Goal: Task Accomplishment & Management: Complete application form

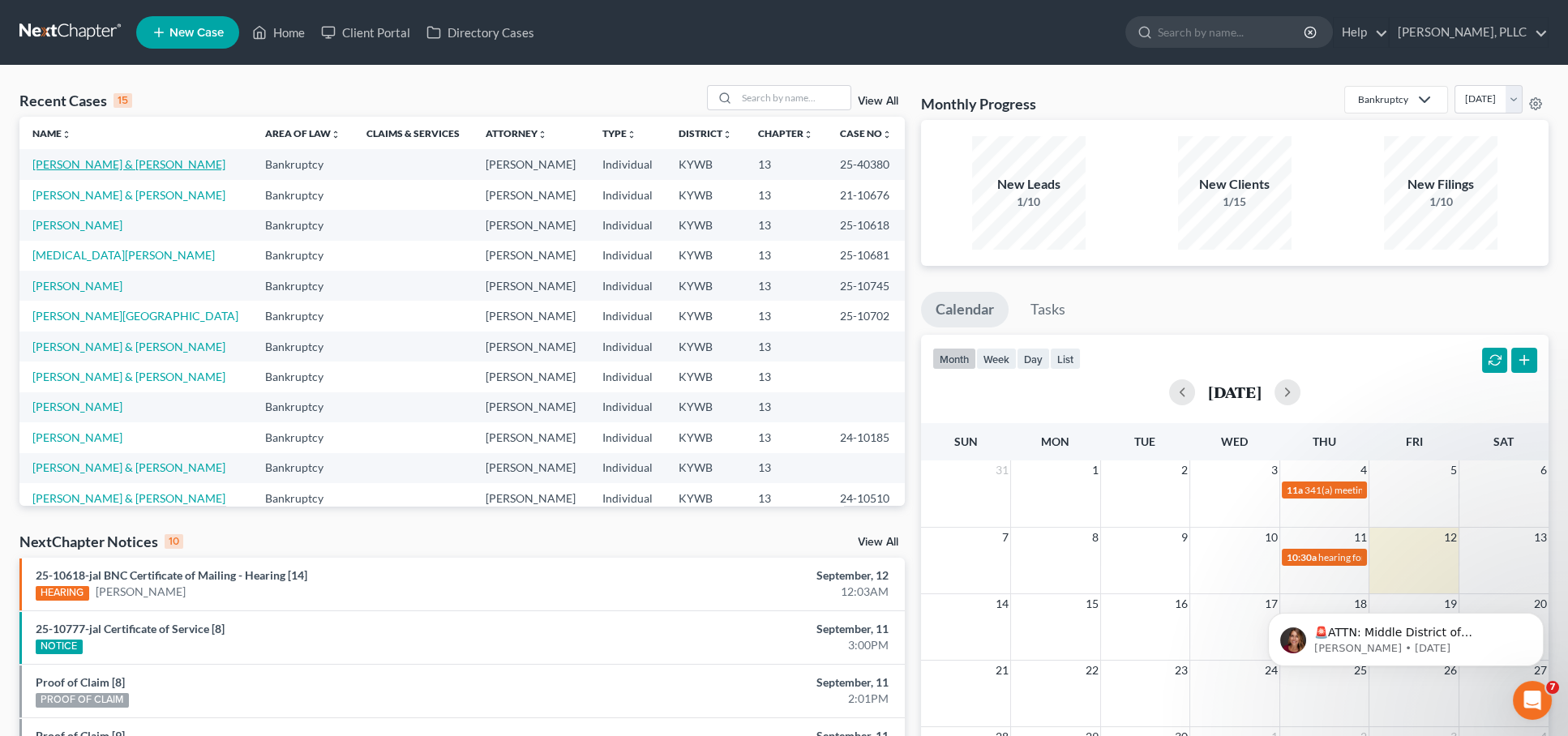
click at [127, 157] on link "[PERSON_NAME] & [PERSON_NAME]" at bounding box center [129, 163] width 193 height 14
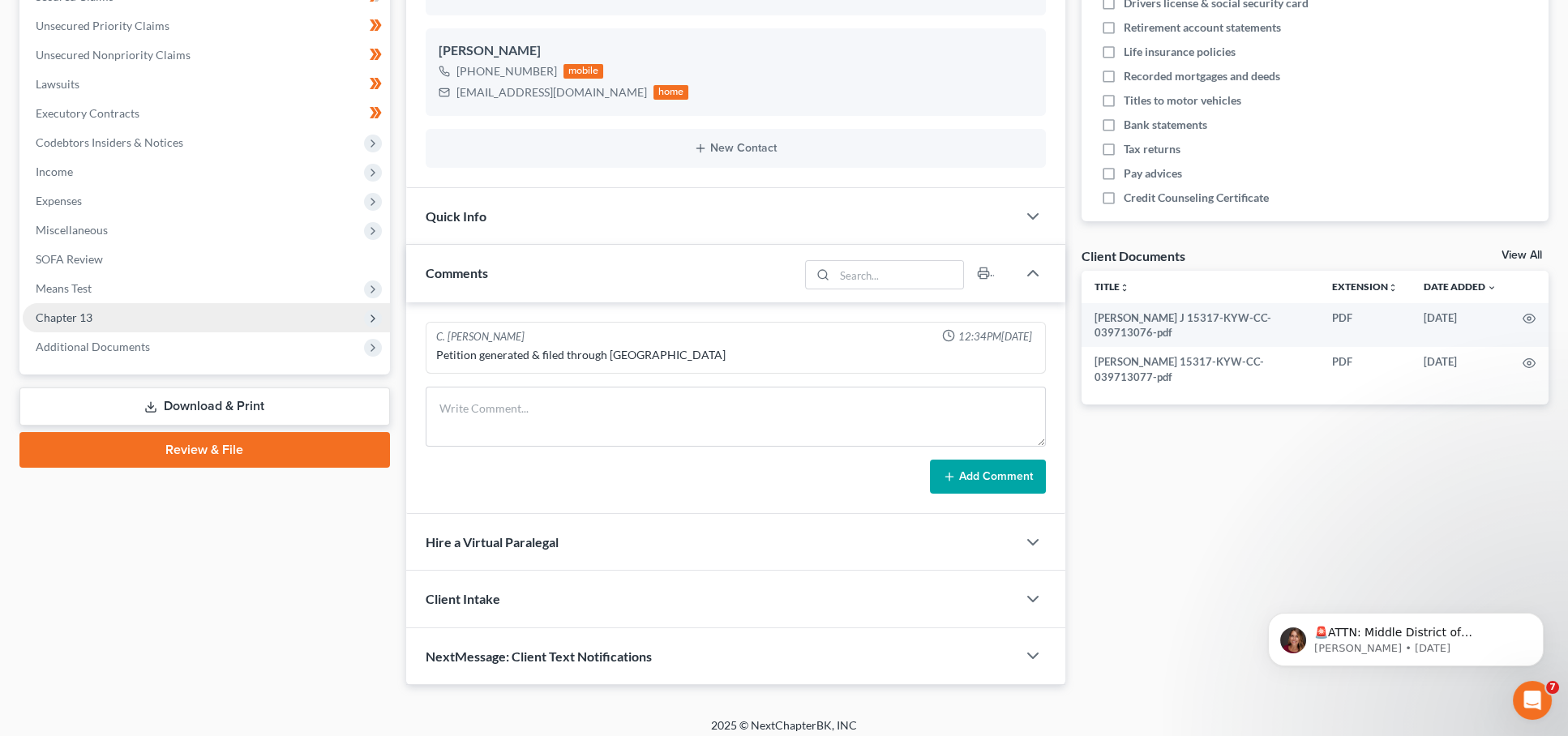
scroll to position [361, 0]
click at [89, 311] on span "Chapter 13" at bounding box center [64, 318] width 57 height 14
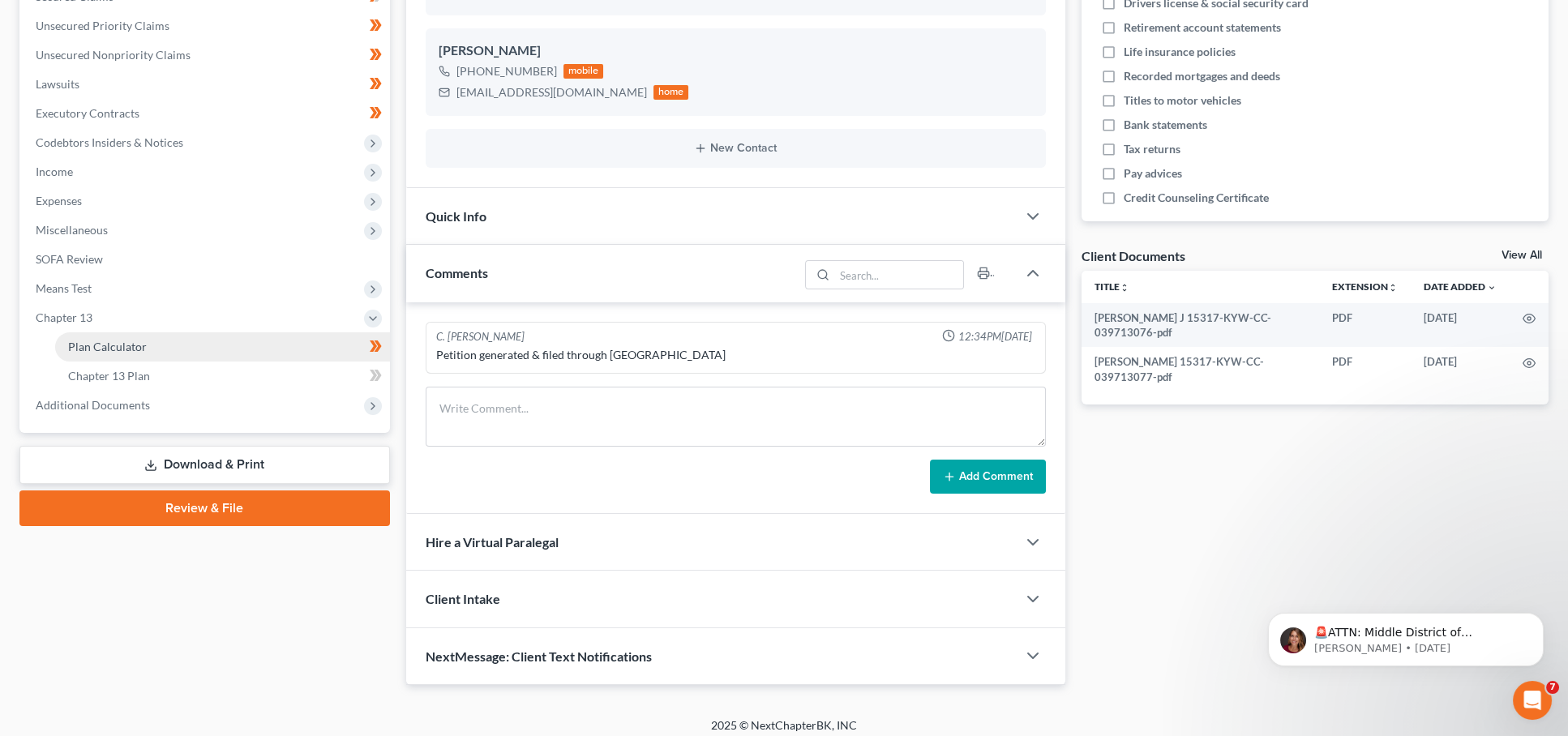
click at [87, 340] on span "Plan Calculator" at bounding box center [107, 347] width 78 height 14
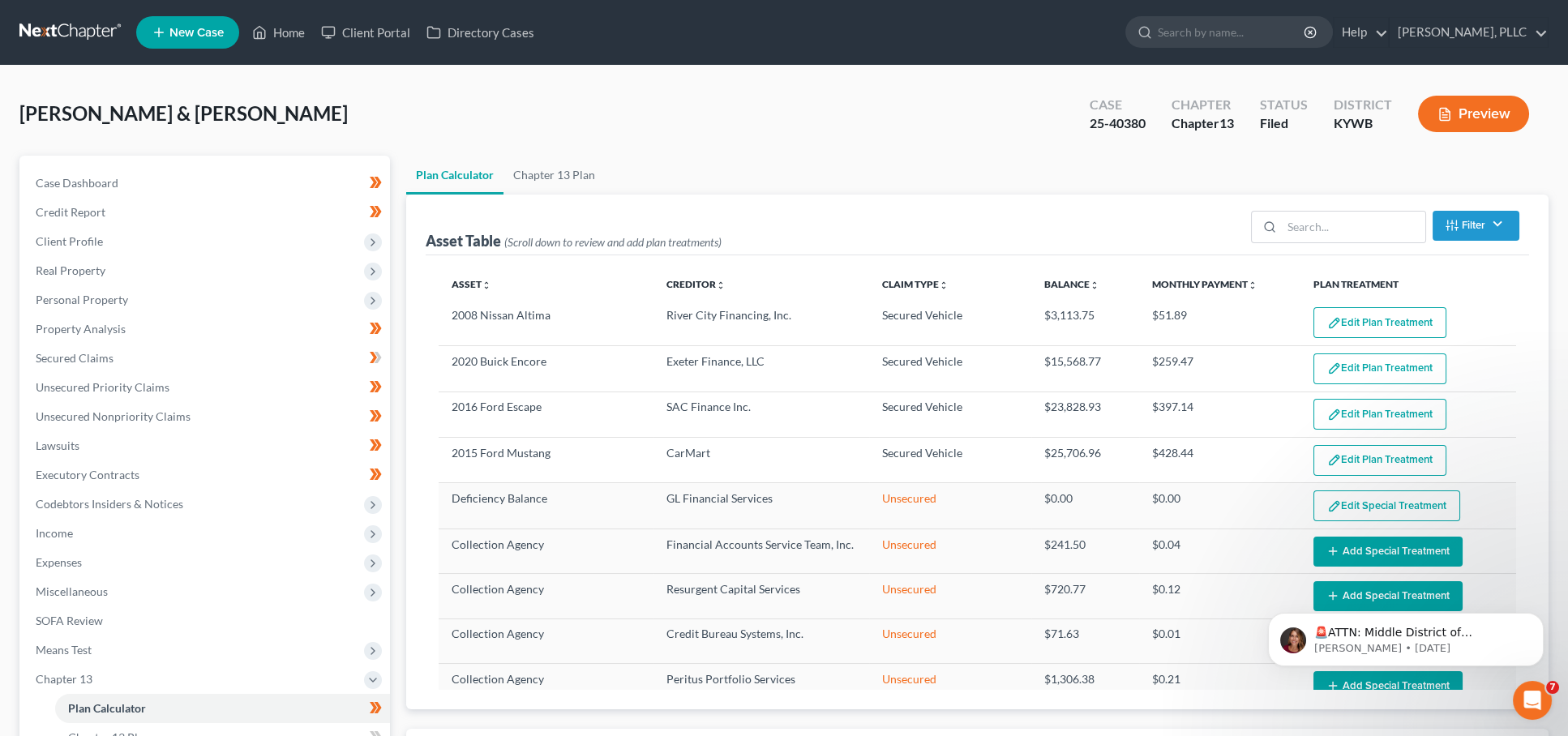
select select "59"
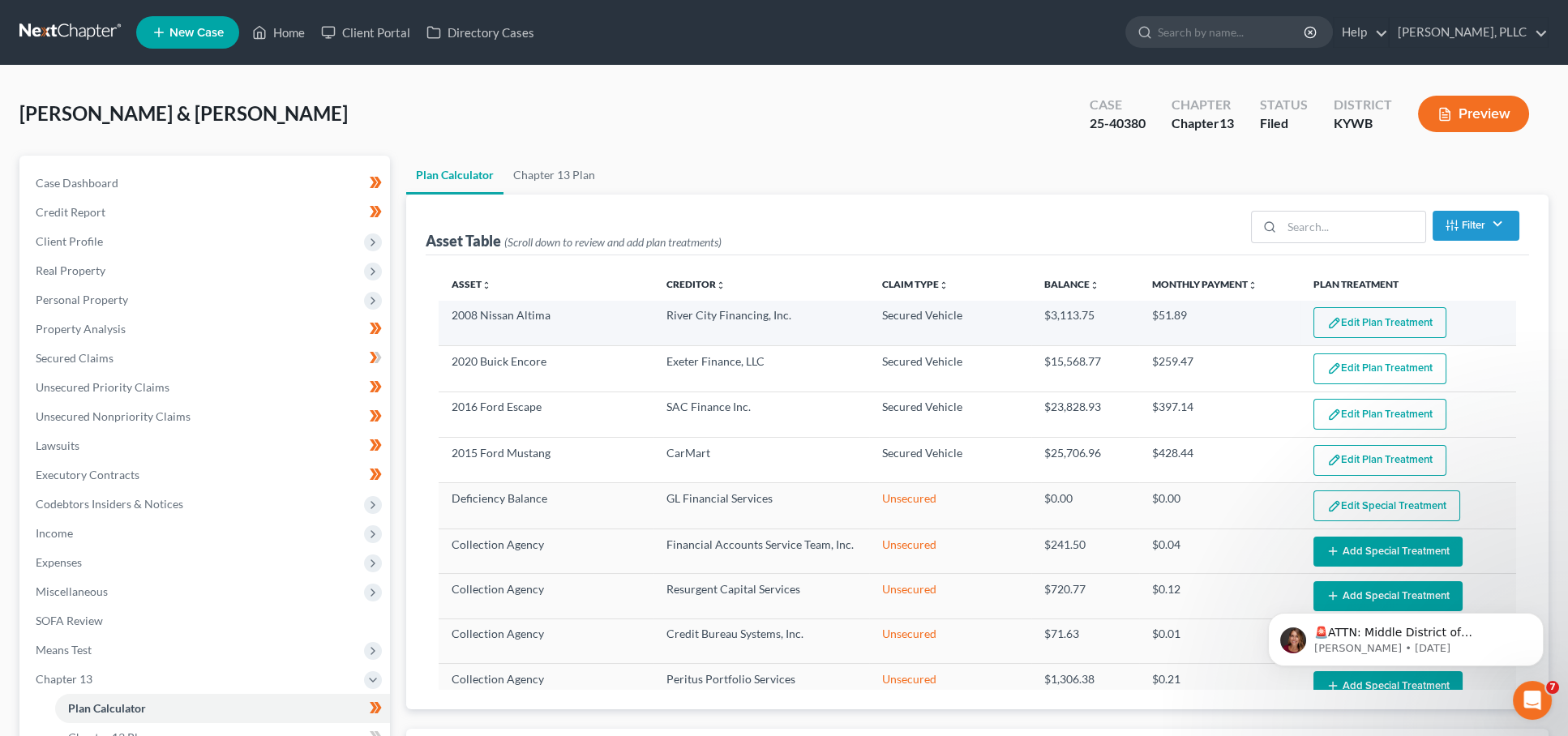
click at [1399, 332] on button "Edit Plan Treatment" at bounding box center [1379, 322] width 133 height 31
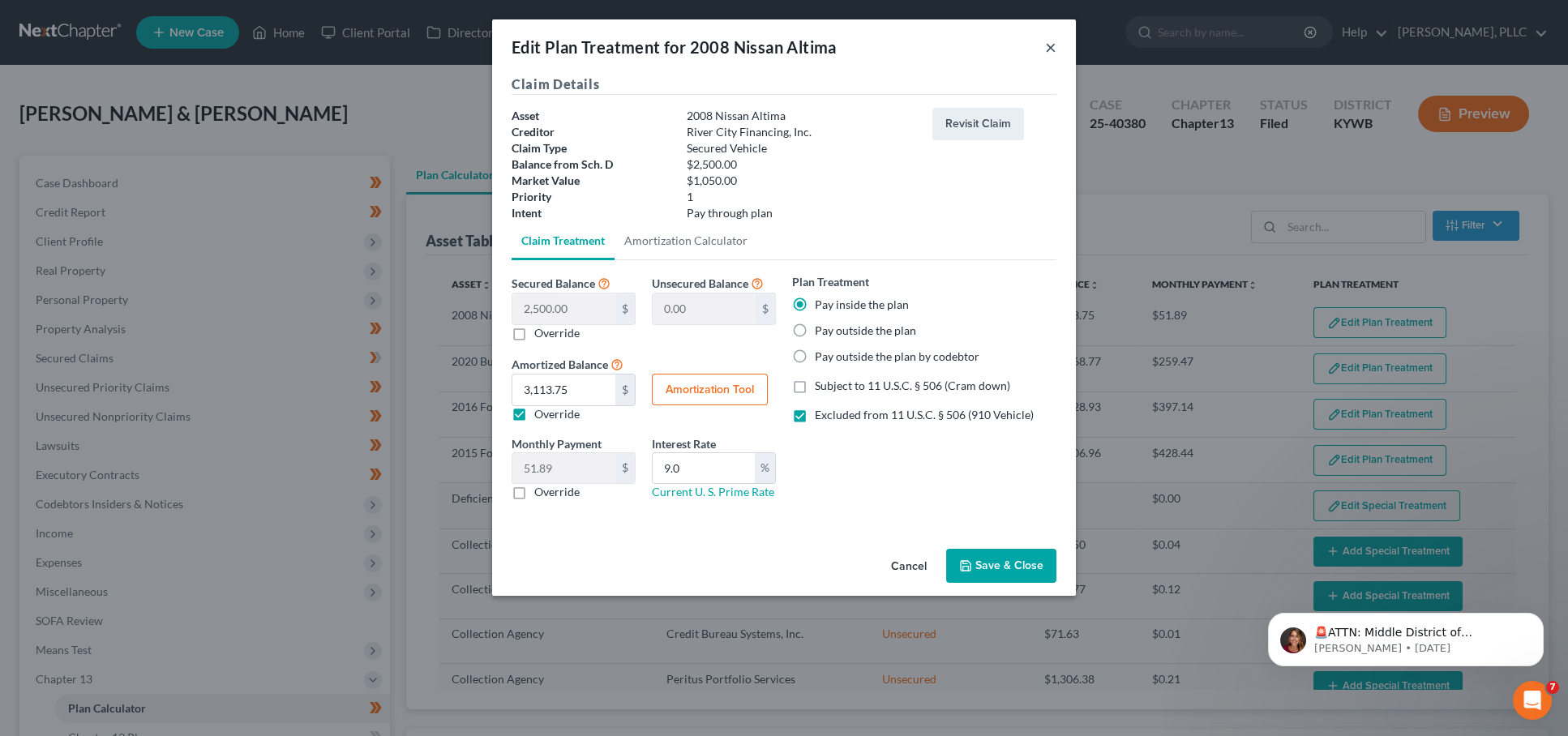
click at [1053, 44] on button "×" at bounding box center [1051, 47] width 11 height 20
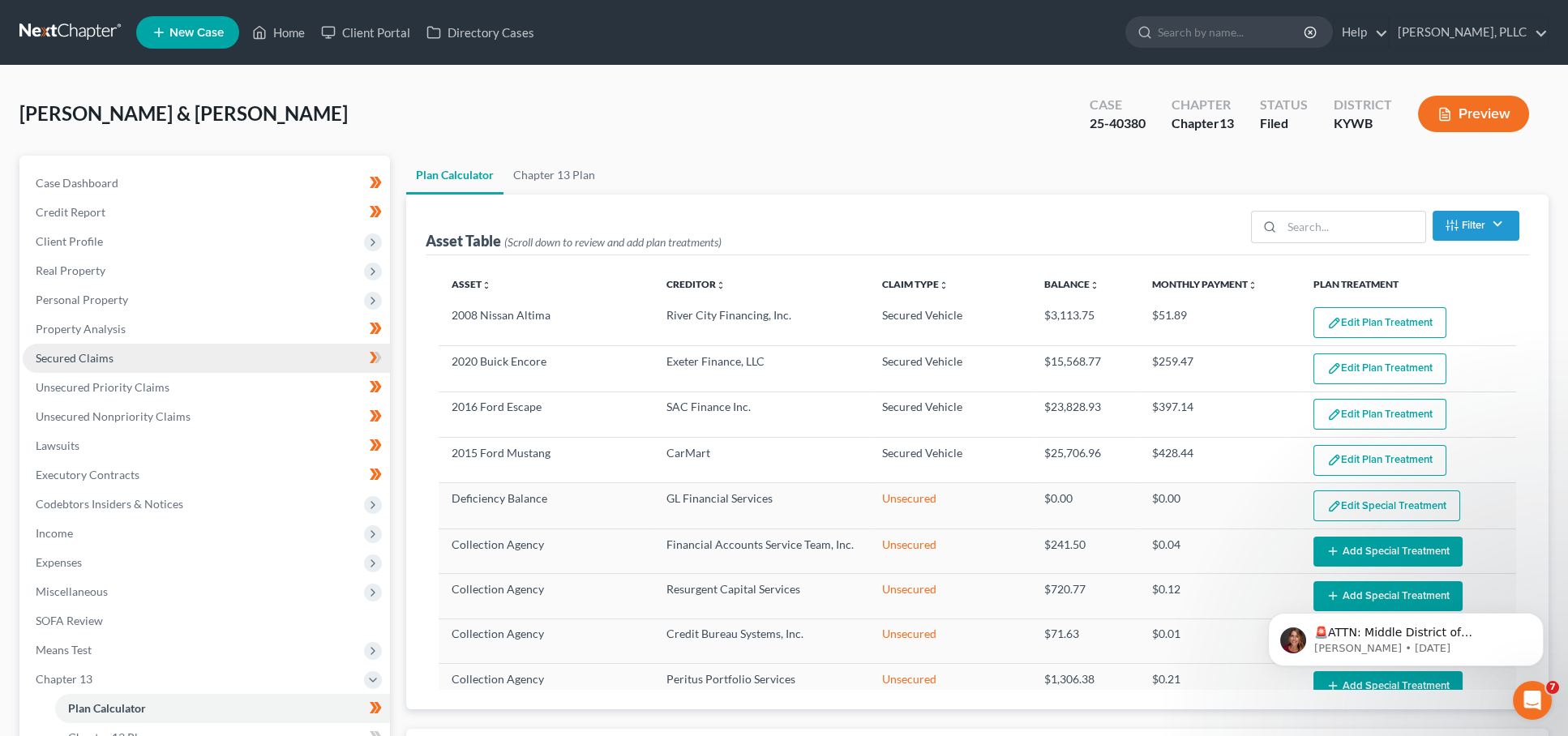
click at [78, 351] on span "Secured Claims" at bounding box center [74, 358] width 78 height 14
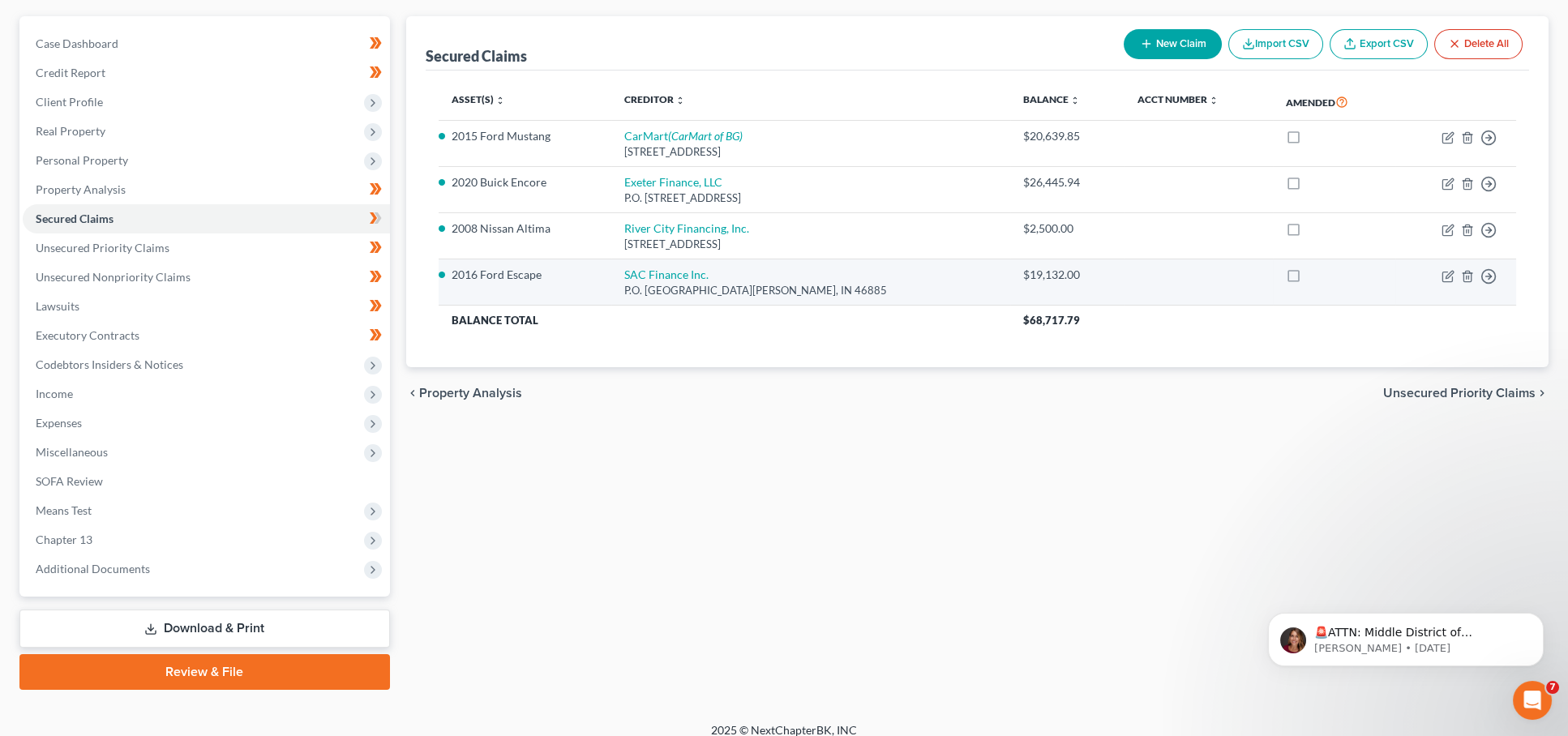
scroll to position [138, 0]
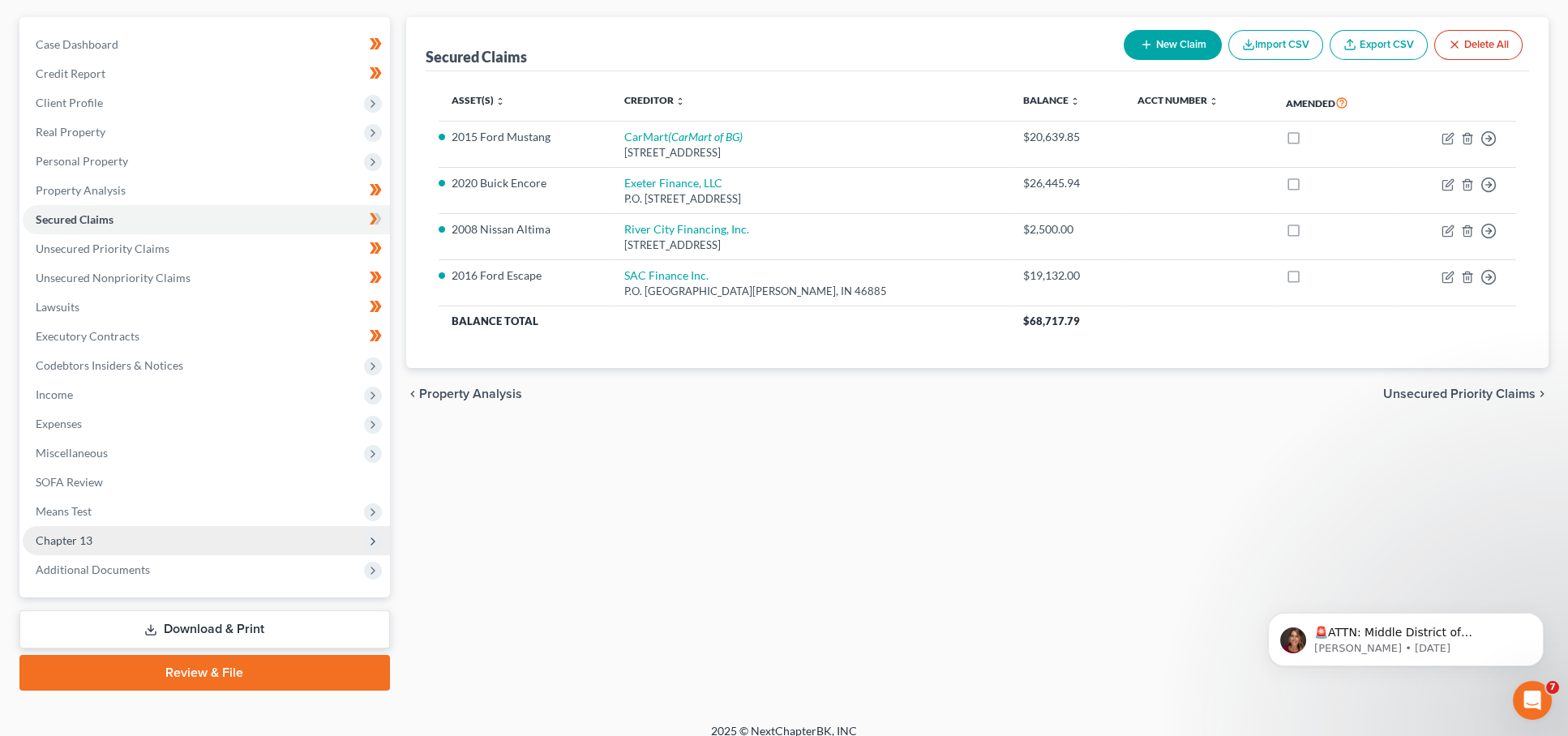
click at [298, 526] on span "Chapter 13" at bounding box center [205, 540] width 367 height 29
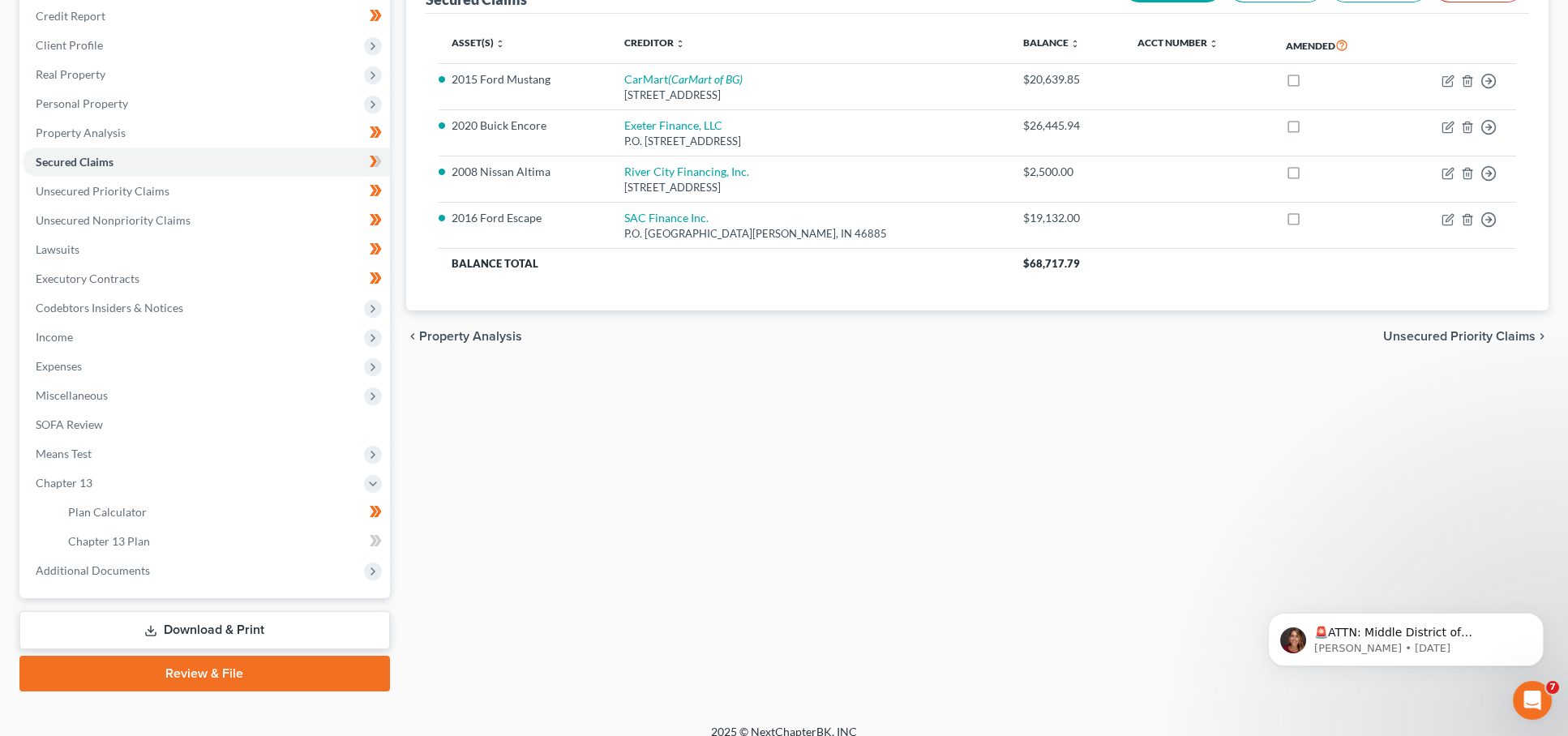
scroll to position [195, 0]
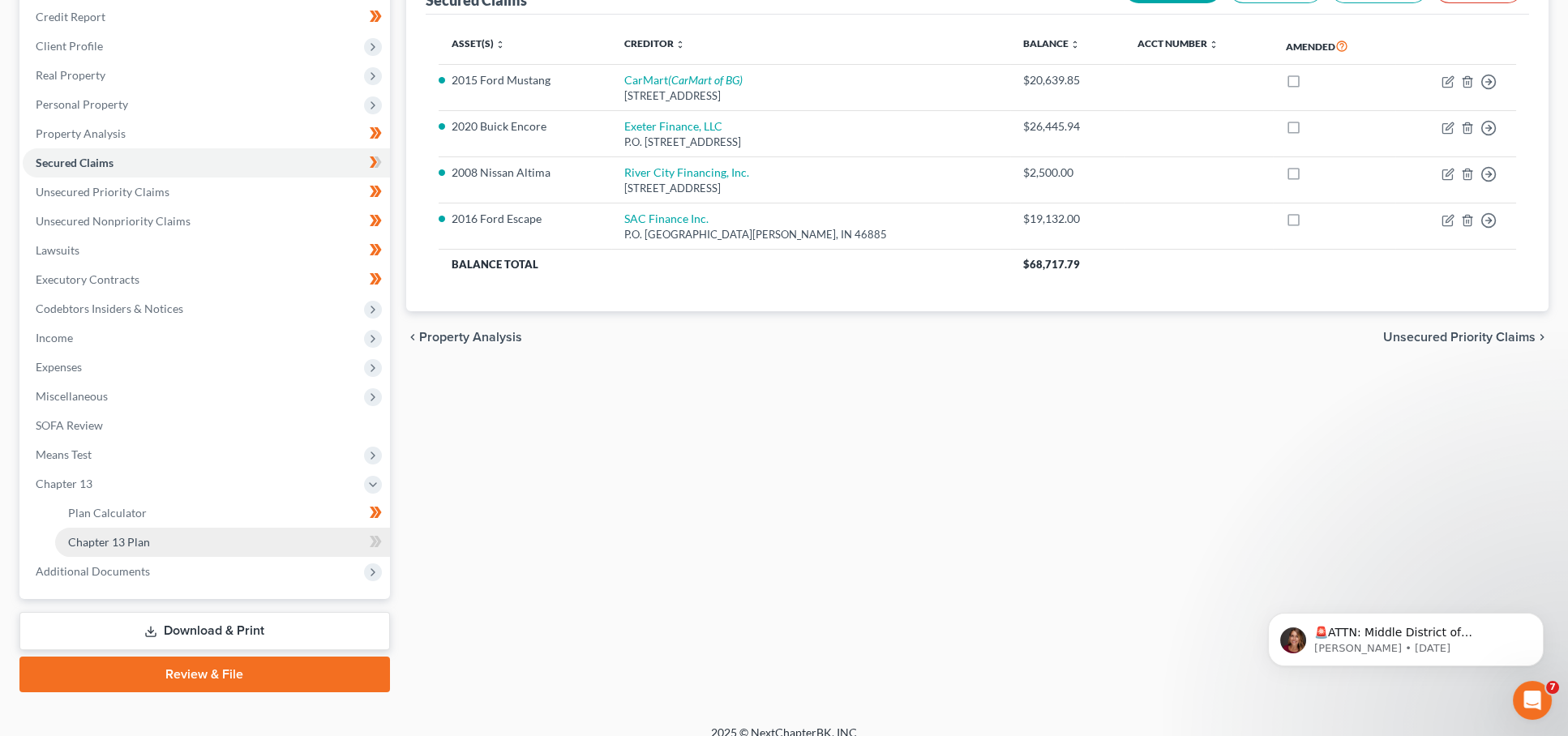
click at [249, 529] on link "Chapter 13 Plan" at bounding box center [222, 542] width 335 height 29
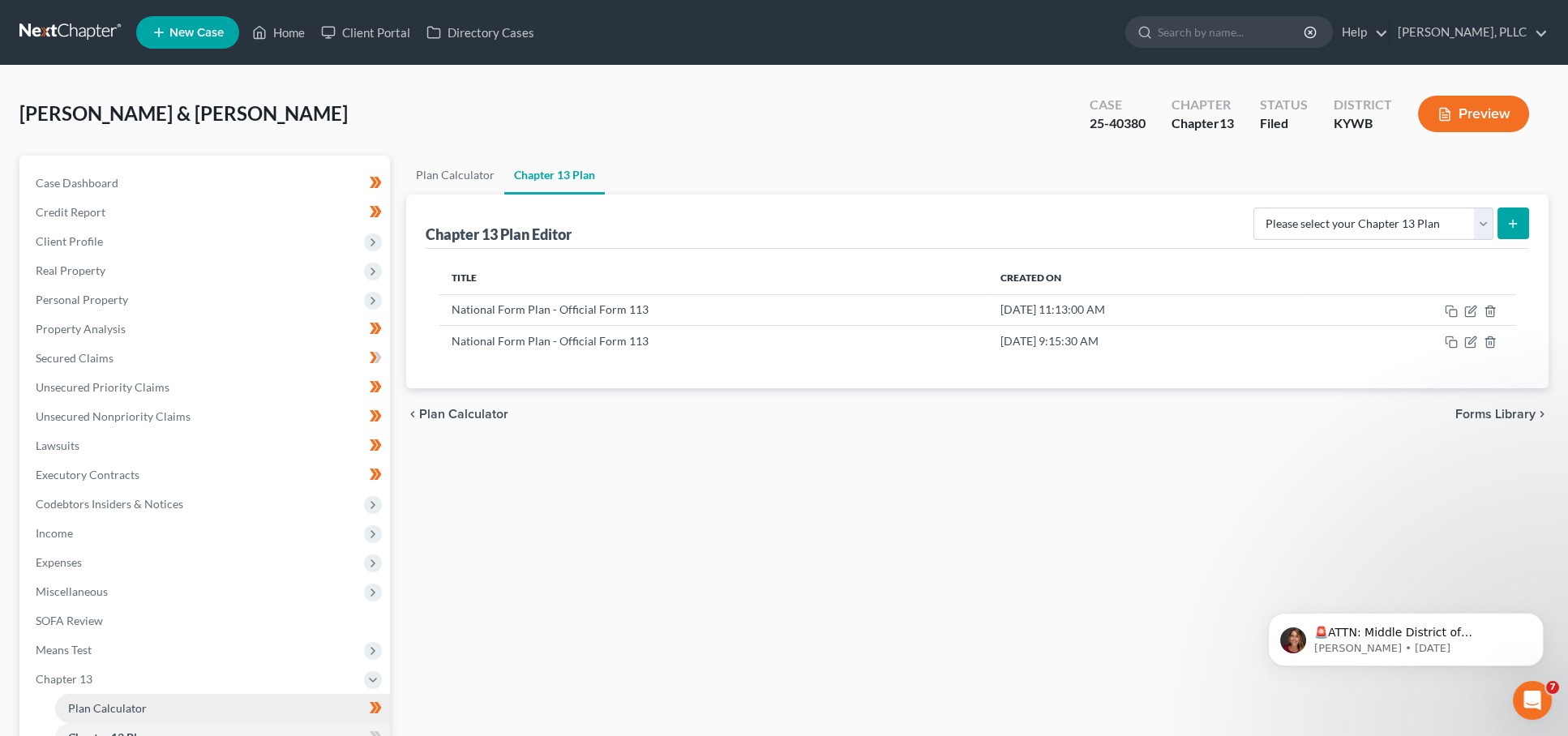
click at [83, 701] on span "Plan Calculator" at bounding box center [107, 708] width 78 height 14
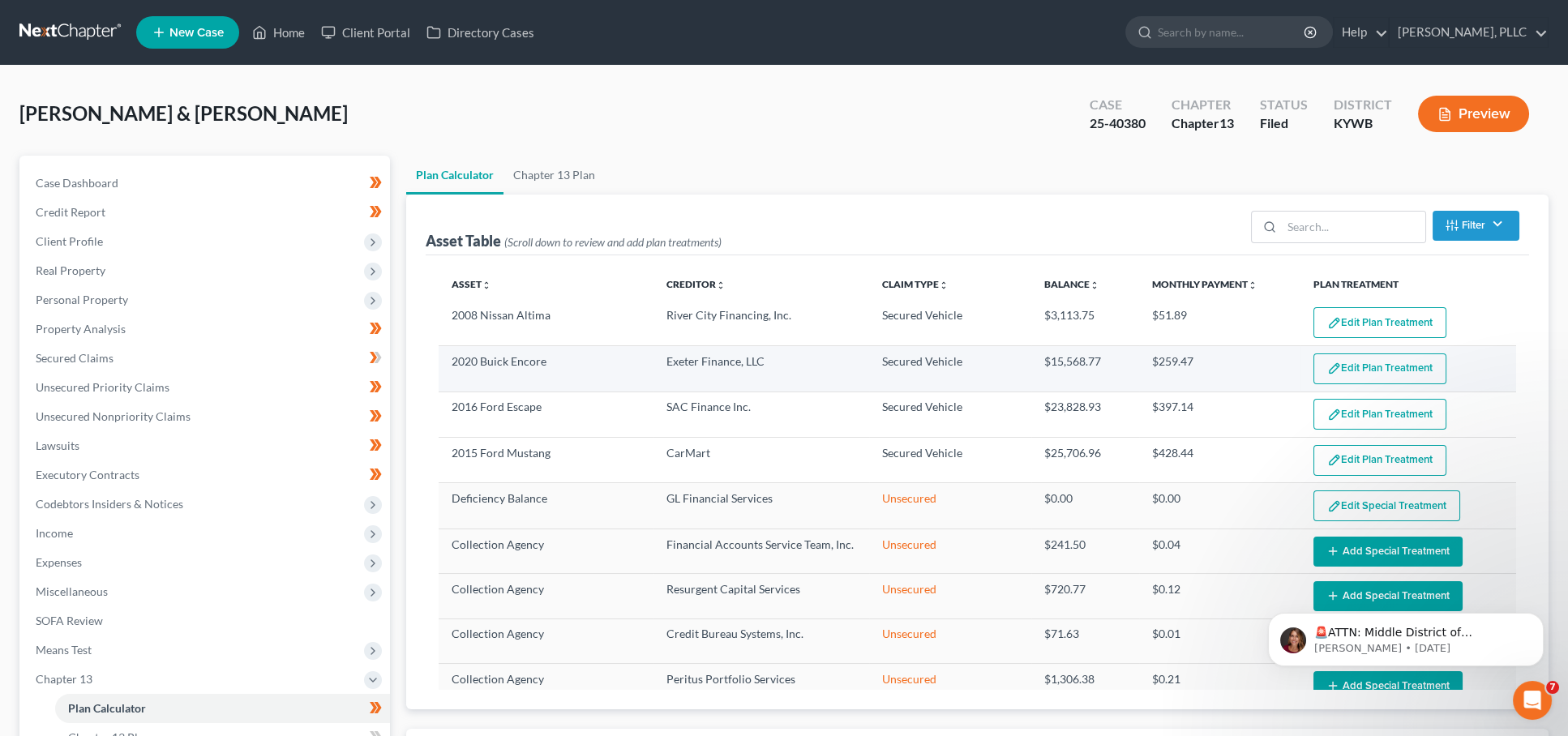
select select "59"
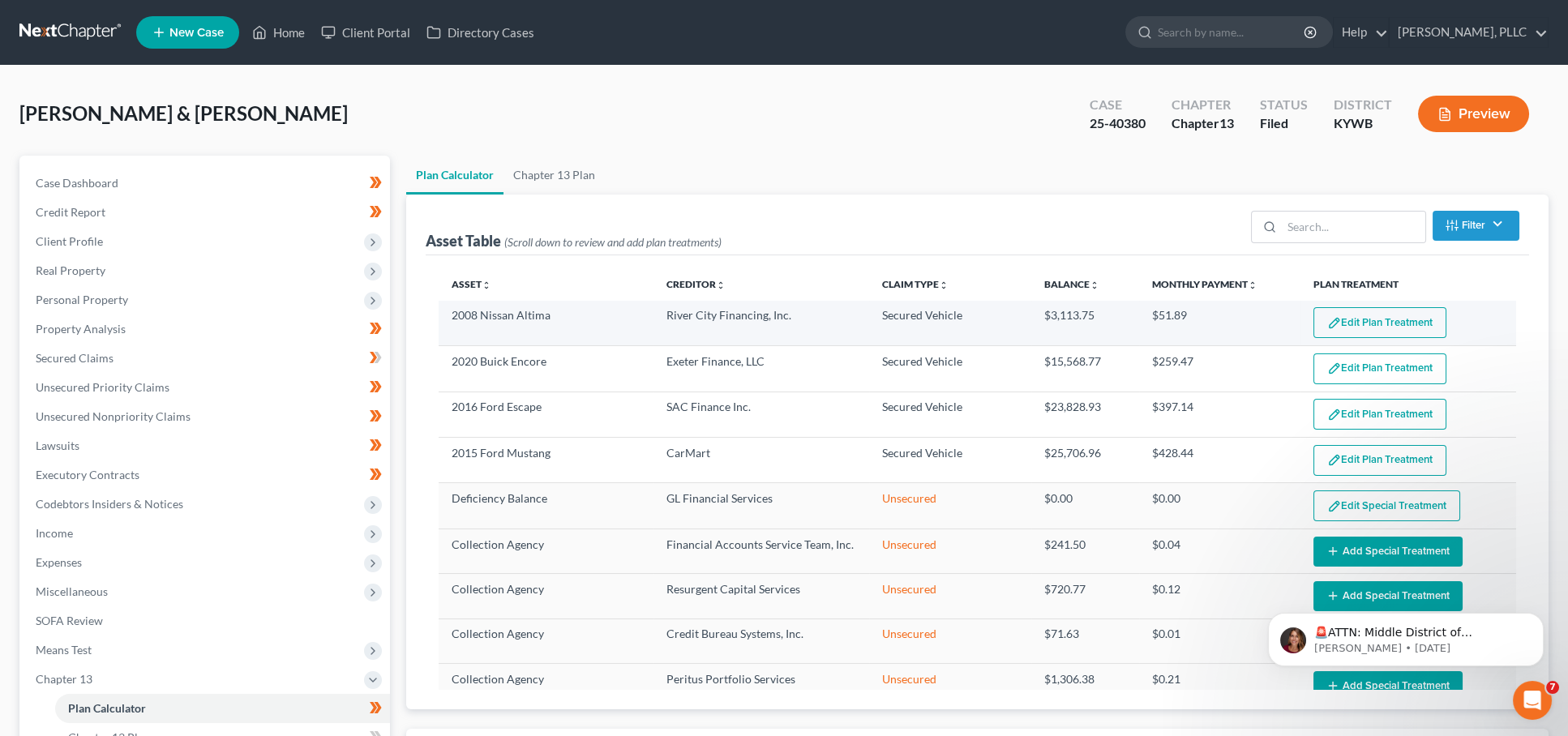
click at [1349, 323] on button "Edit Plan Treatment" at bounding box center [1379, 322] width 133 height 31
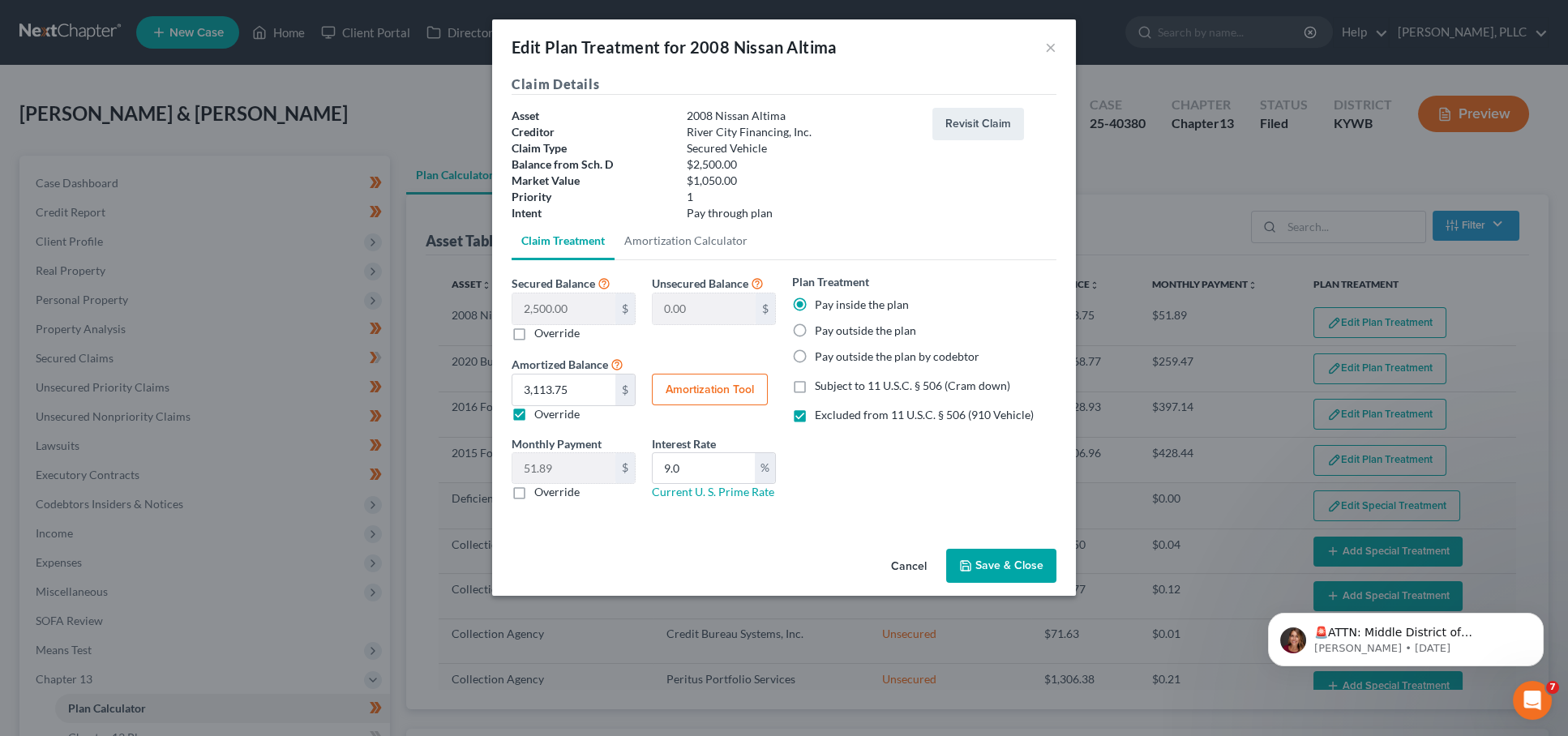
click at [1047, 49] on button "×" at bounding box center [1051, 47] width 11 height 20
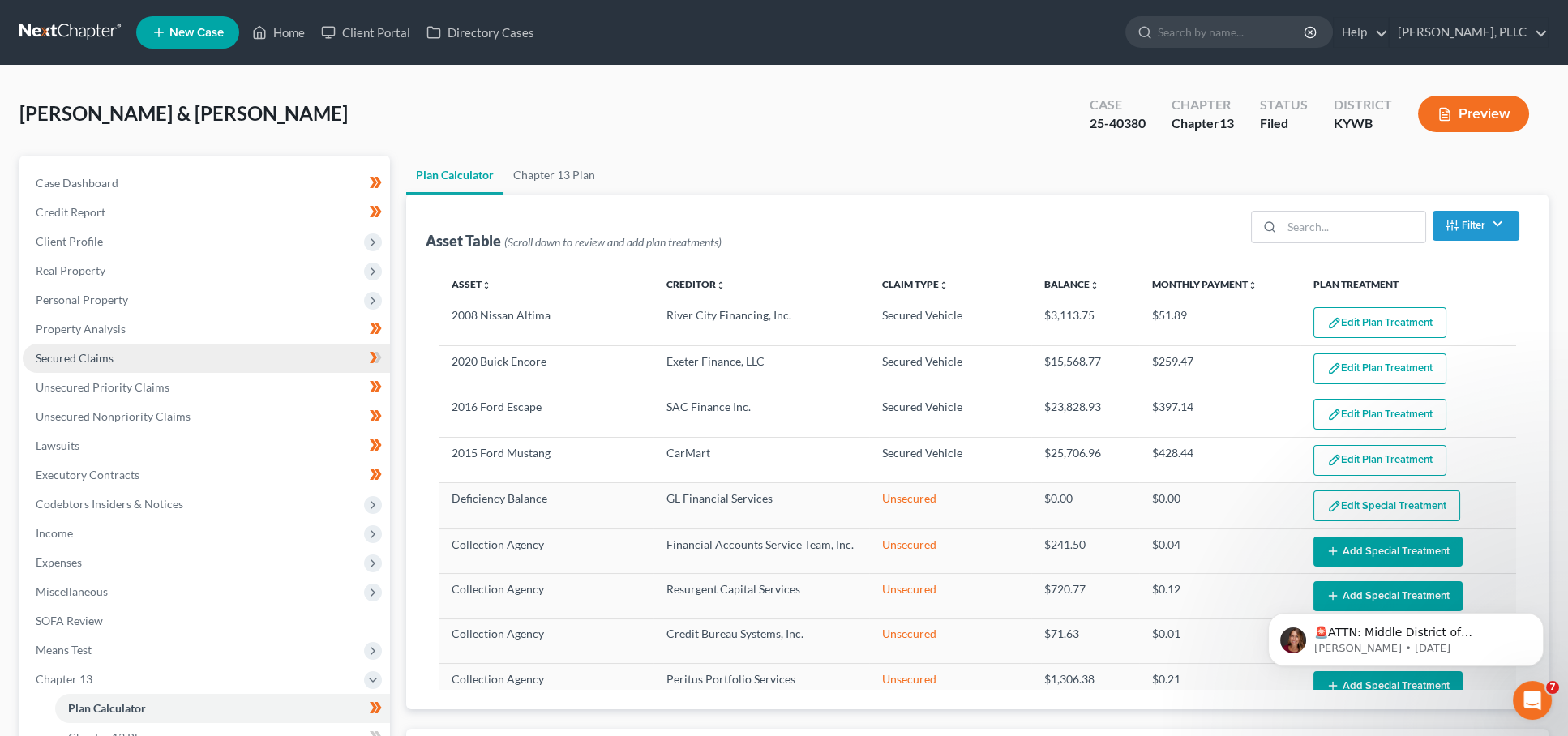
click at [119, 354] on link "Secured Claims" at bounding box center [205, 358] width 367 height 29
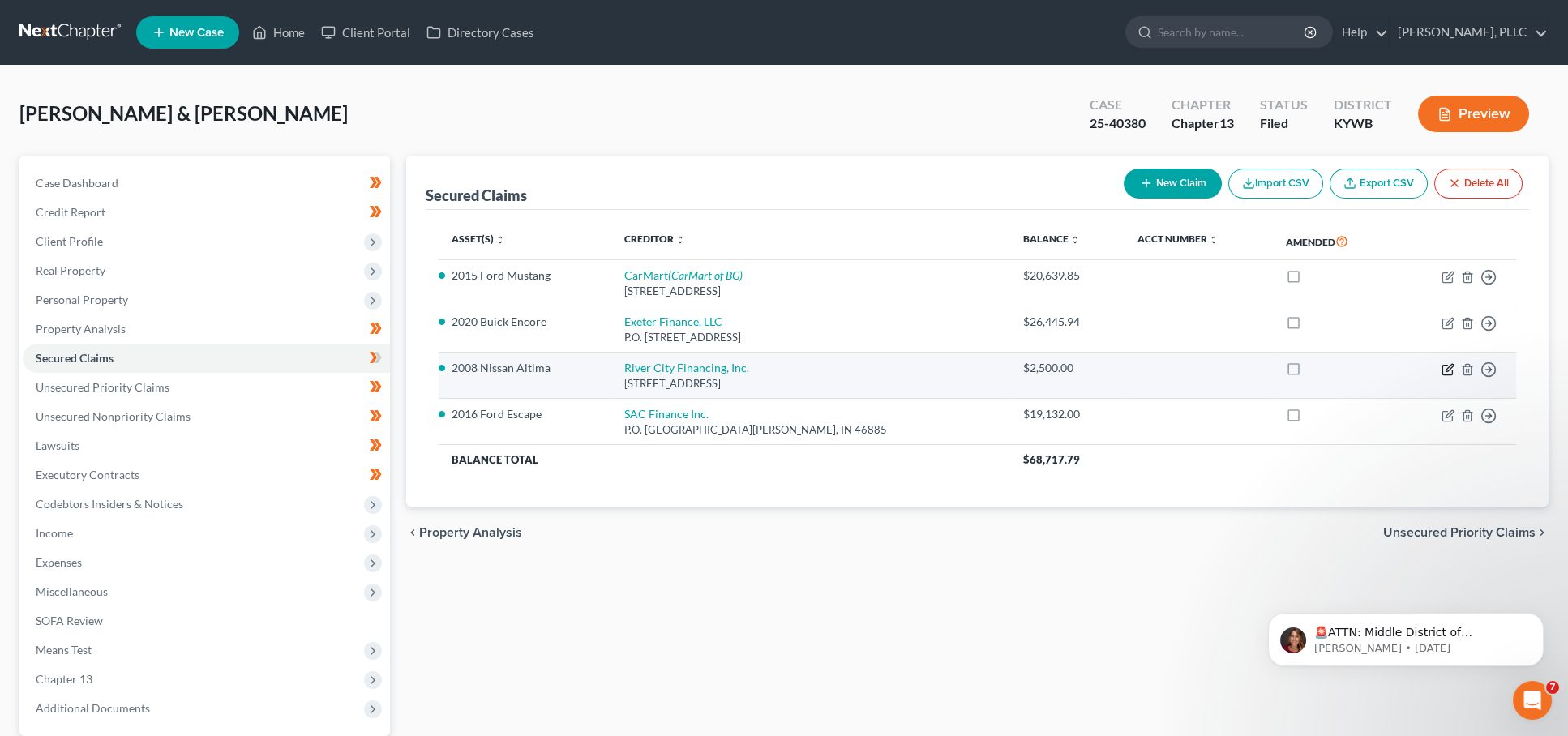
click at [1449, 364] on icon "button" at bounding box center [1449, 368] width 7 height 7
select select "8"
select select "4"
select select "2"
select select "0"
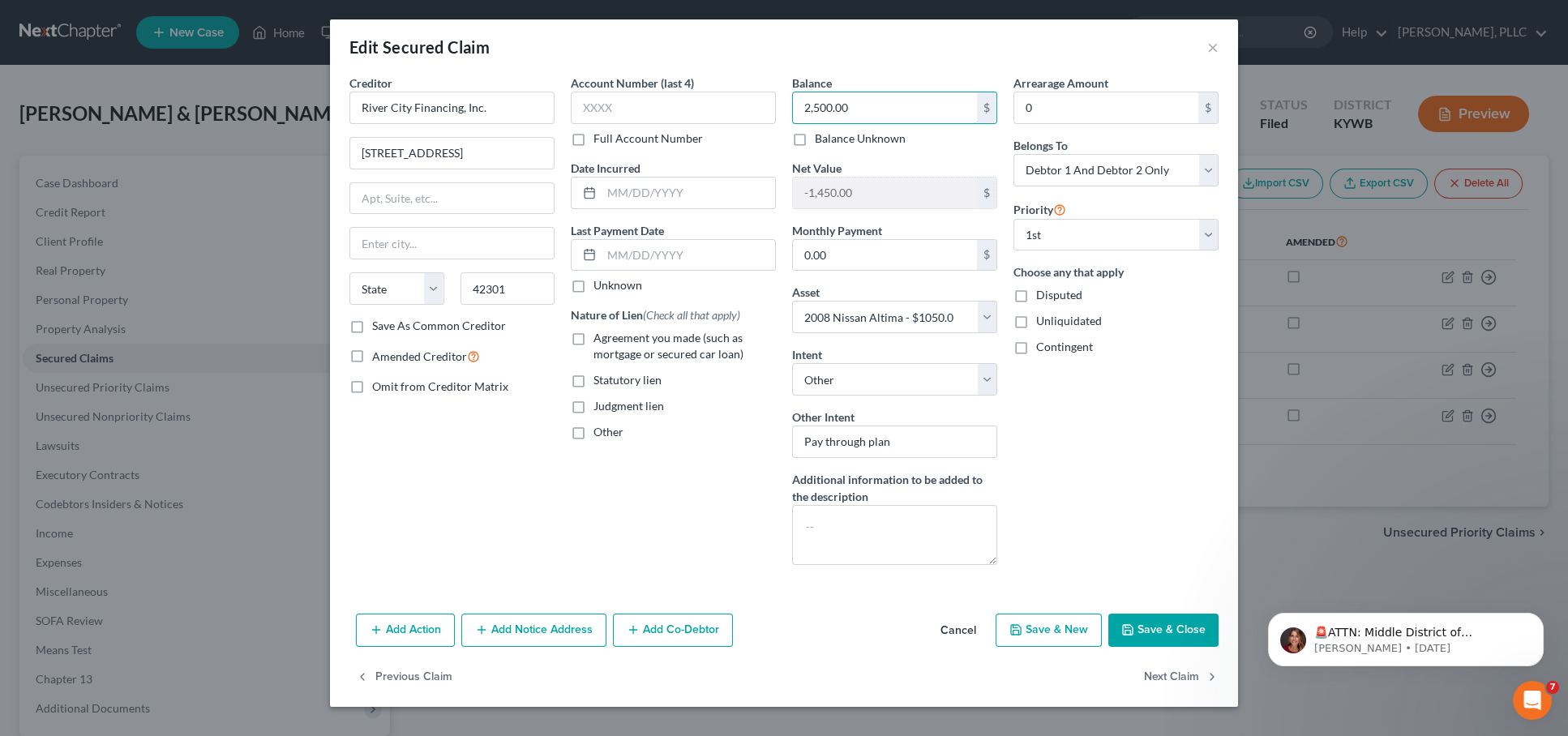
drag, startPoint x: 713, startPoint y: 88, endPoint x: 654, endPoint y: 86, distance: 59.0
click at [654, 86] on div "Creditor * River City Financing, Inc. 2500 Frederica Street State AL AK AR AZ C…" at bounding box center [784, 326] width 885 height 503
type input "3,403.75"
click at [1160, 637] on button "Save & Close" at bounding box center [1164, 630] width 110 height 34
select select
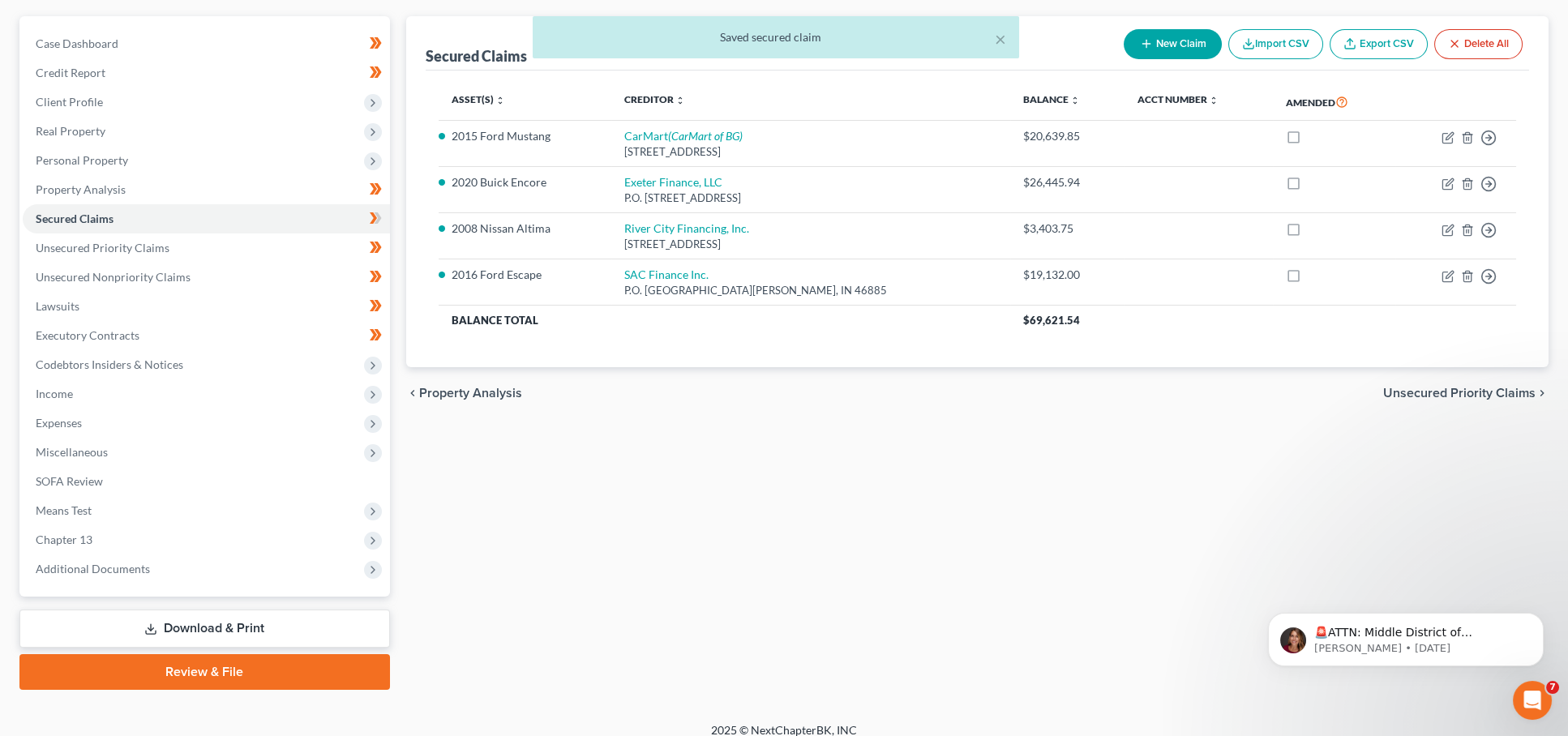
scroll to position [138, 0]
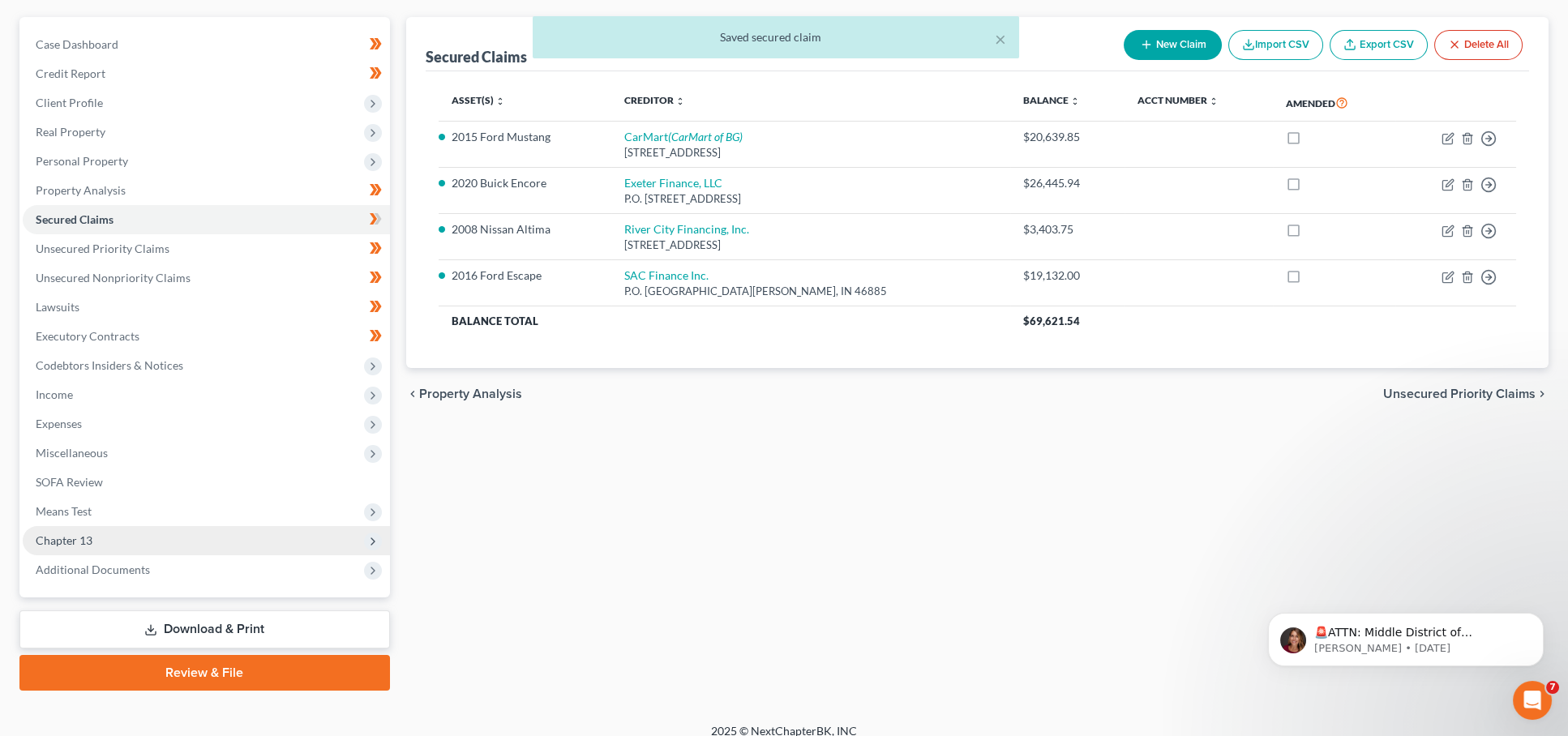
click at [123, 530] on span "Chapter 13" at bounding box center [205, 540] width 367 height 29
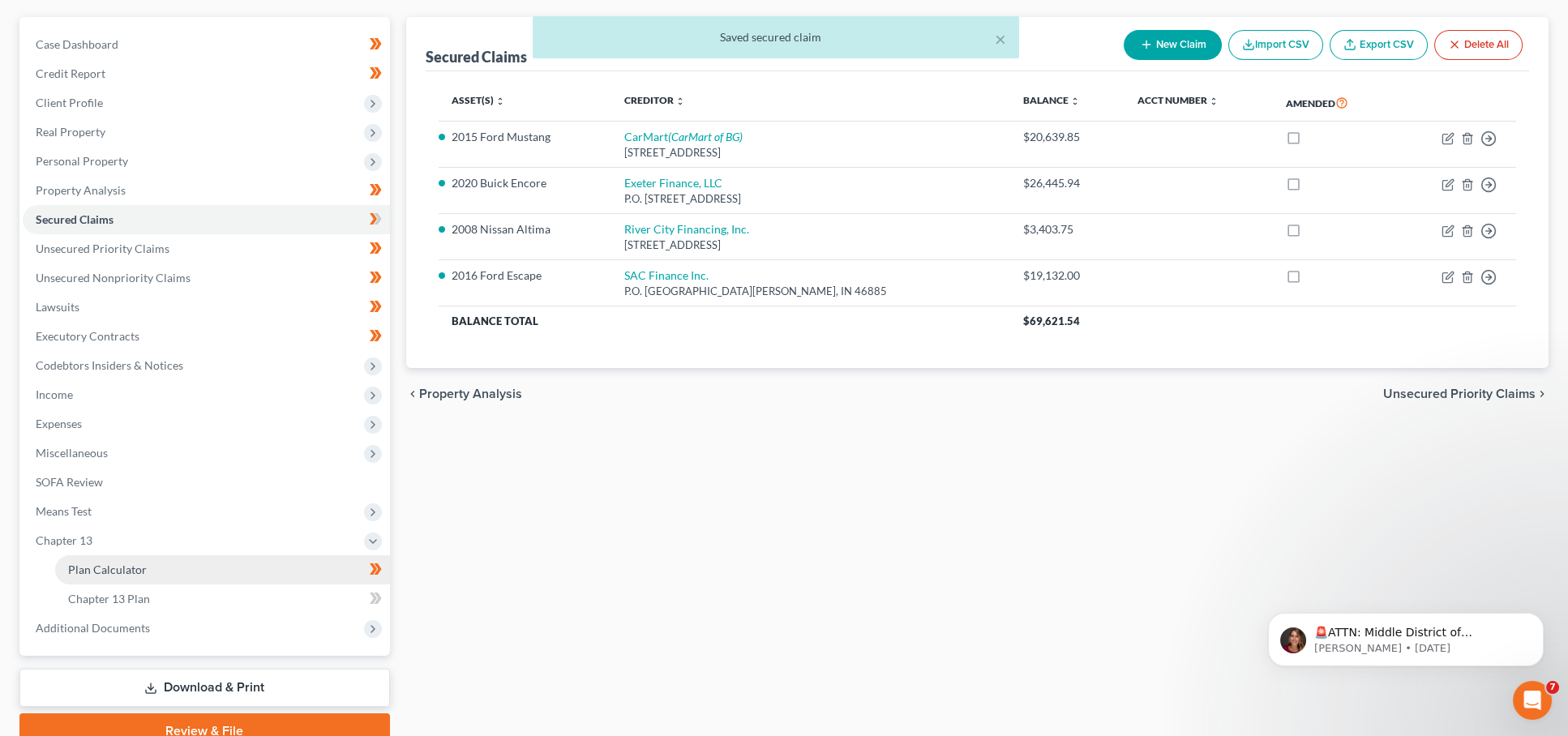
click at [114, 563] on span "Plan Calculator" at bounding box center [107, 570] width 78 height 14
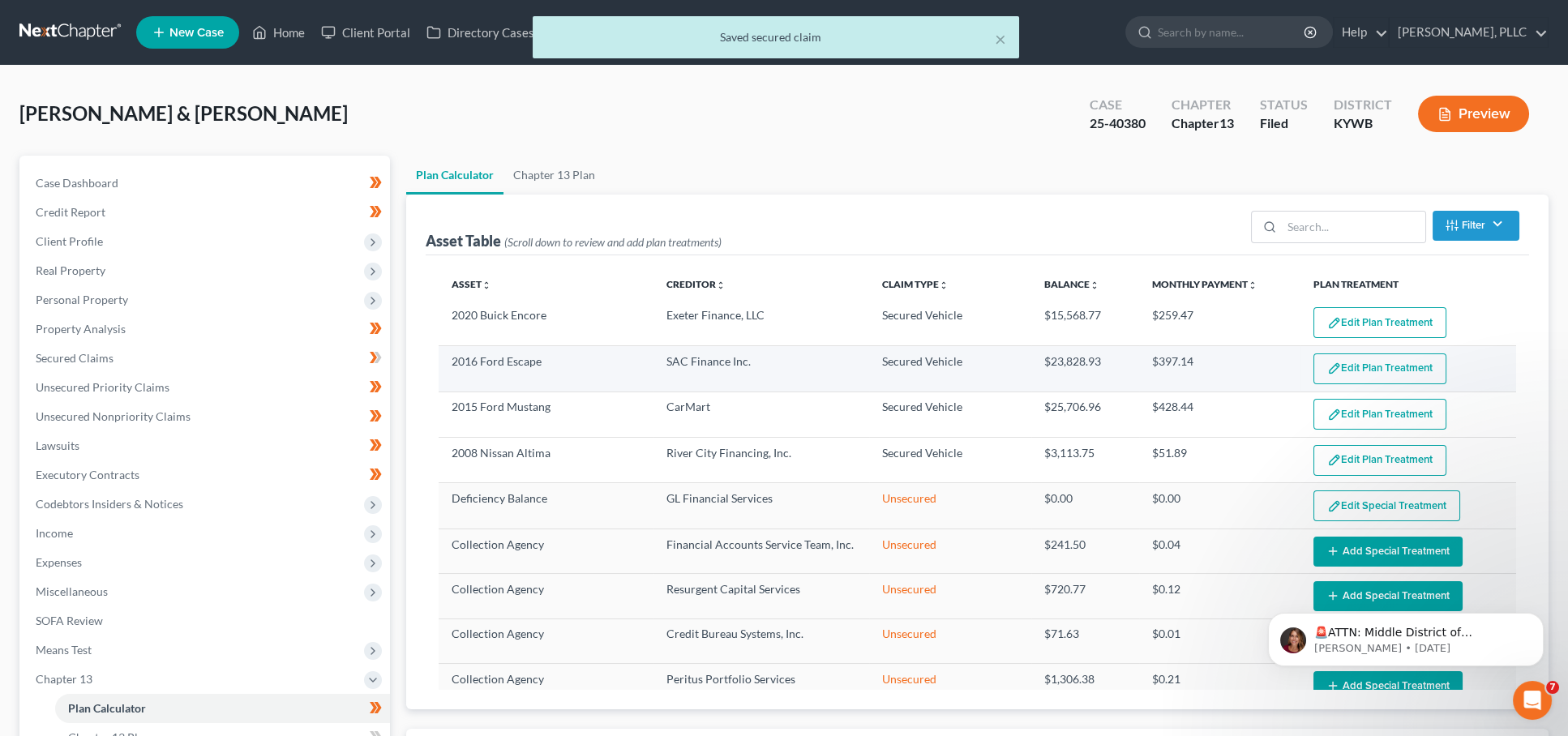
select select "59"
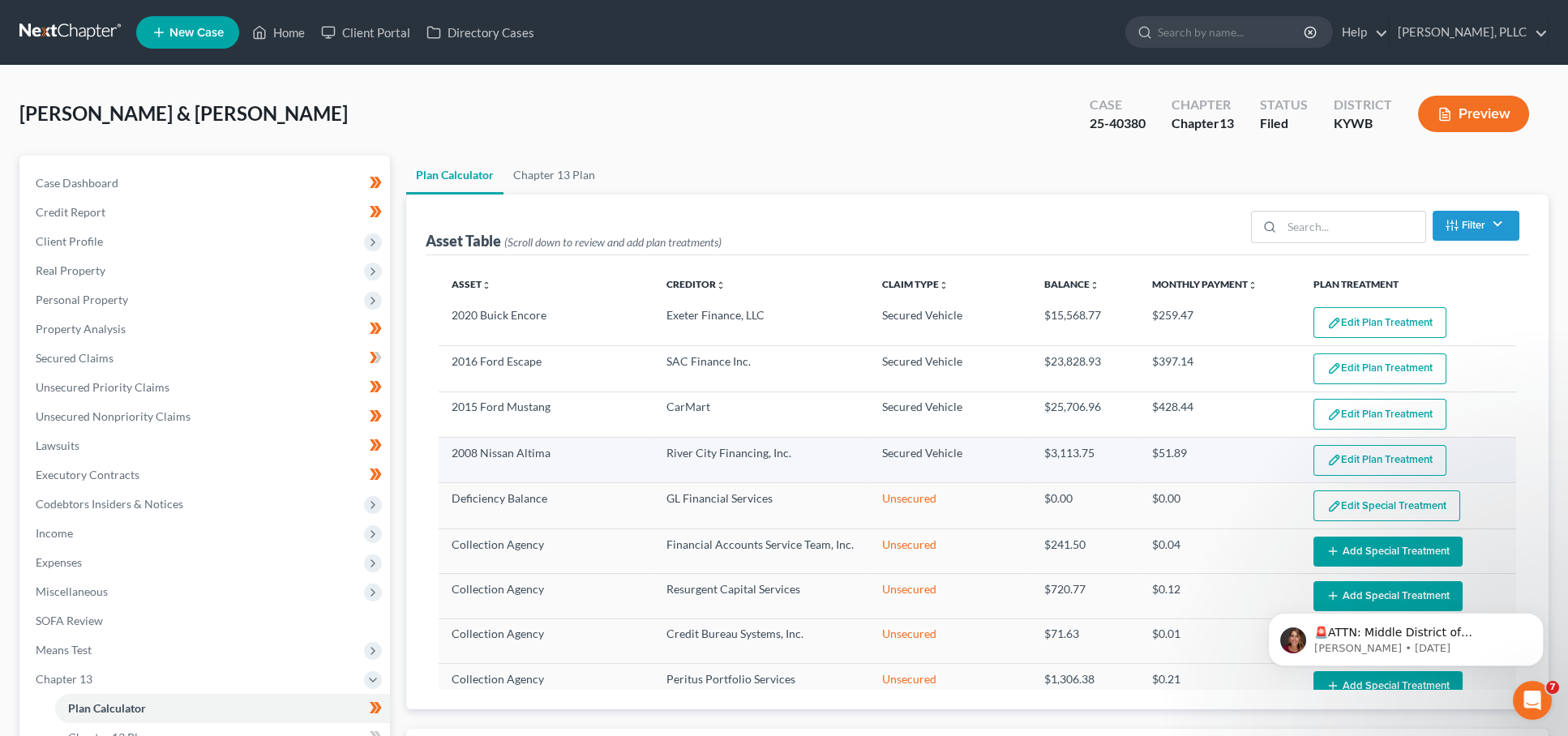
click at [1332, 455] on img "button" at bounding box center [1334, 460] width 14 height 14
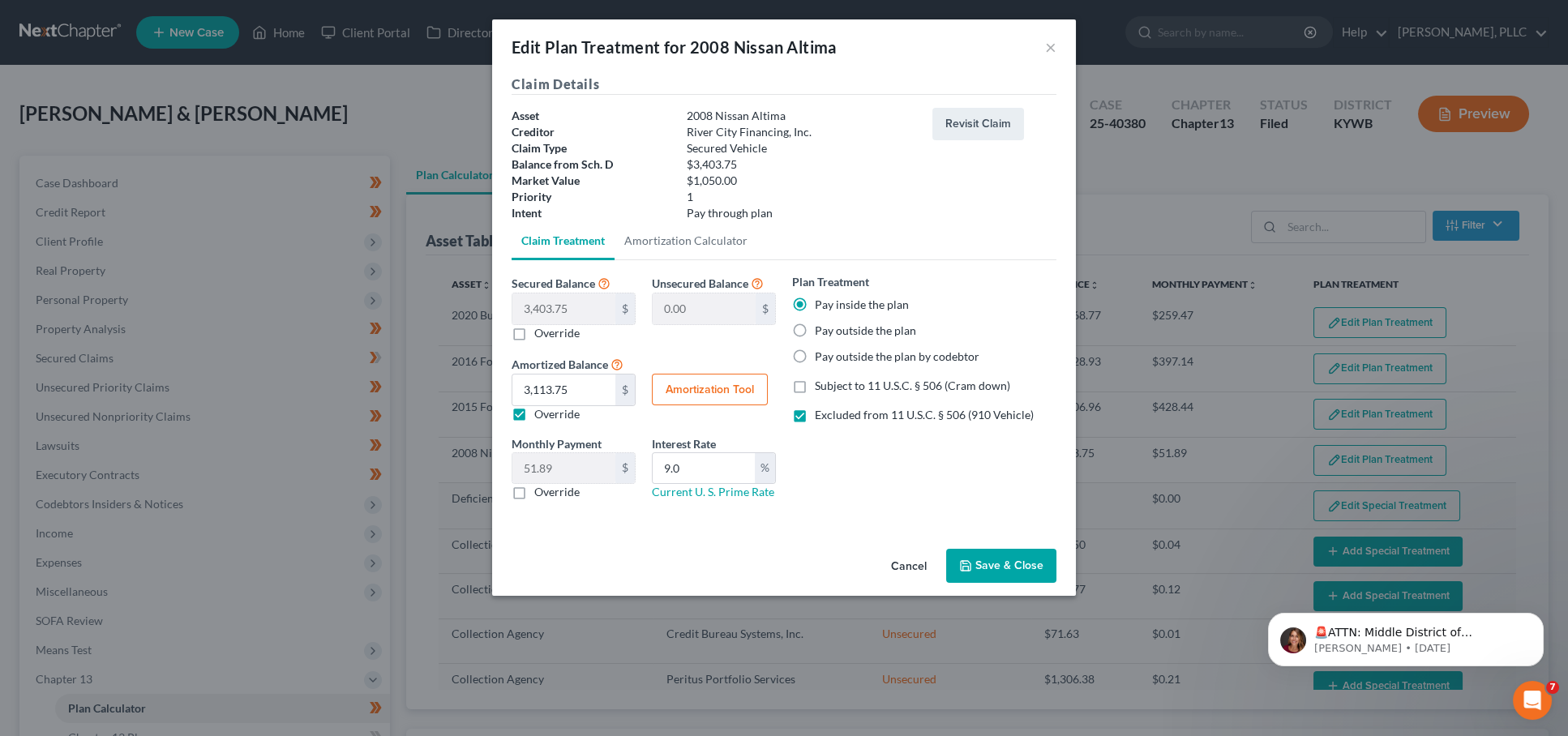
click at [710, 384] on button "Amortization Tool" at bounding box center [710, 389] width 116 height 33
type input "3,403.75"
type input "9.0"
type input "60"
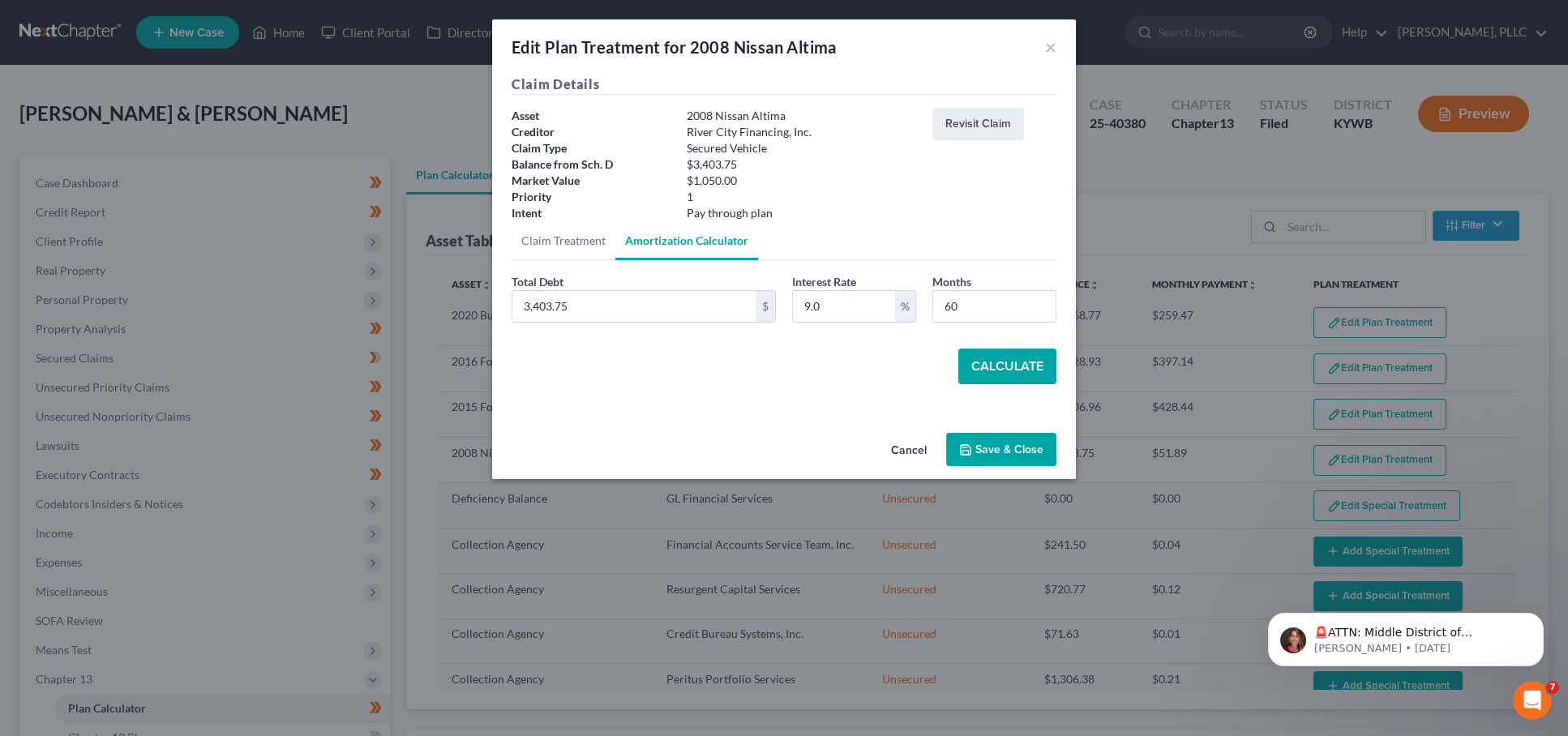
click at [982, 353] on button "Calculate" at bounding box center [1007, 366] width 98 height 35
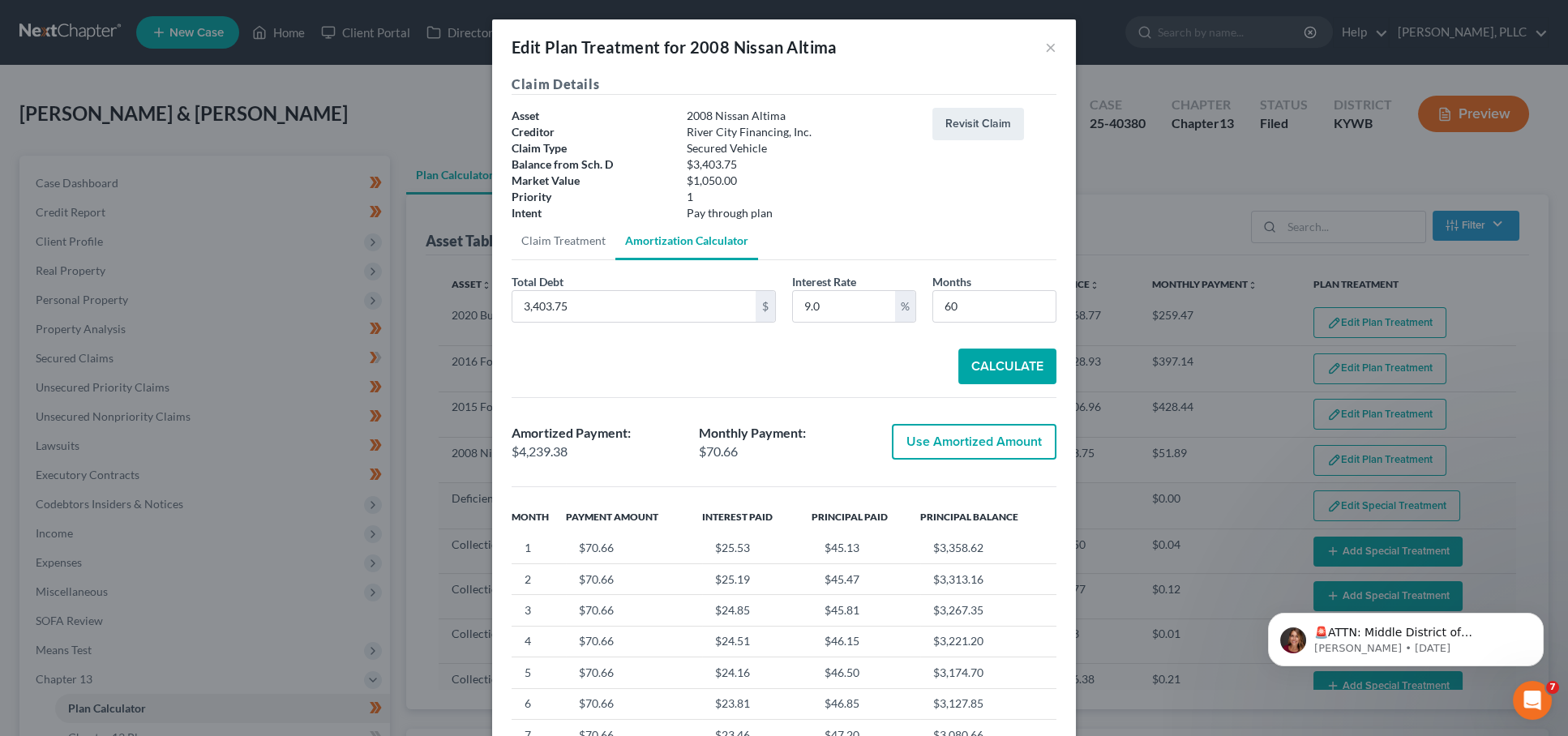
click at [964, 438] on button "Use Amortized Amount" at bounding box center [974, 442] width 164 height 35
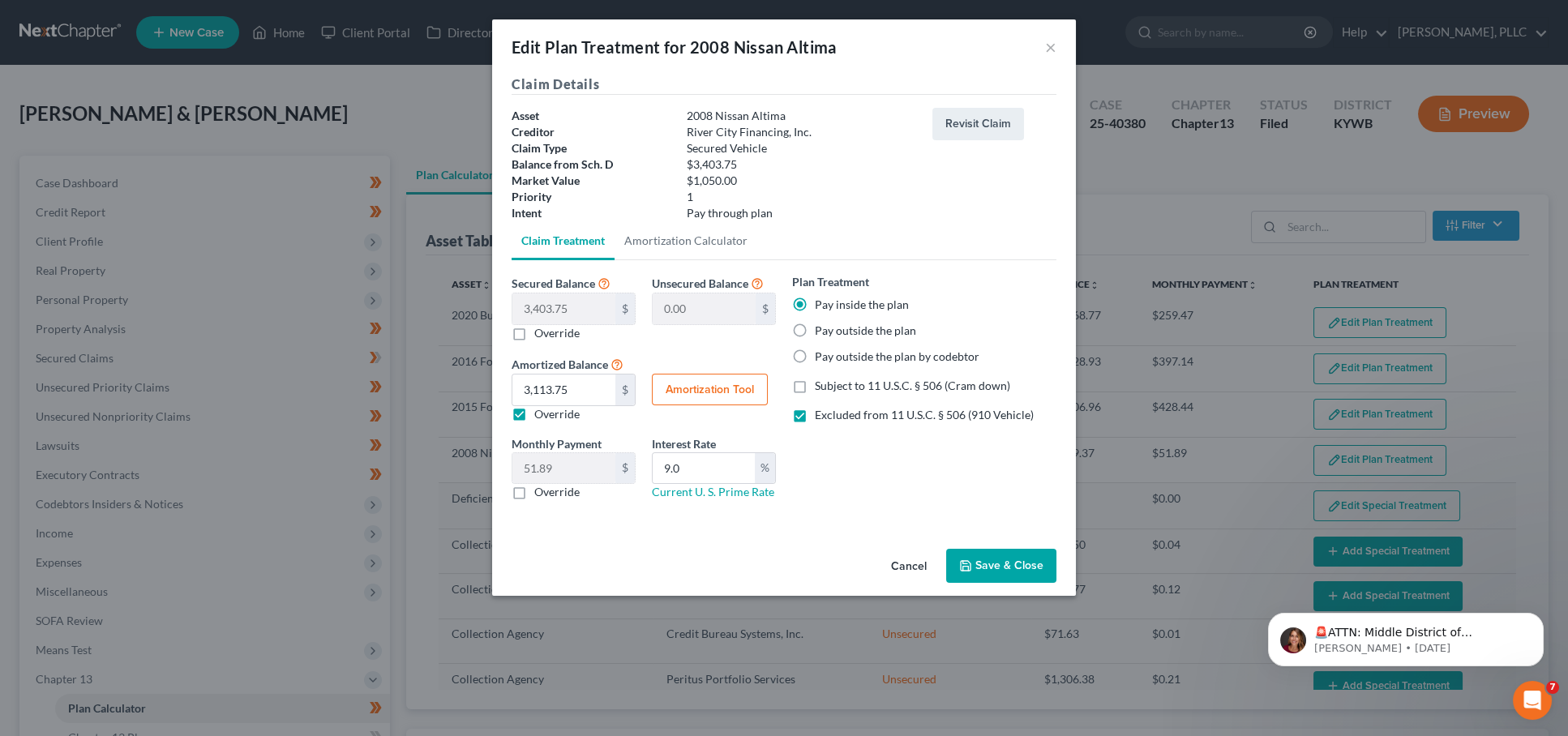
type input "4,239.37"
type input "70.65"
drag, startPoint x: 1011, startPoint y: 556, endPoint x: 993, endPoint y: 550, distance: 19.0
click at [1011, 556] on button "Save & Close" at bounding box center [1001, 566] width 110 height 34
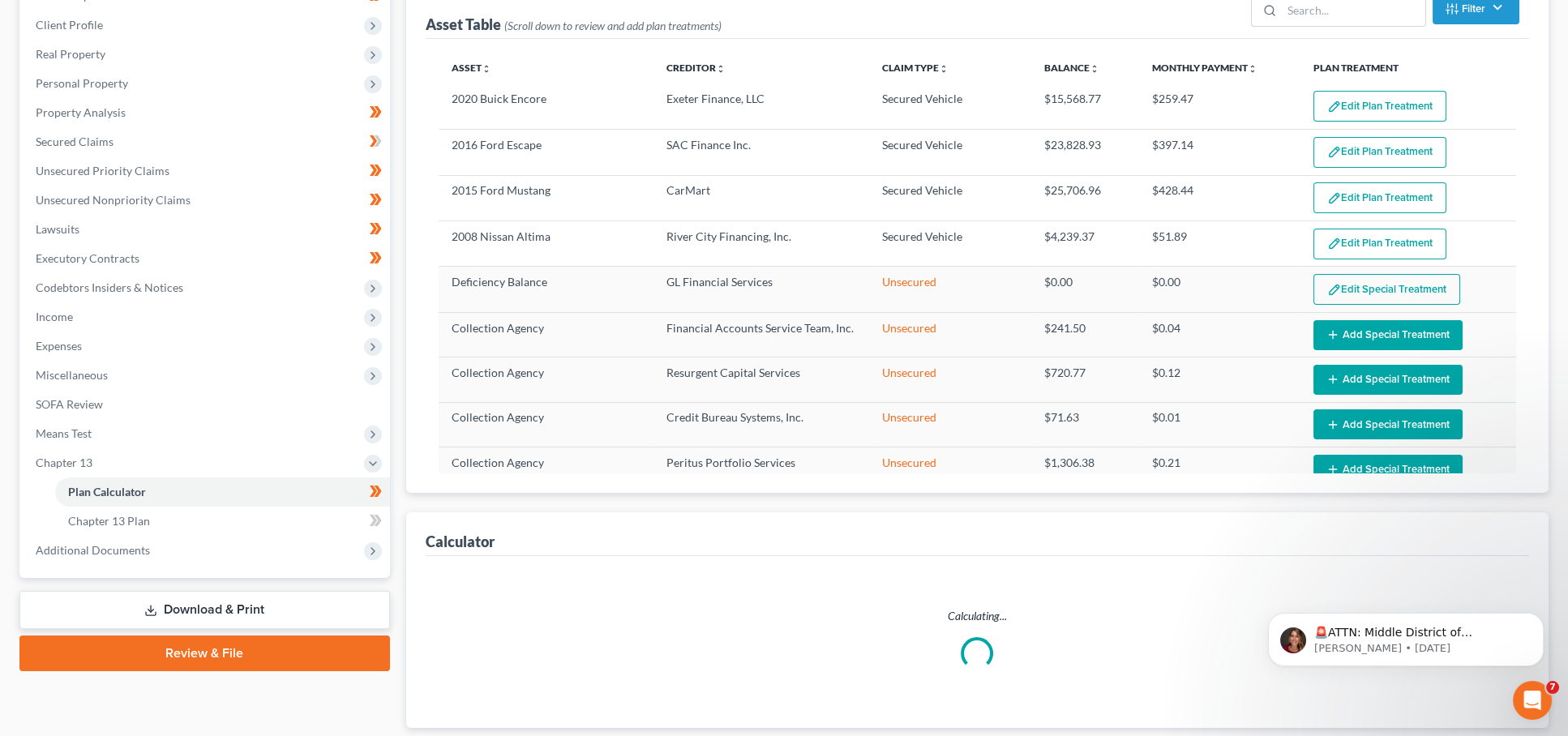
select select "59"
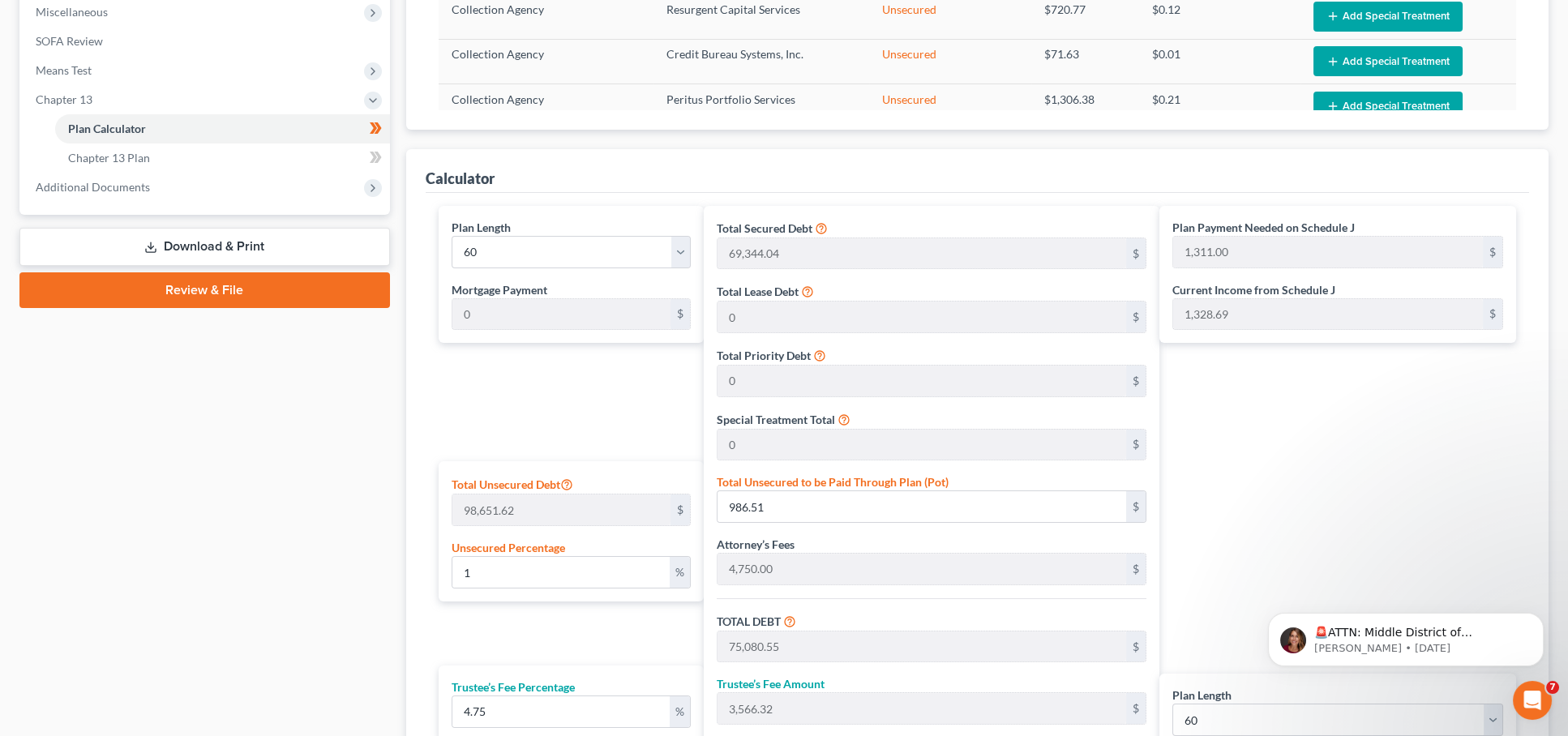
scroll to position [579, 0]
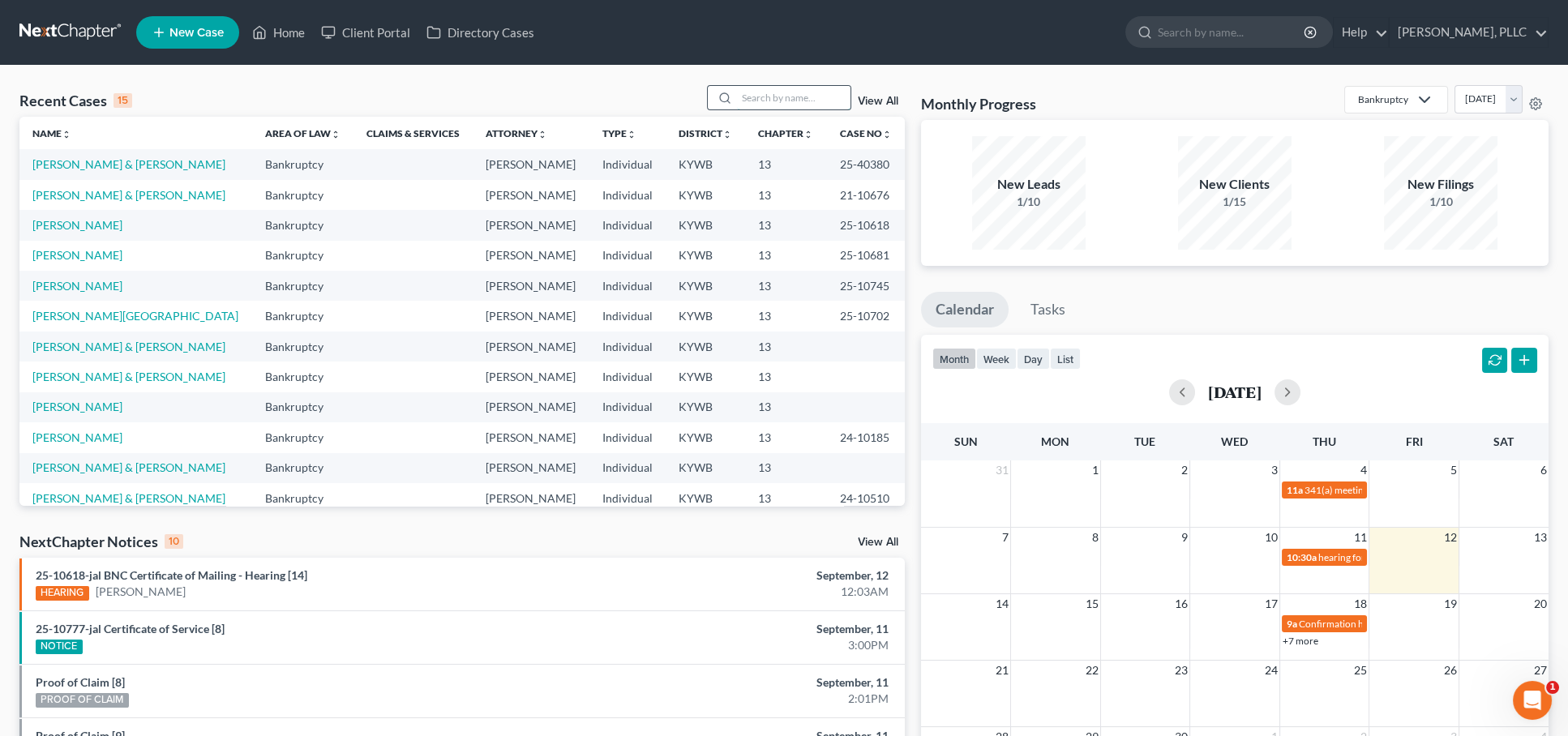
click at [755, 96] on input "search" at bounding box center [794, 97] width 114 height 23
type input "cosby"
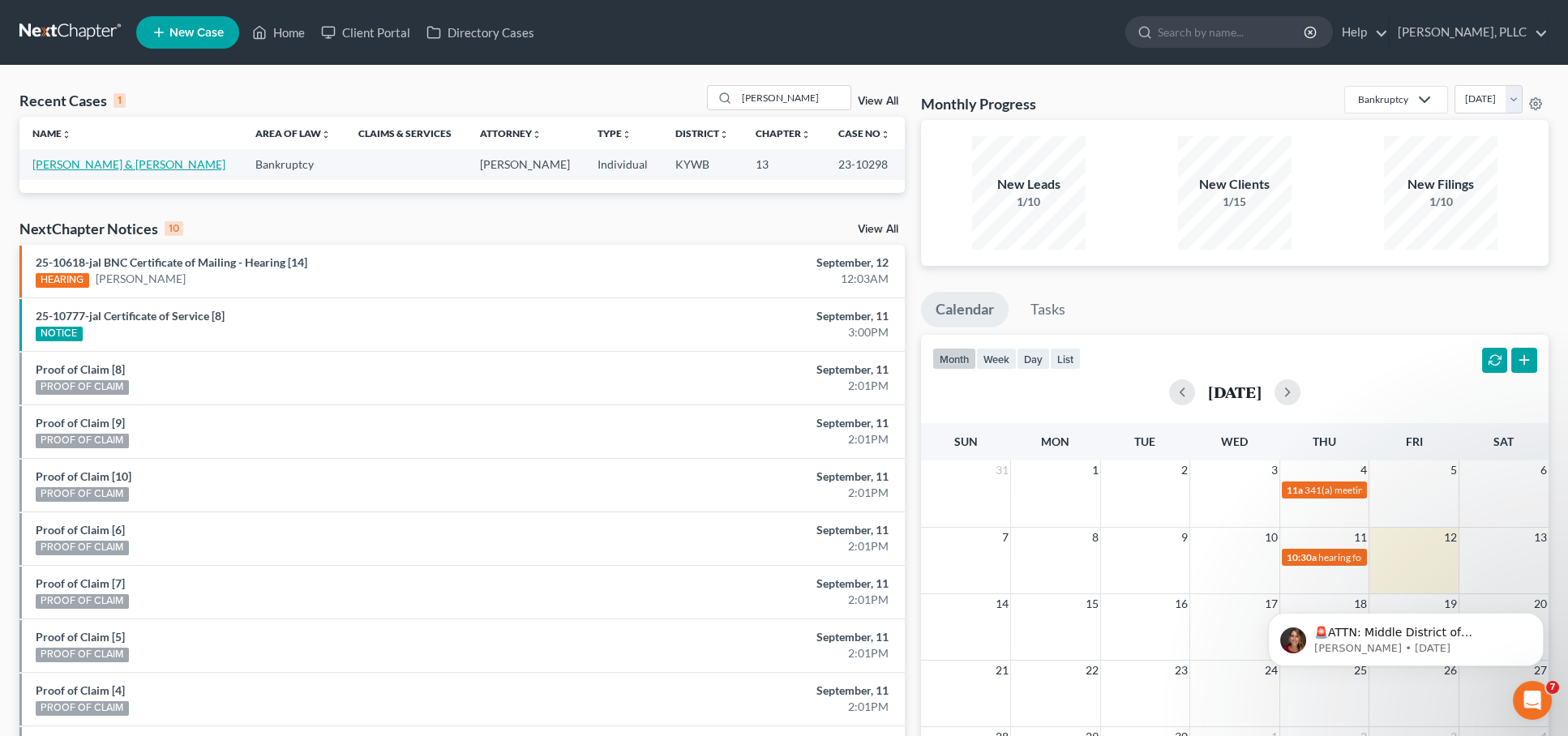
click at [55, 158] on link "Cosby, Chris & Carie" at bounding box center [129, 163] width 193 height 14
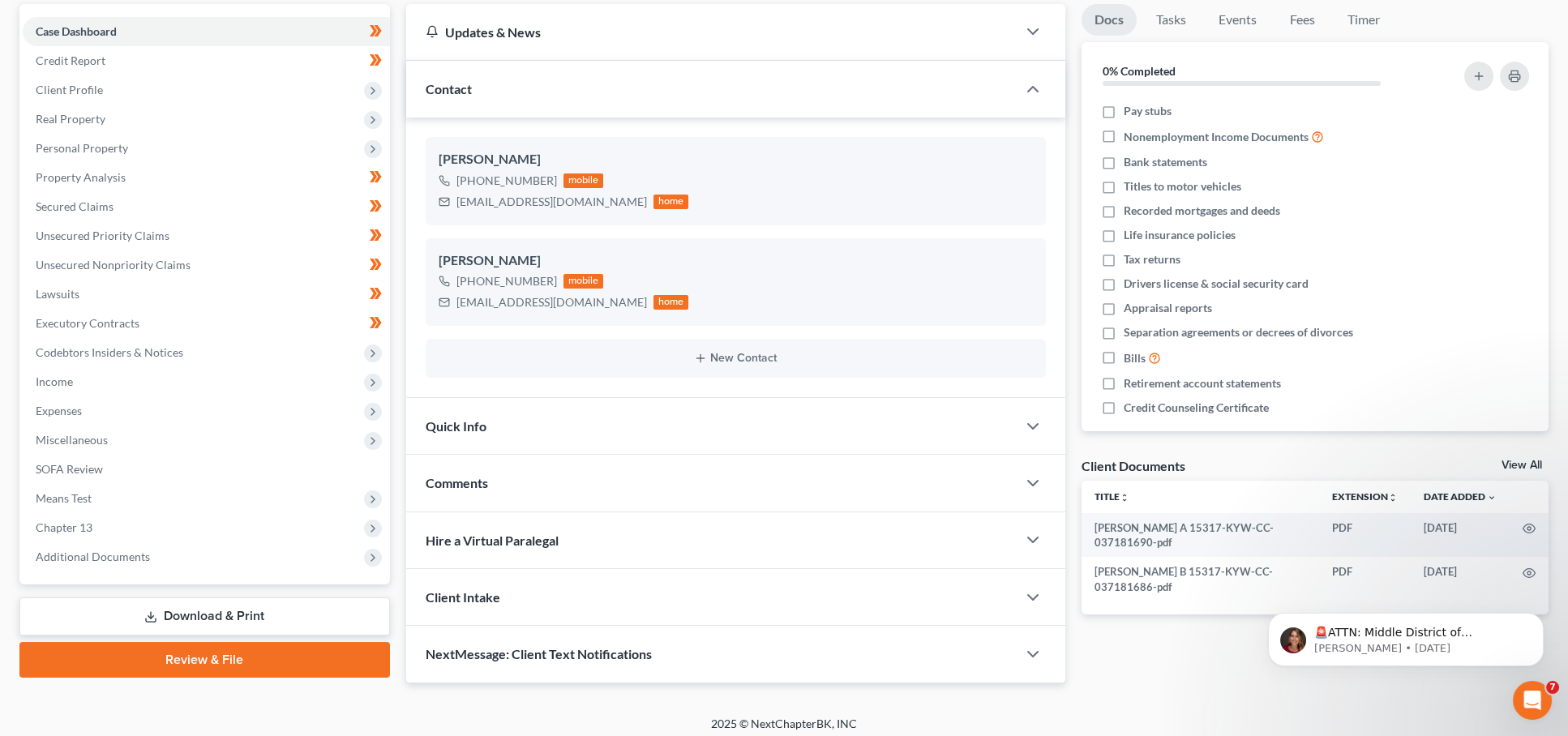
scroll to position [150, 0]
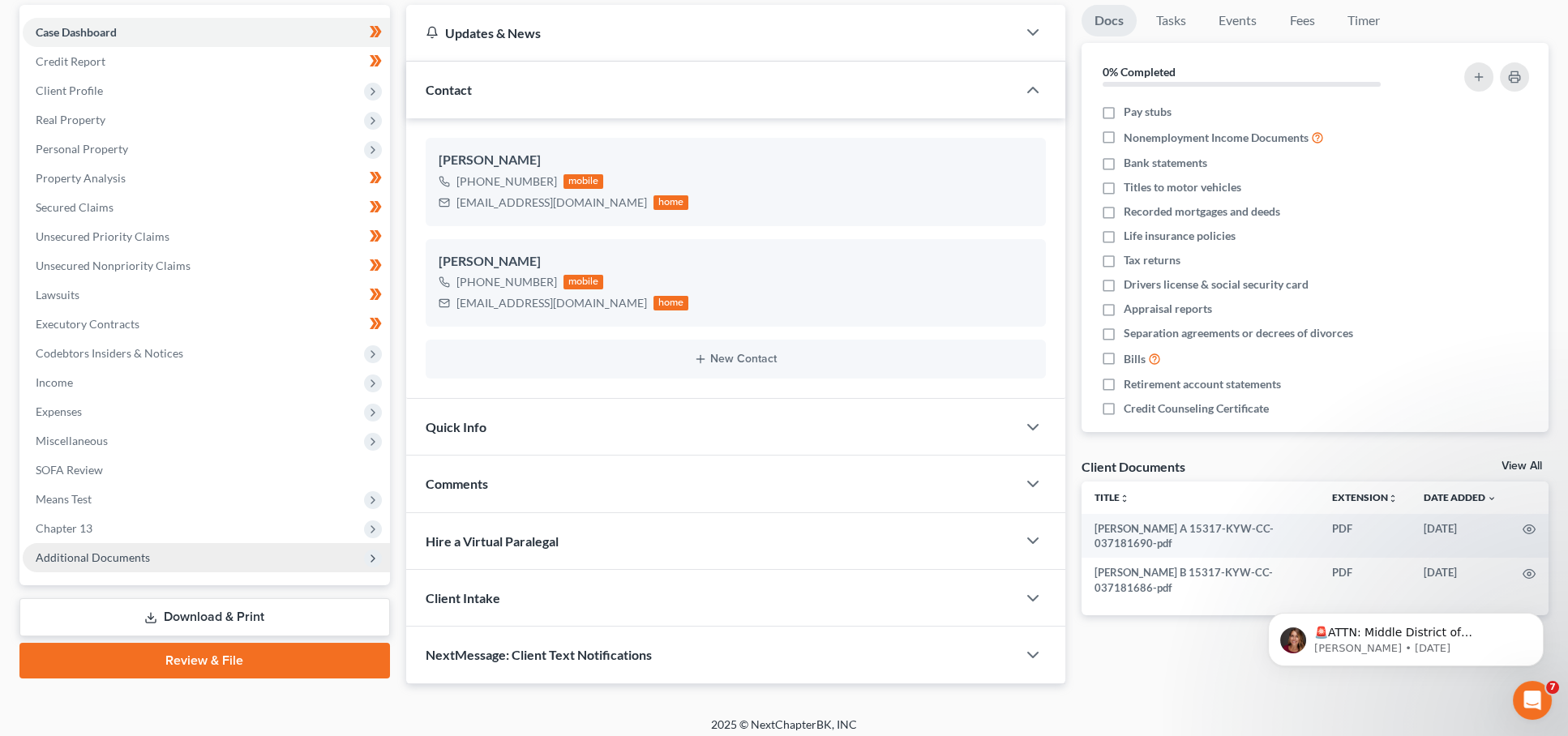
click at [360, 544] on span "Additional Documents" at bounding box center [205, 558] width 367 height 29
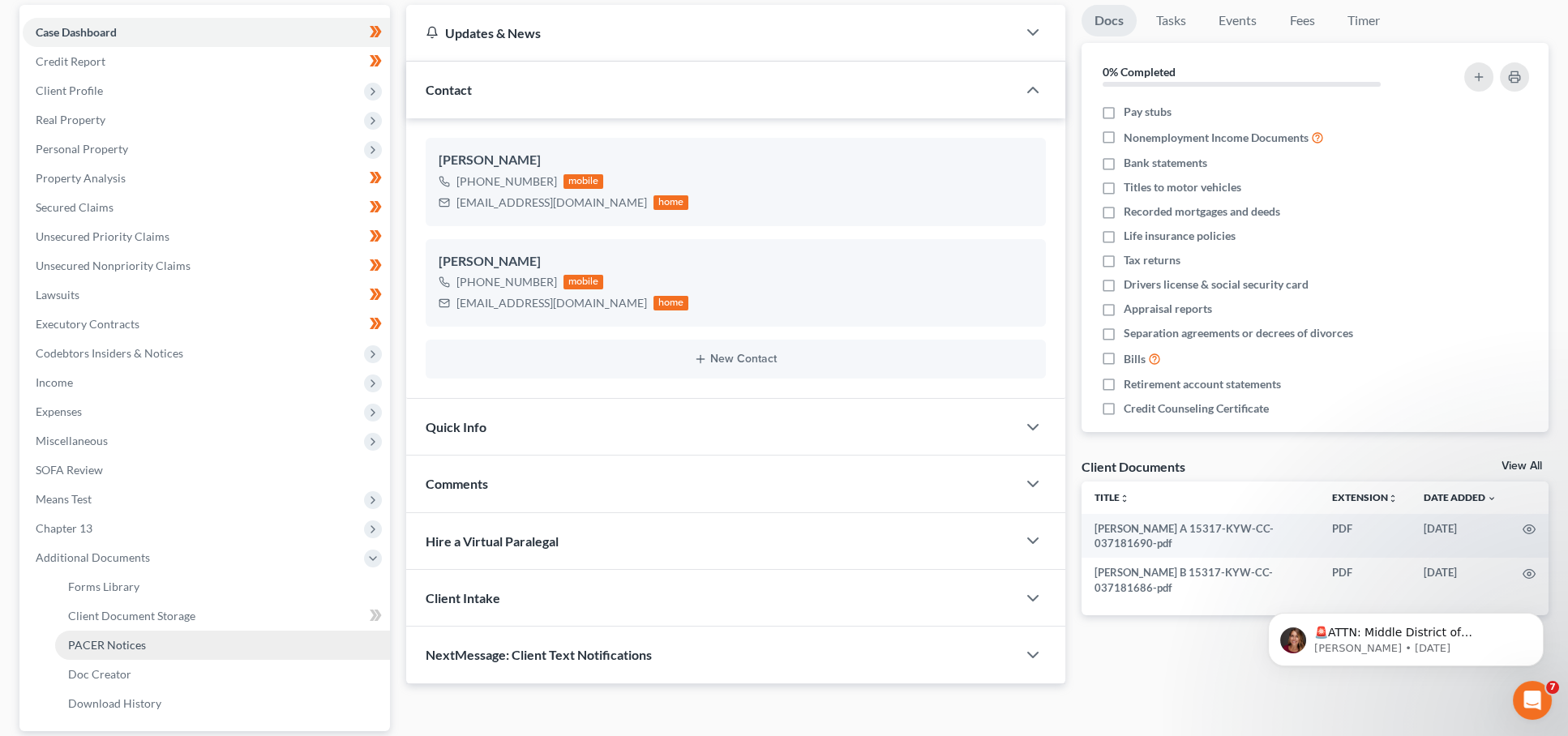
click at [263, 630] on link "PACER Notices" at bounding box center [222, 644] width 335 height 29
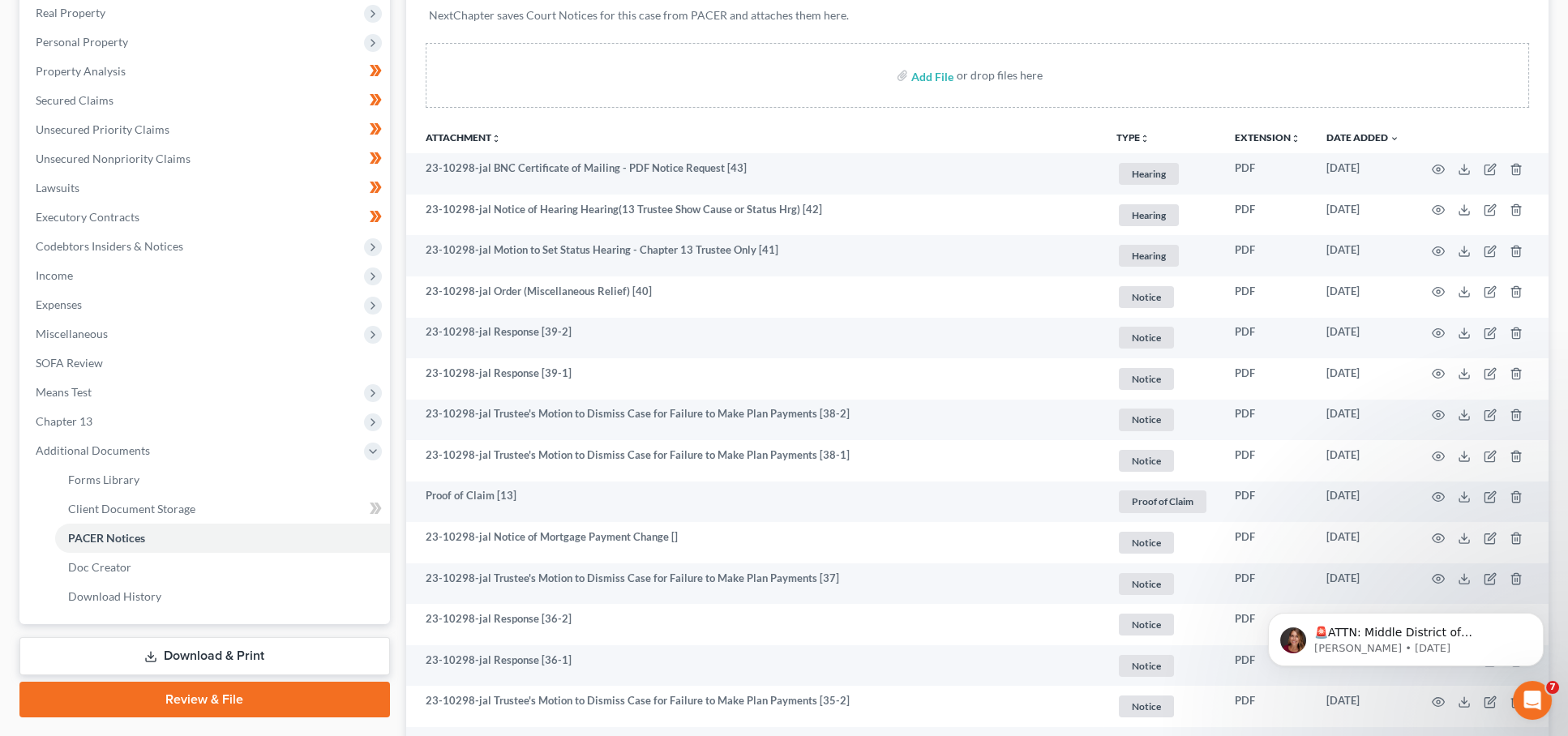
scroll to position [263, 0]
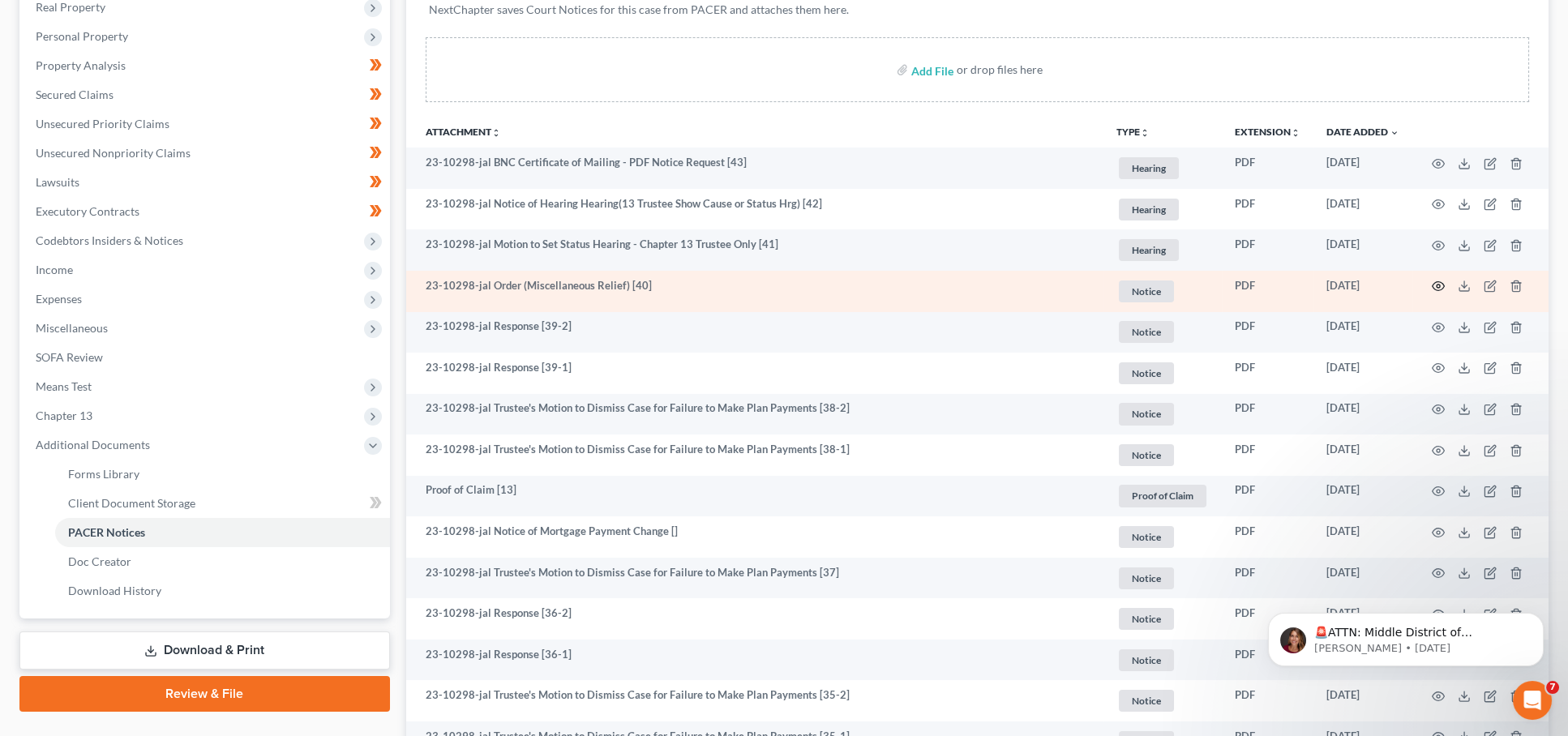
click at [1434, 283] on icon "button" at bounding box center [1438, 287] width 13 height 13
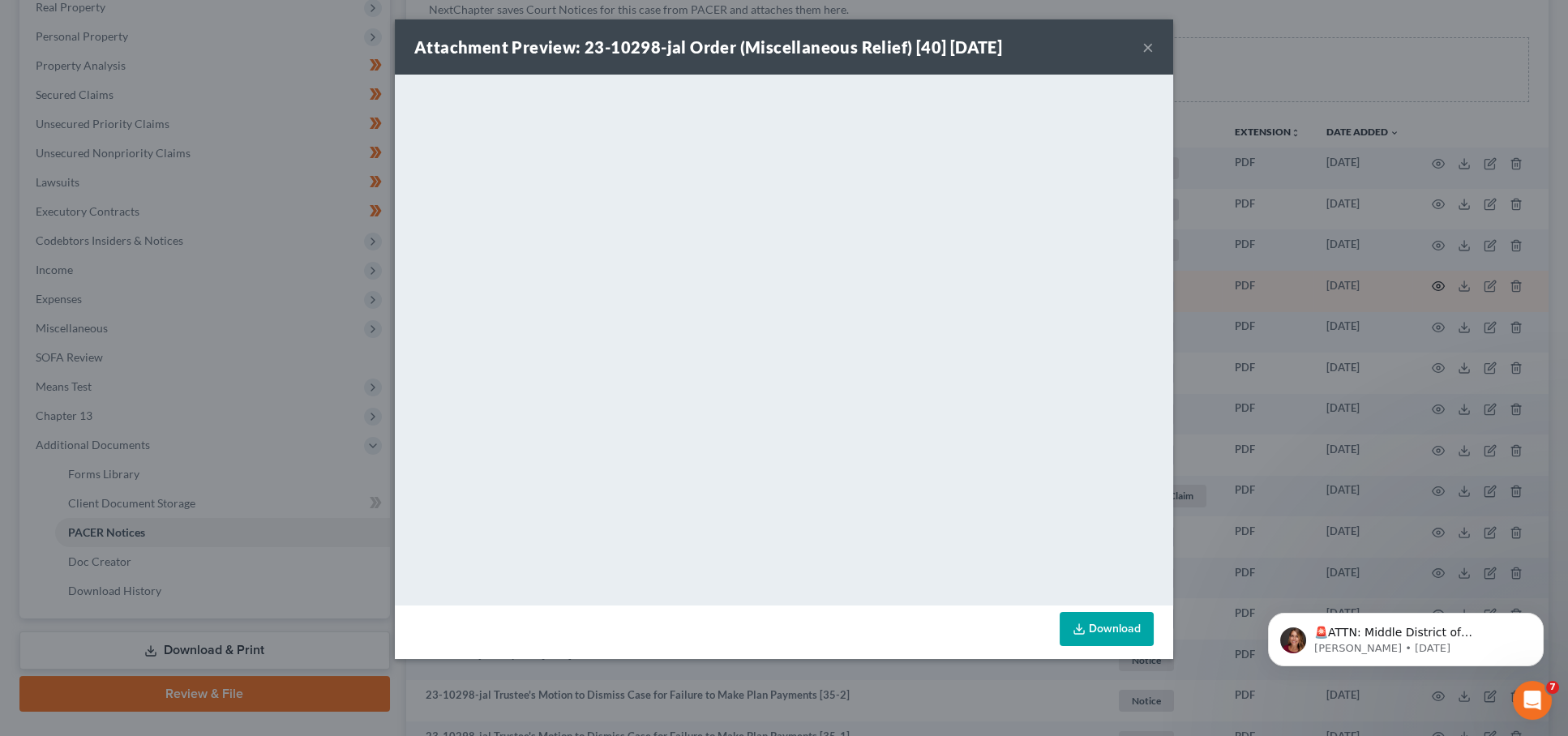
scroll to position [262, 0]
click at [1150, 50] on button "×" at bounding box center [1148, 47] width 11 height 20
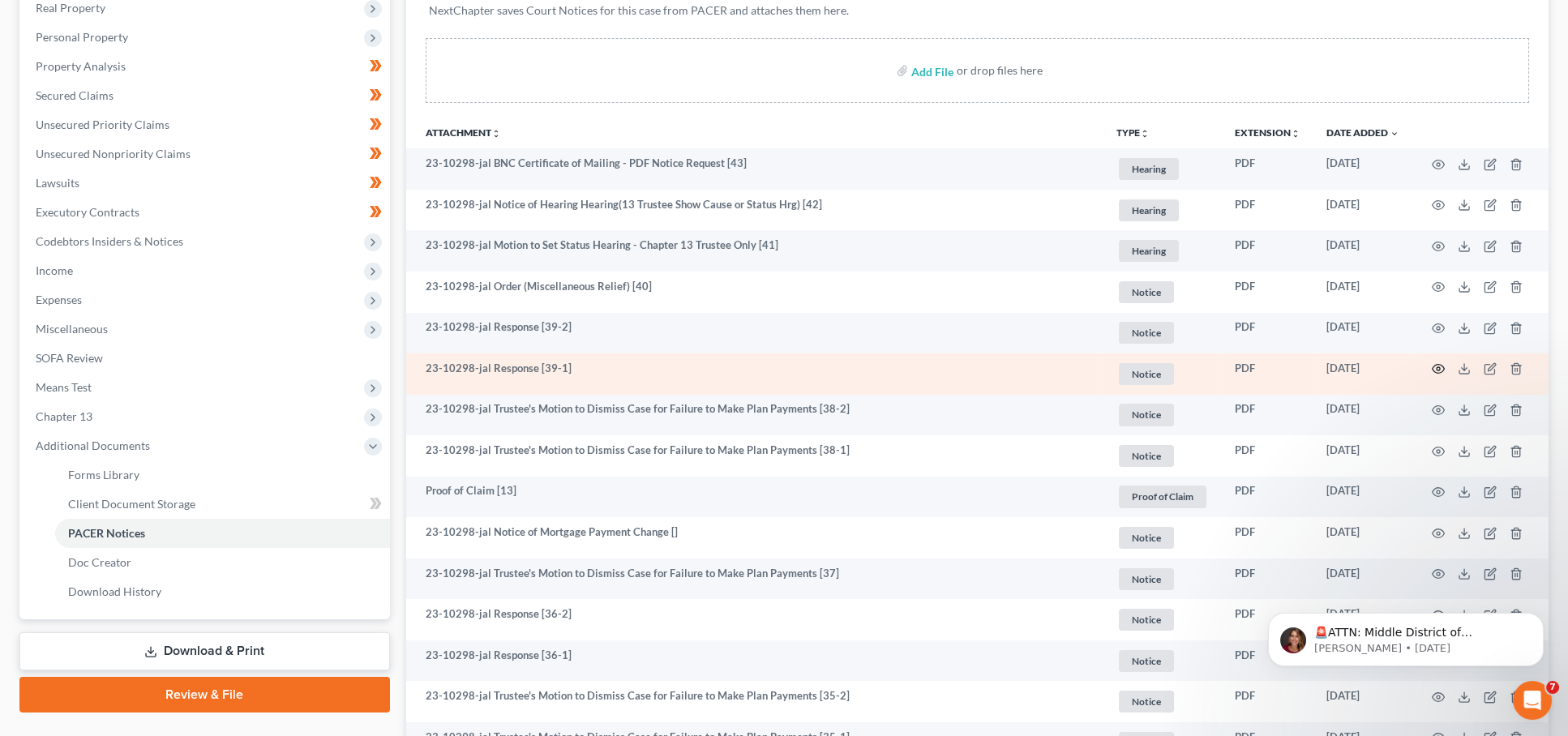
click at [1436, 367] on circle "button" at bounding box center [1437, 368] width 3 height 3
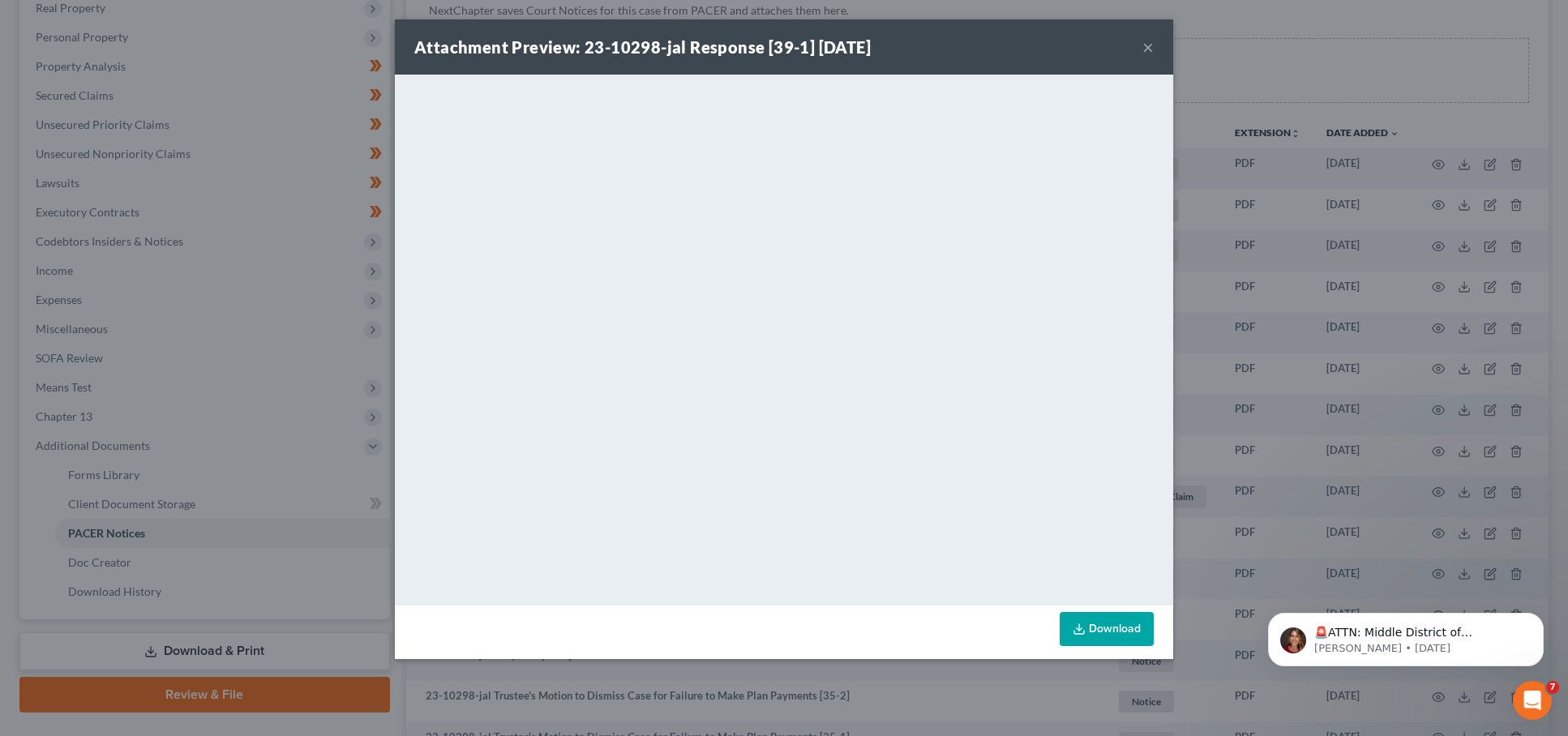
drag, startPoint x: 1151, startPoint y: 50, endPoint x: 1180, endPoint y: 80, distance: 41.7
click at [1151, 50] on button "×" at bounding box center [1148, 47] width 11 height 20
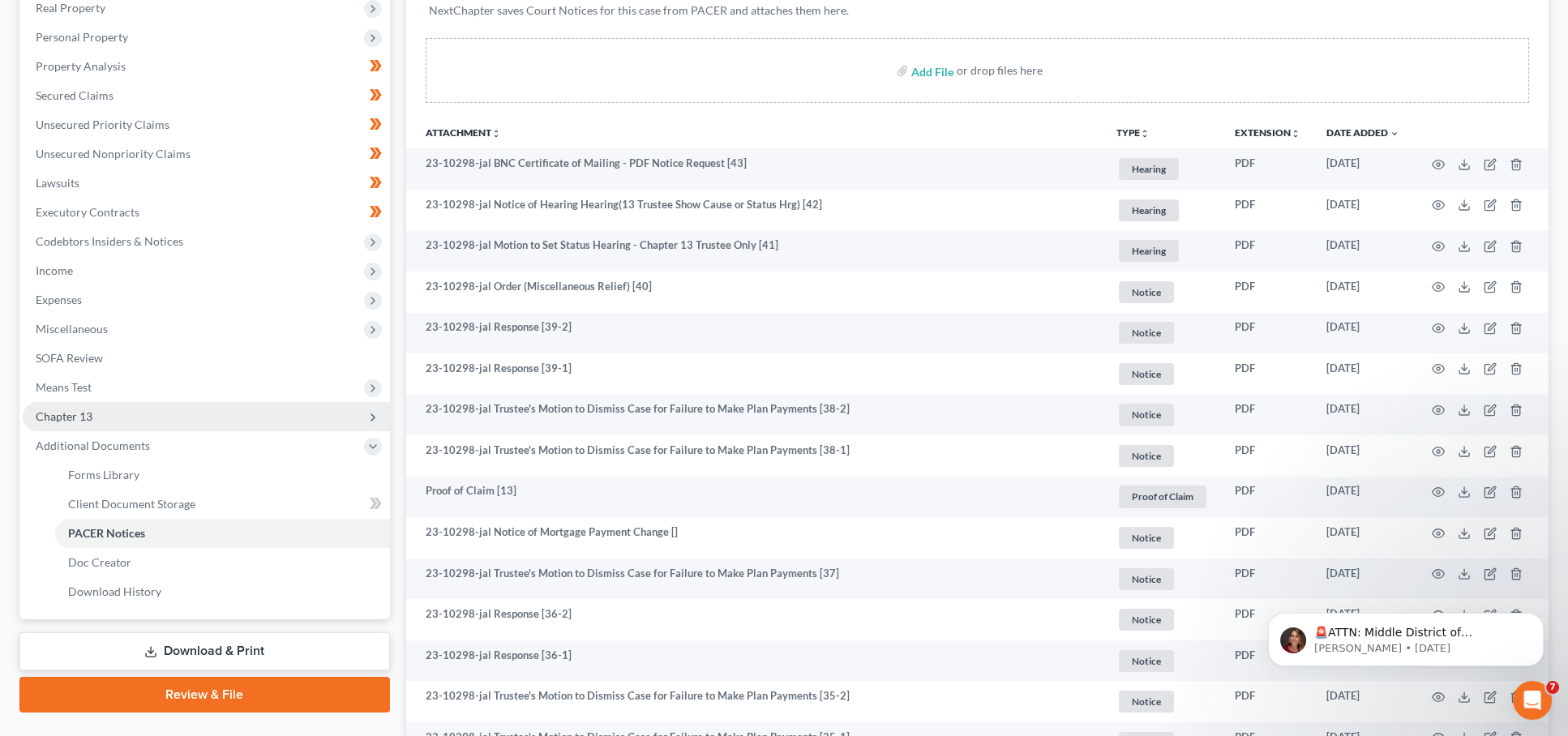
click at [191, 406] on span "Chapter 13" at bounding box center [205, 417] width 367 height 29
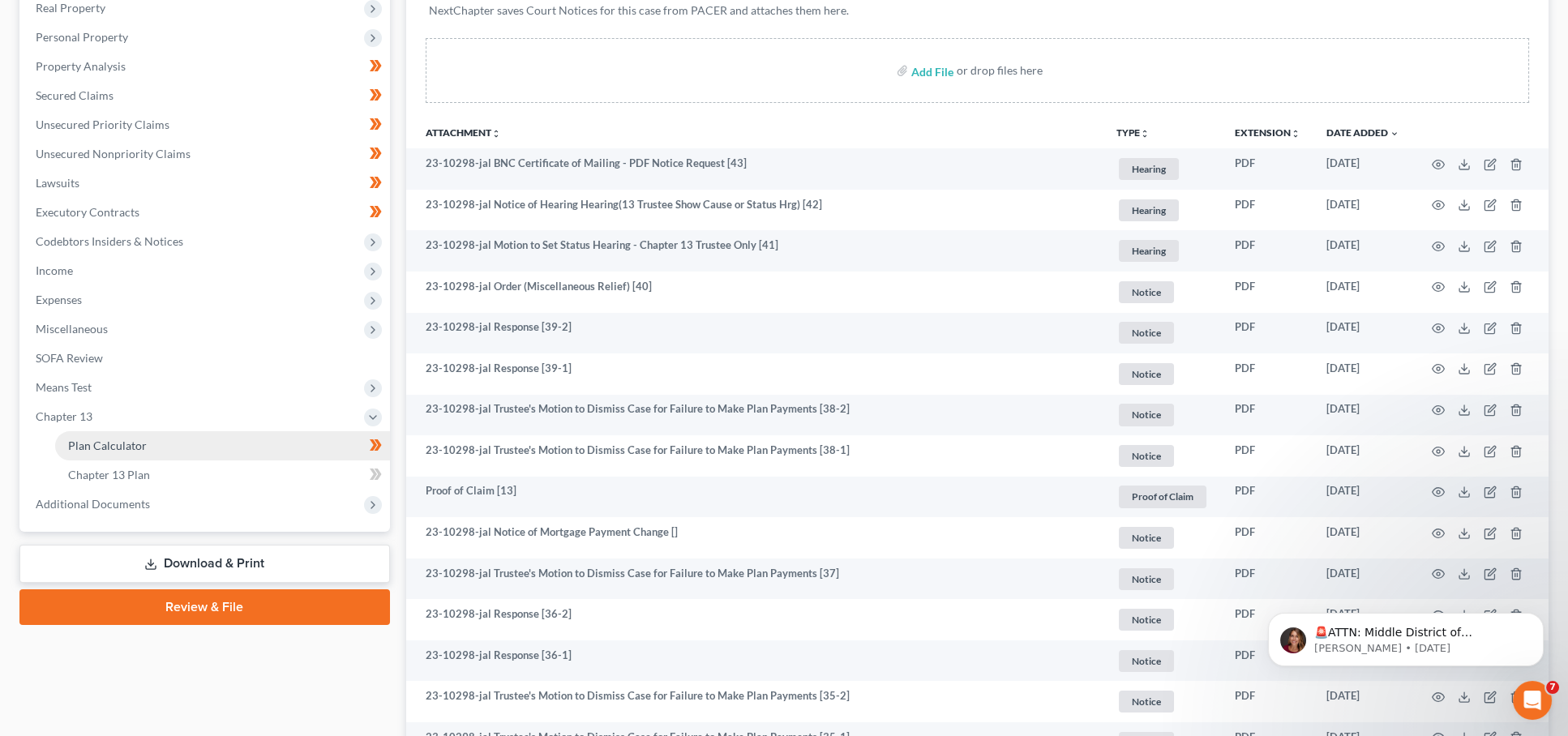
click at [172, 432] on link "Plan Calculator" at bounding box center [222, 446] width 335 height 29
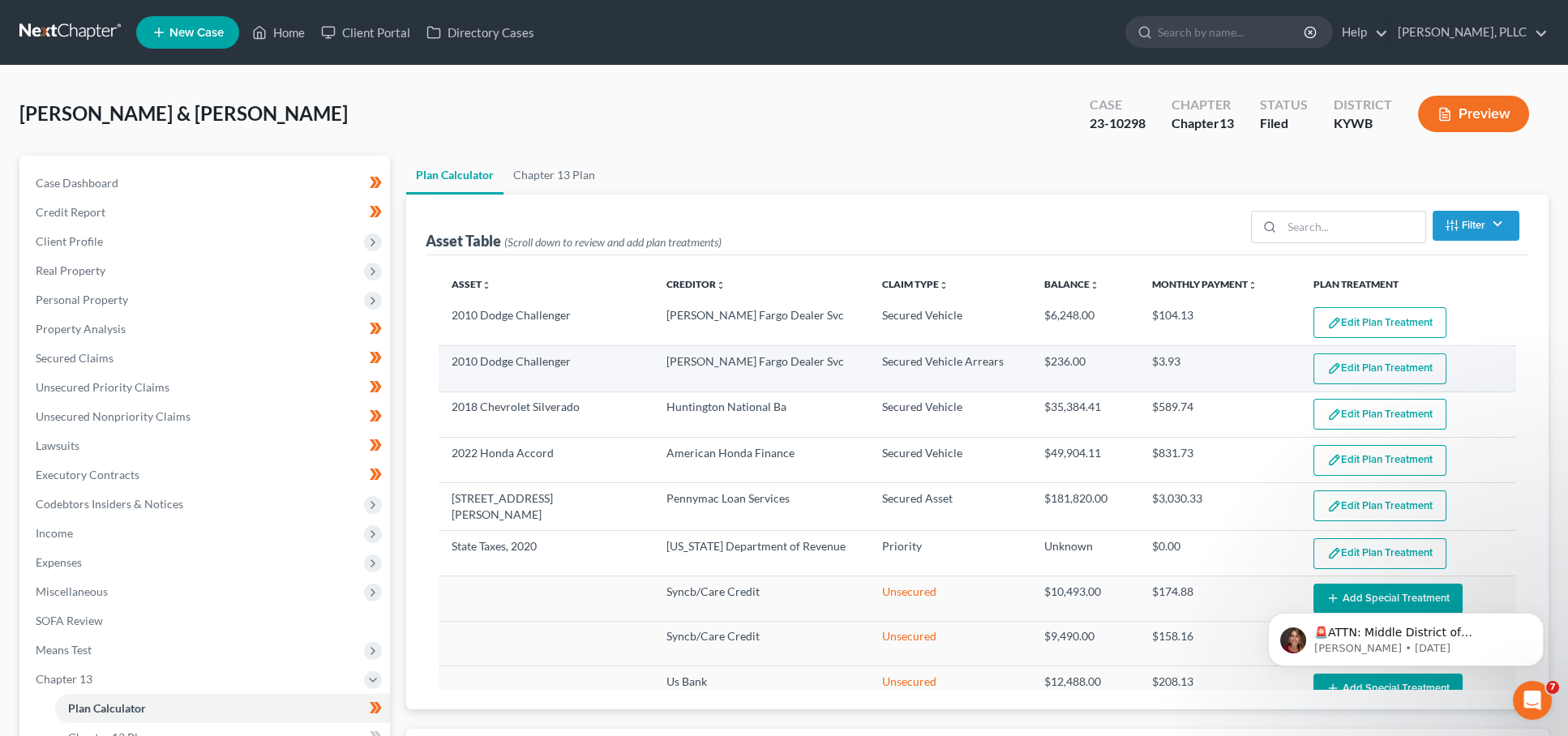
select select "59"
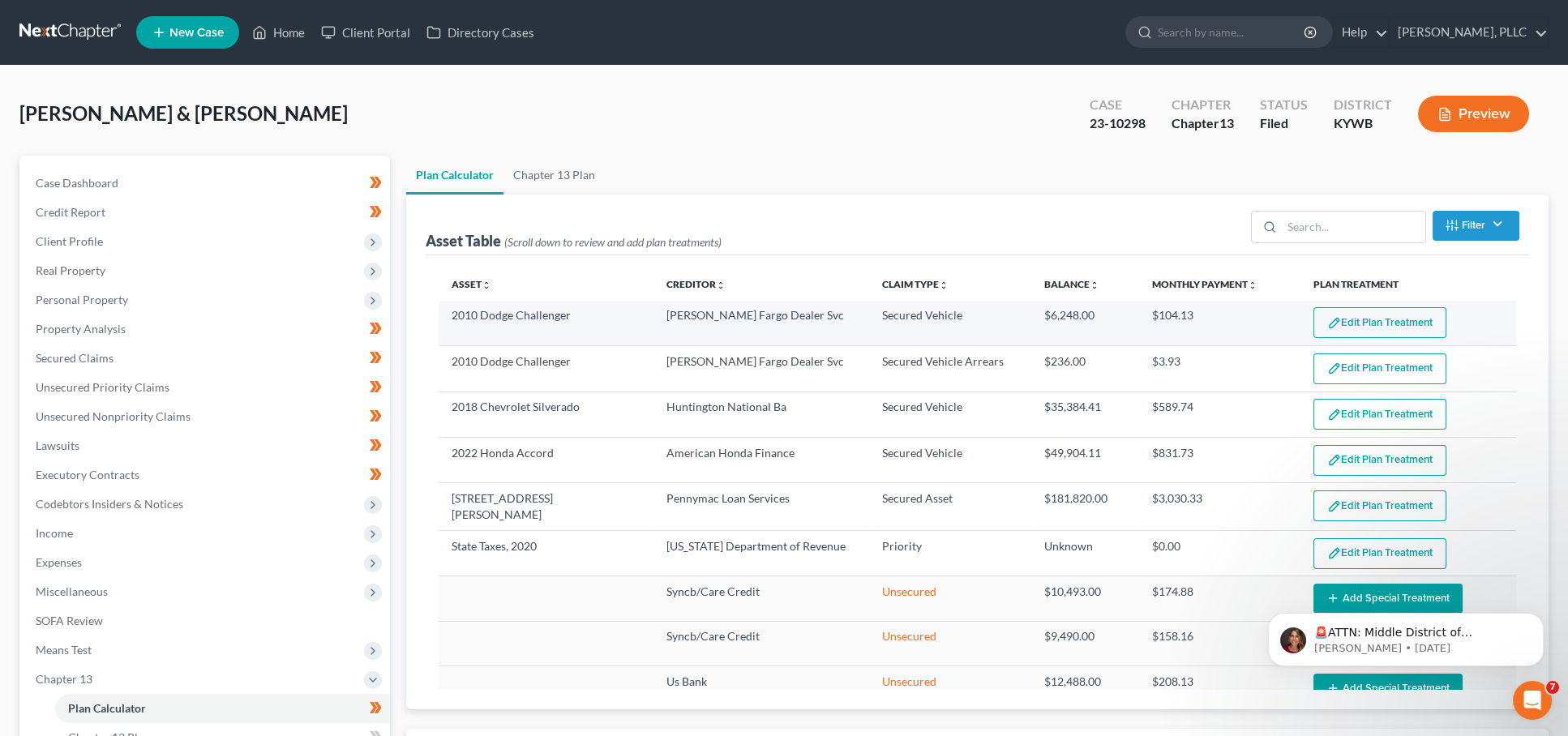
click at [1373, 320] on button "Edit Plan Treatment" at bounding box center [1379, 322] width 133 height 31
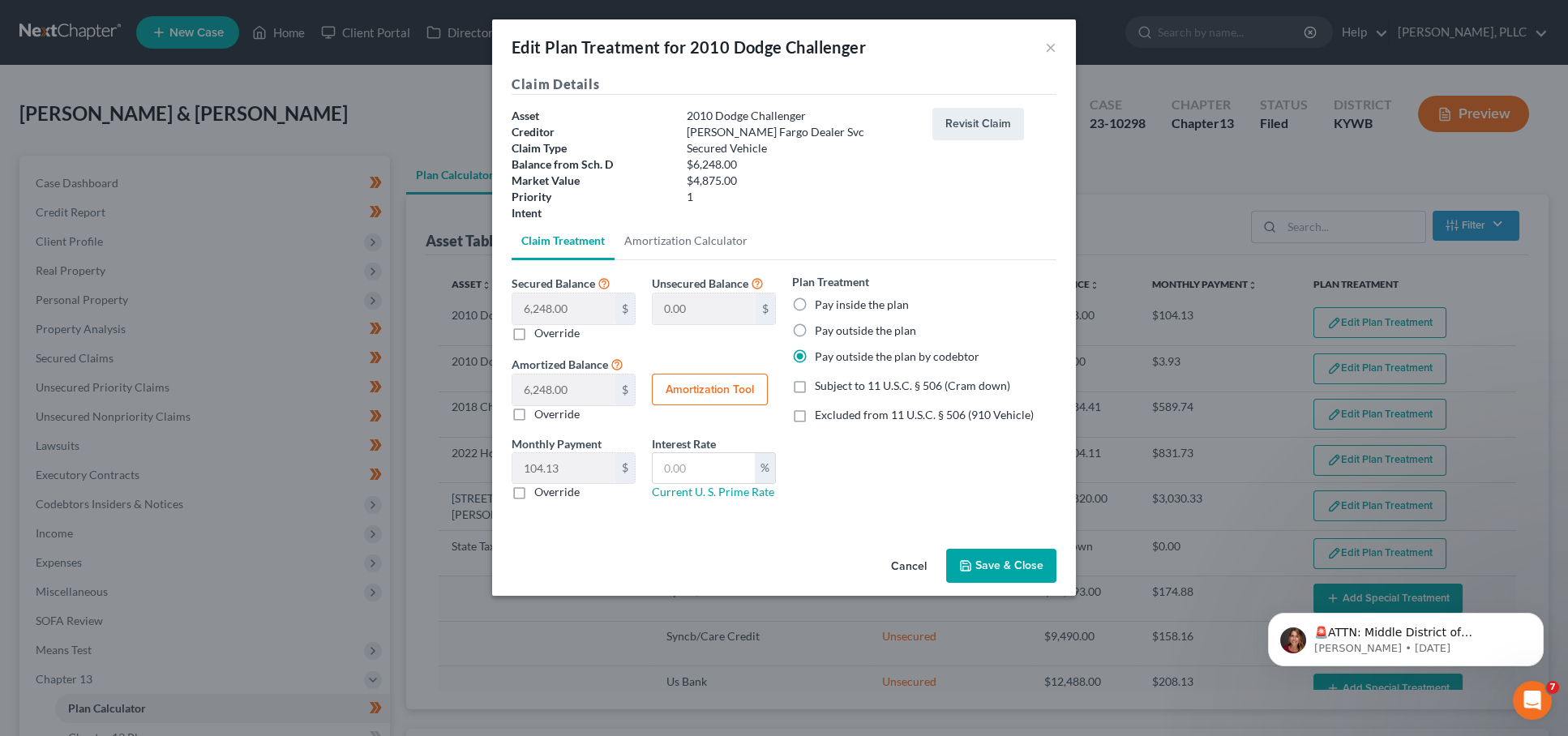
click at [690, 390] on button "Amortization Tool" at bounding box center [710, 389] width 116 height 33
type input "6,248.00"
type input "60"
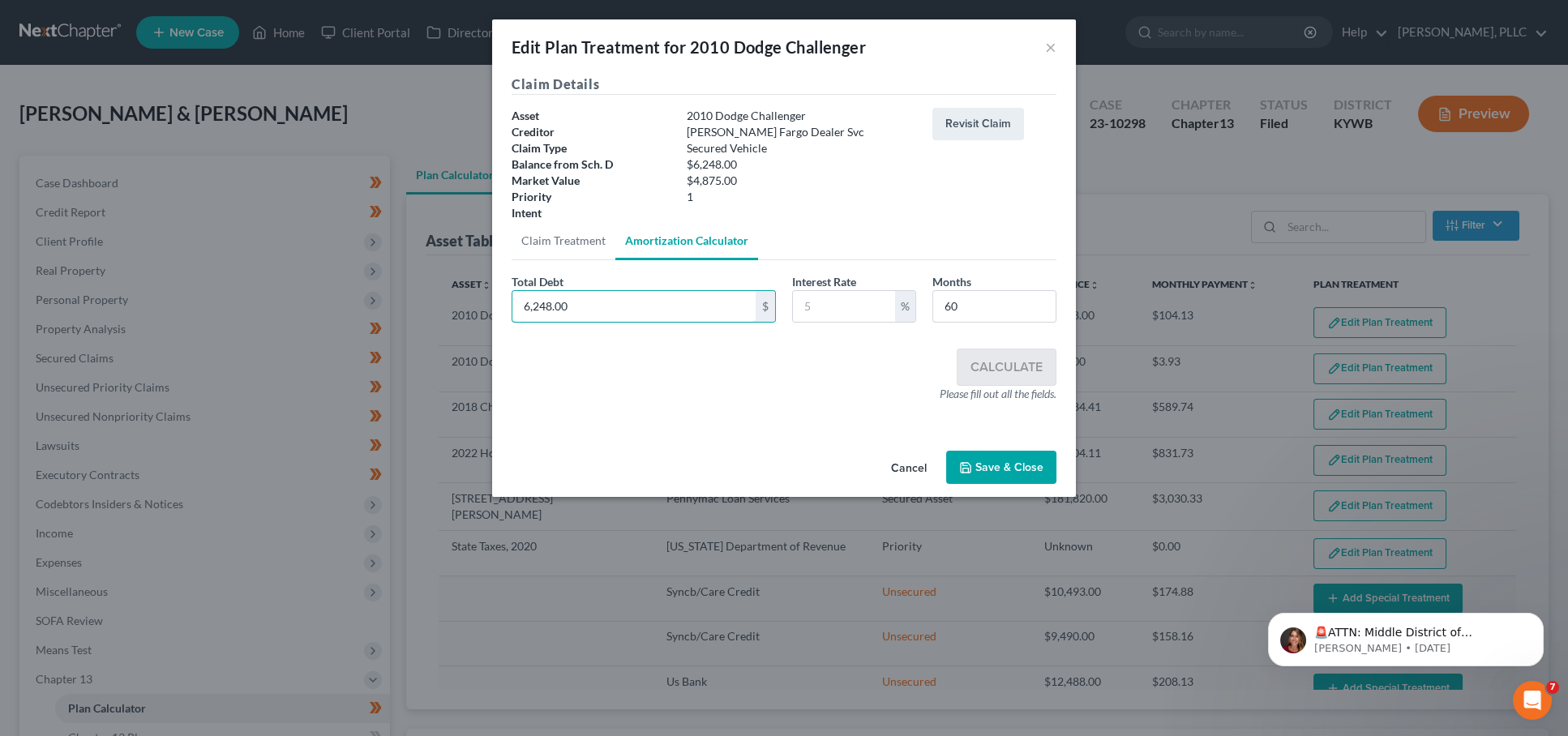
drag, startPoint x: 611, startPoint y: 308, endPoint x: 421, endPoint y: 283, distance: 191.6
click at [421, 283] on div "Edit Plan Treatment for 2010 Dodge Challenger × Claim Details Asset 2010 Dodge …" at bounding box center [784, 368] width 1568 height 736
type input "22,323.15"
click at [855, 302] on input "text" at bounding box center [843, 306] width 102 height 31
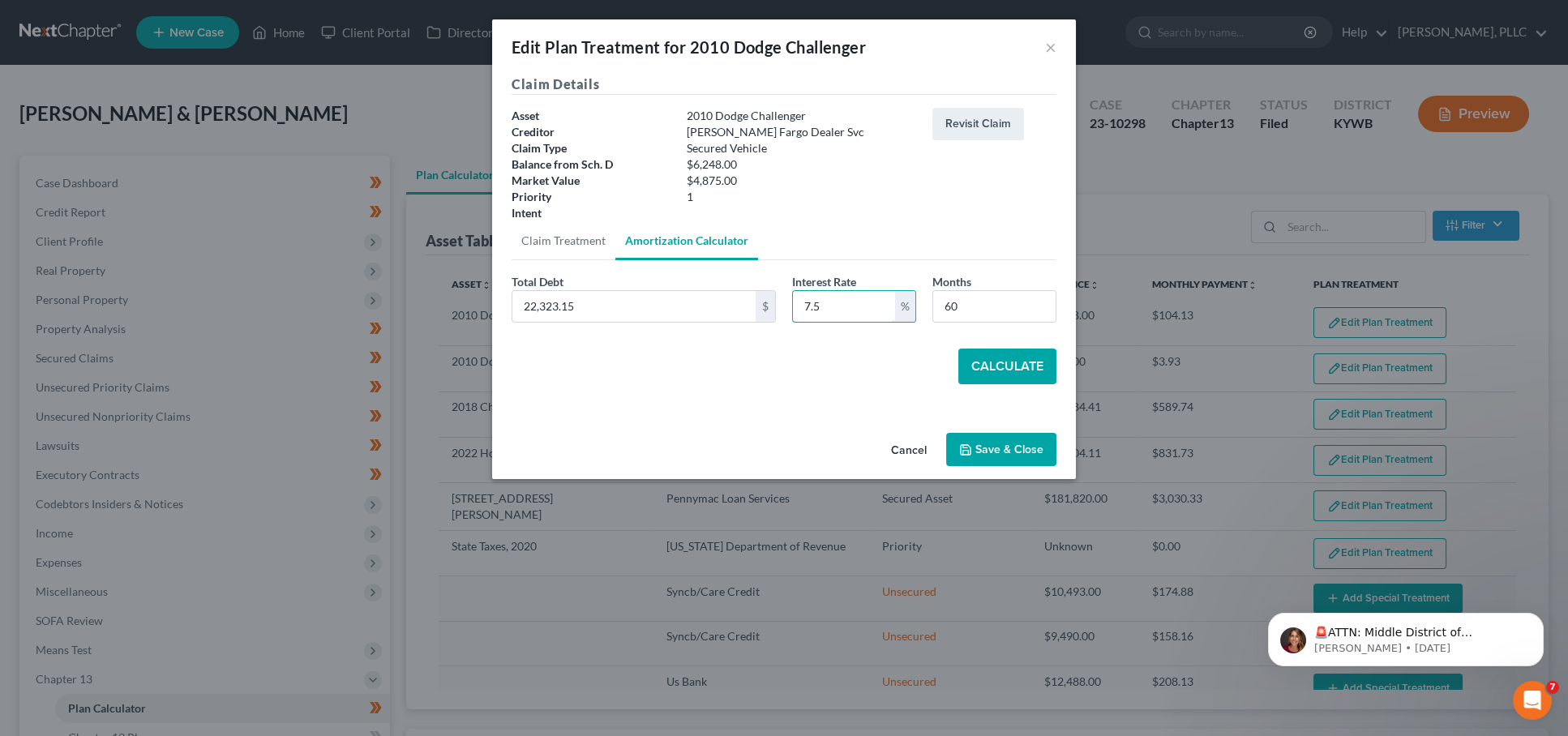
type input "7.5"
type input "31"
click at [1018, 355] on button "Calculate" at bounding box center [1007, 366] width 98 height 35
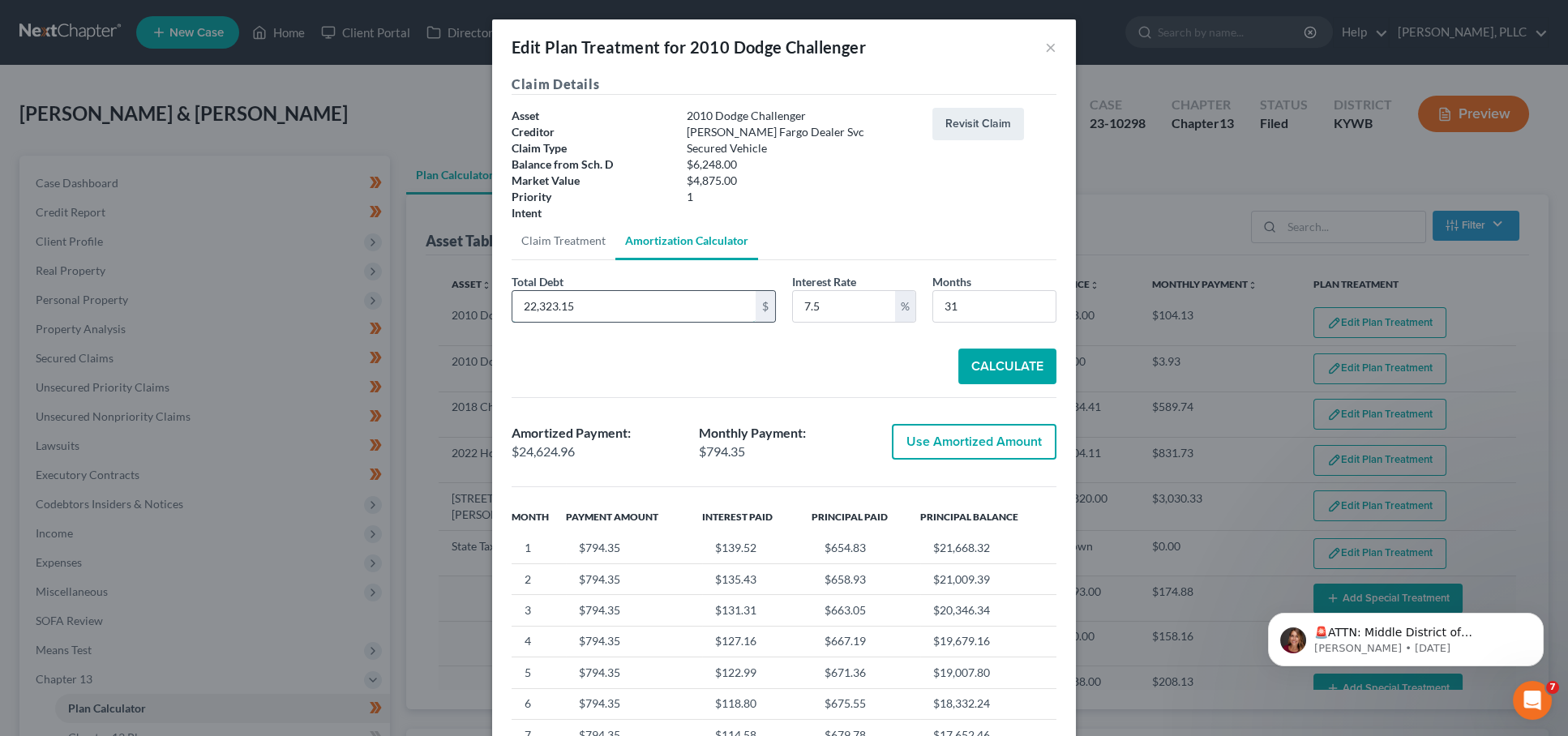
click at [602, 299] on input "22,323.15" at bounding box center [634, 306] width 243 height 31
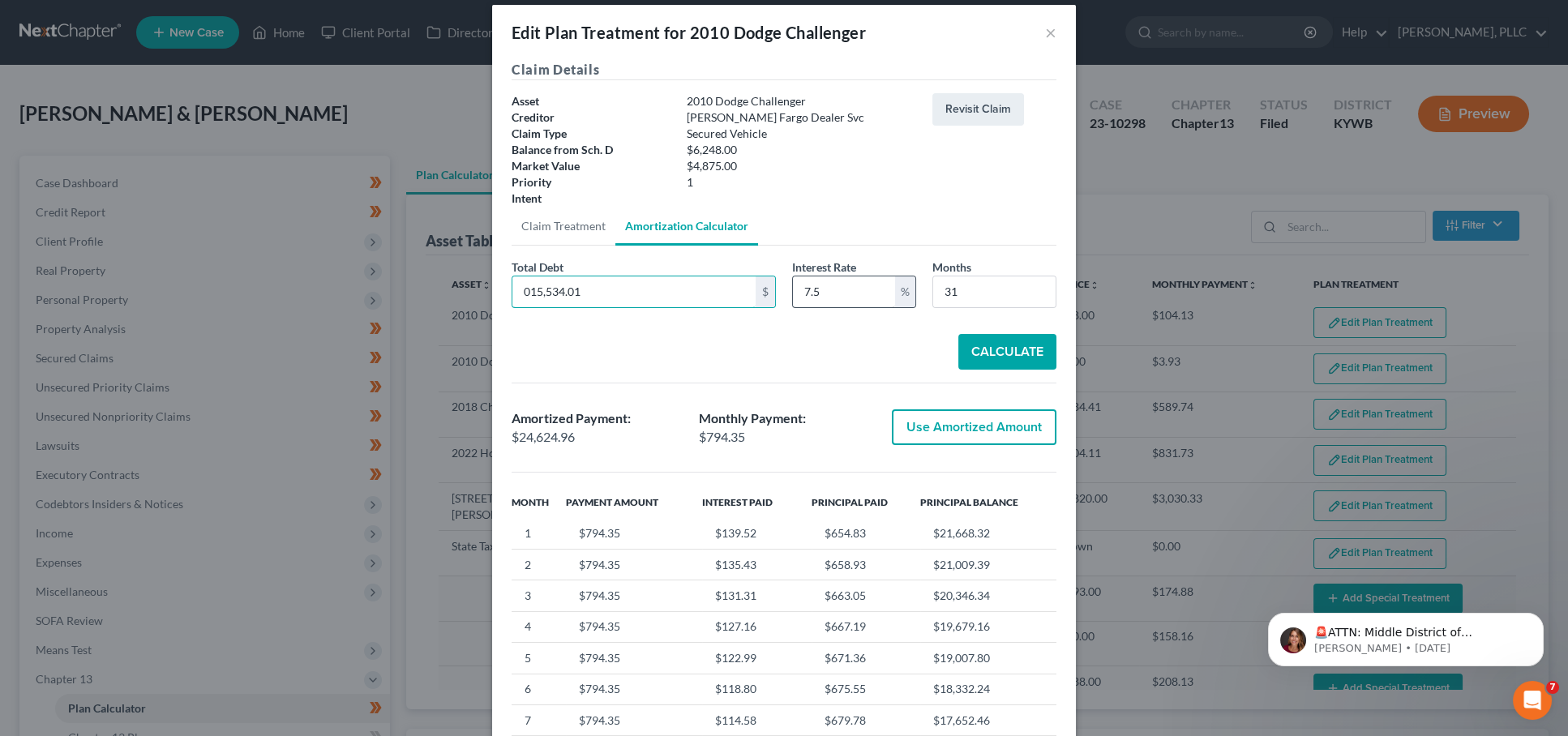
type input "015,534.01"
drag, startPoint x: 848, startPoint y: 297, endPoint x: 756, endPoint y: 292, distance: 92.1
click at [756, 292] on div "Total Debt 015,534.01 $ Interest Rate 7.5 % Months 31" at bounding box center [784, 290] width 561 height 63
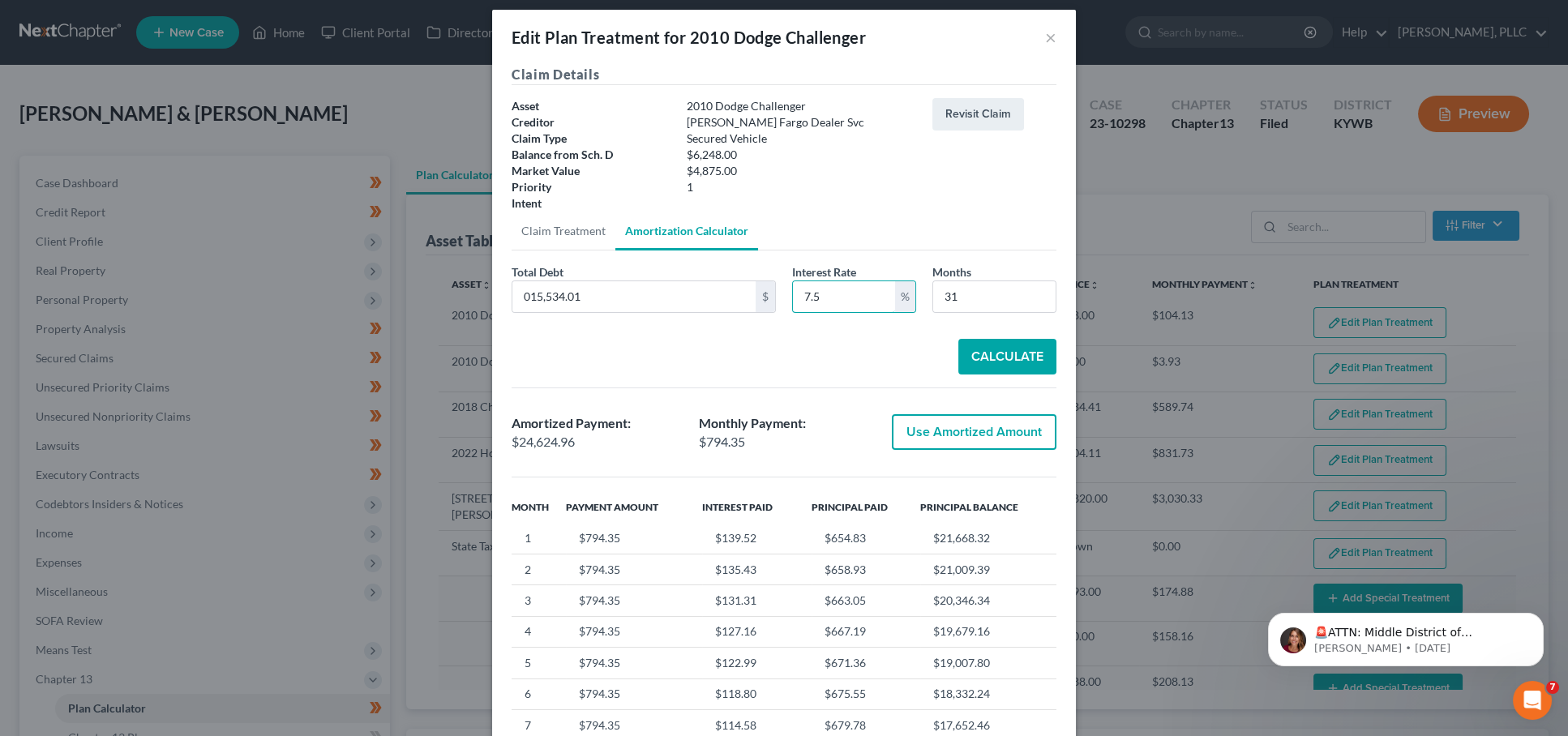
drag, startPoint x: 821, startPoint y: 288, endPoint x: 786, endPoint y: 290, distance: 35.1
click at [786, 290] on div "Interest Rate 7.5 %" at bounding box center [855, 288] width 140 height 50
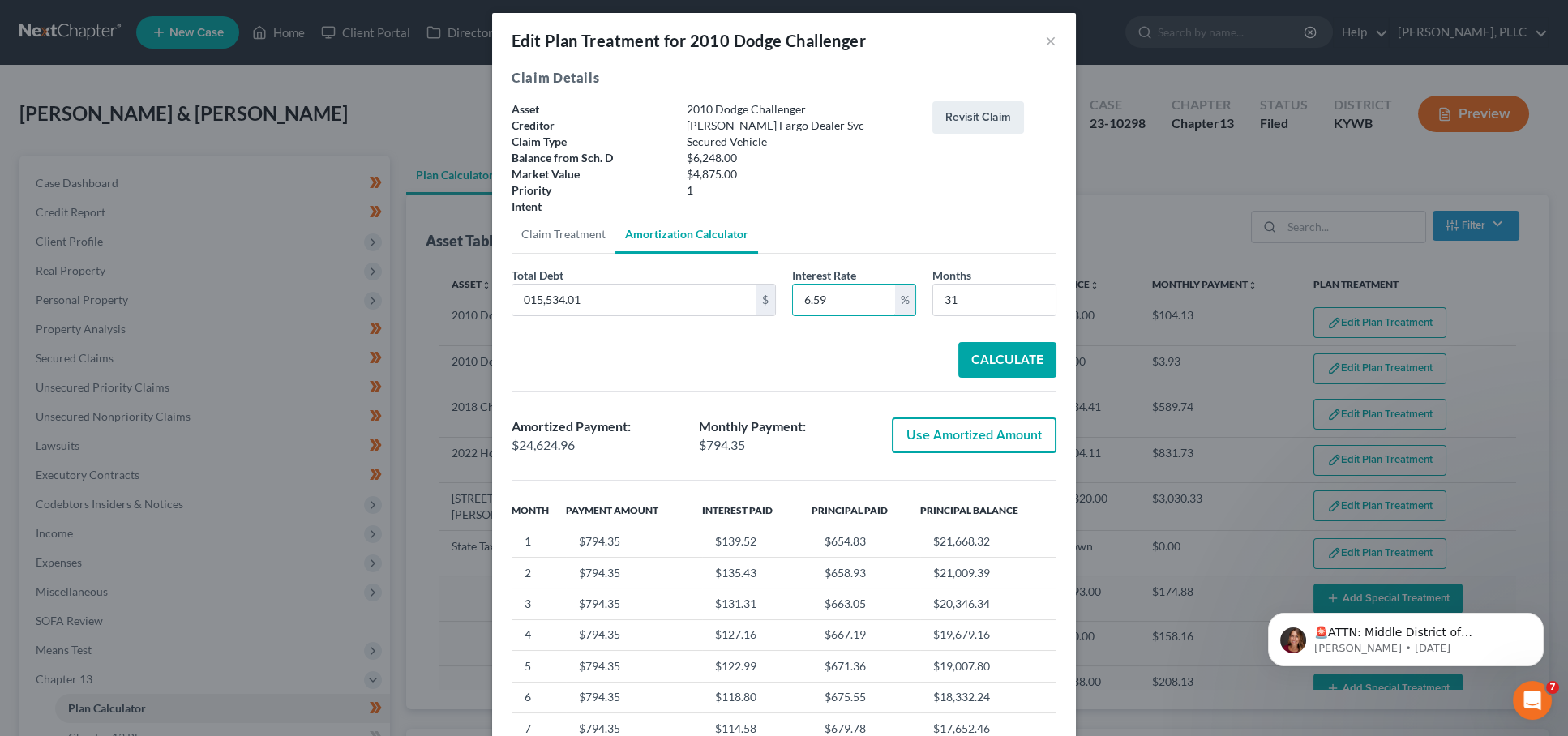
type input "6.59"
click at [1049, 359] on button "Calculate" at bounding box center [1007, 360] width 98 height 35
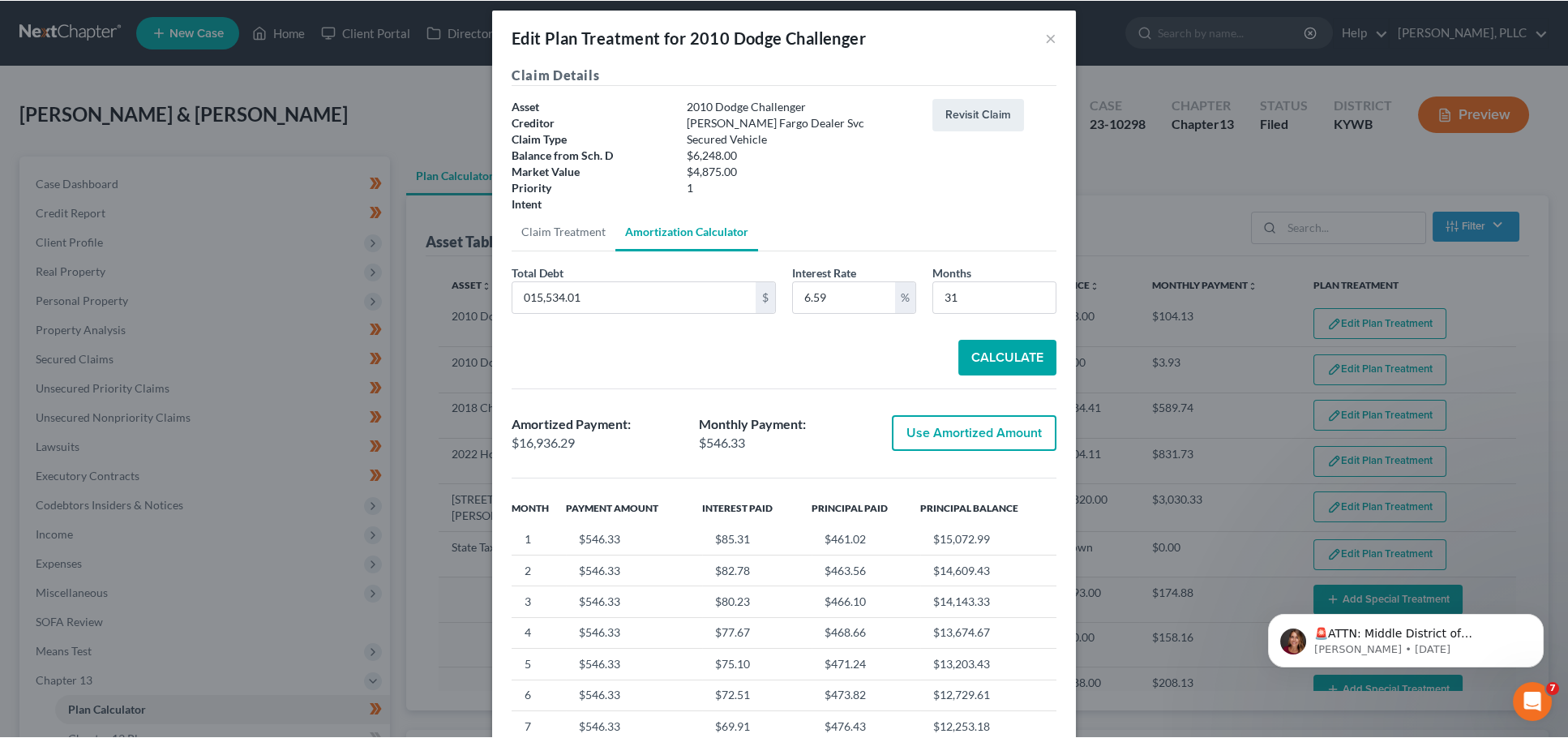
scroll to position [9, 0]
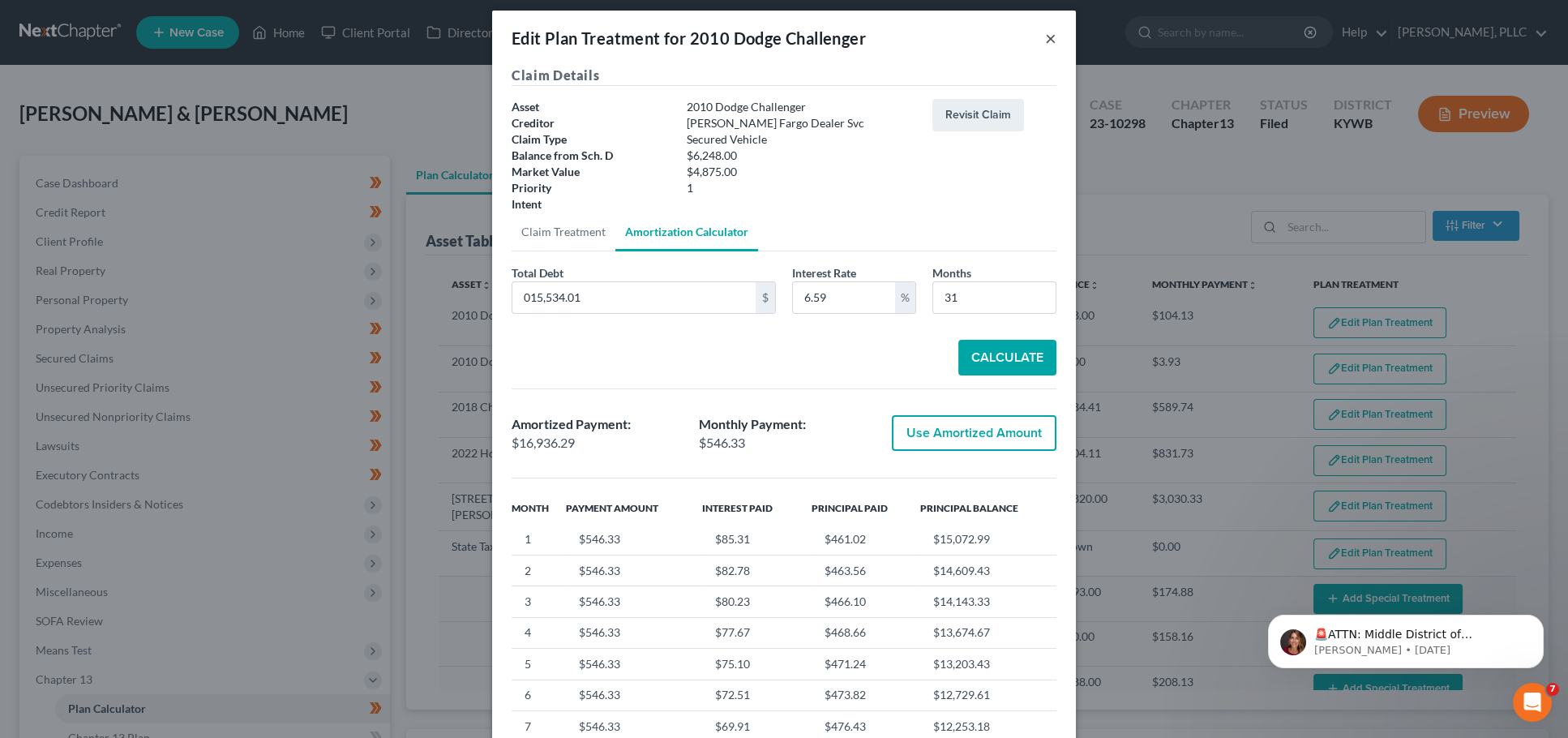
click at [1055, 37] on button "×" at bounding box center [1051, 37] width 11 height 20
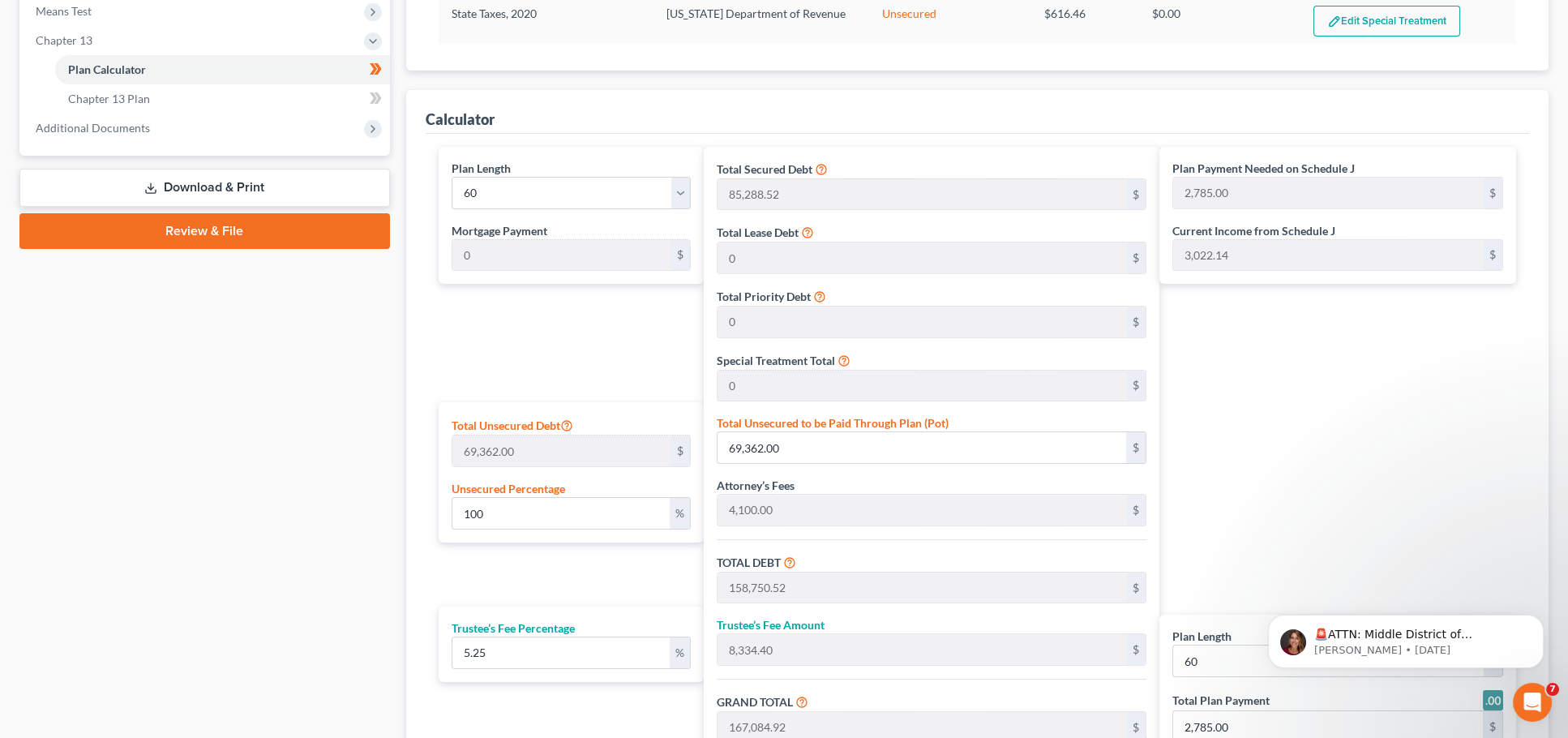
scroll to position [637, 0]
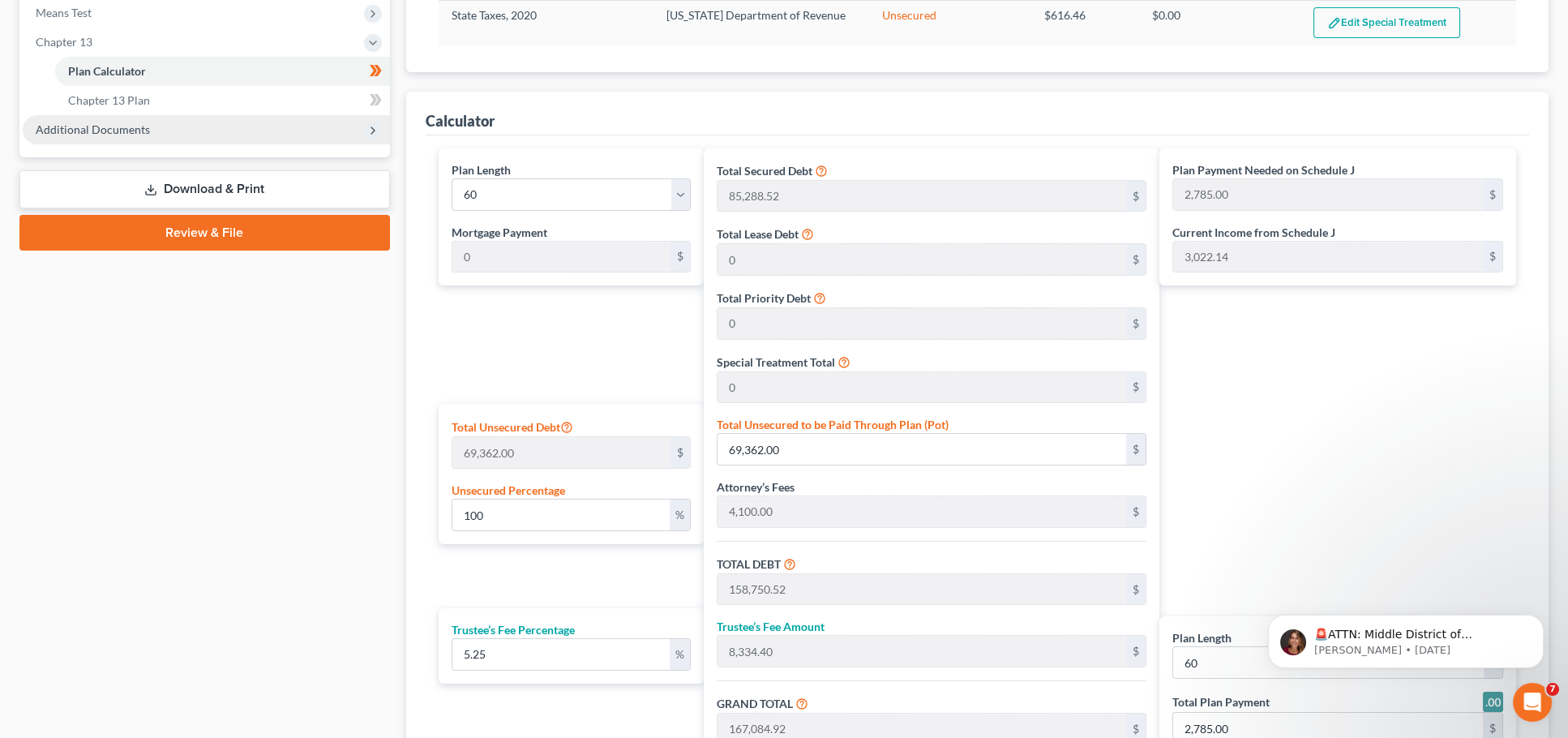
click at [148, 115] on span "Additional Documents" at bounding box center [205, 129] width 367 height 29
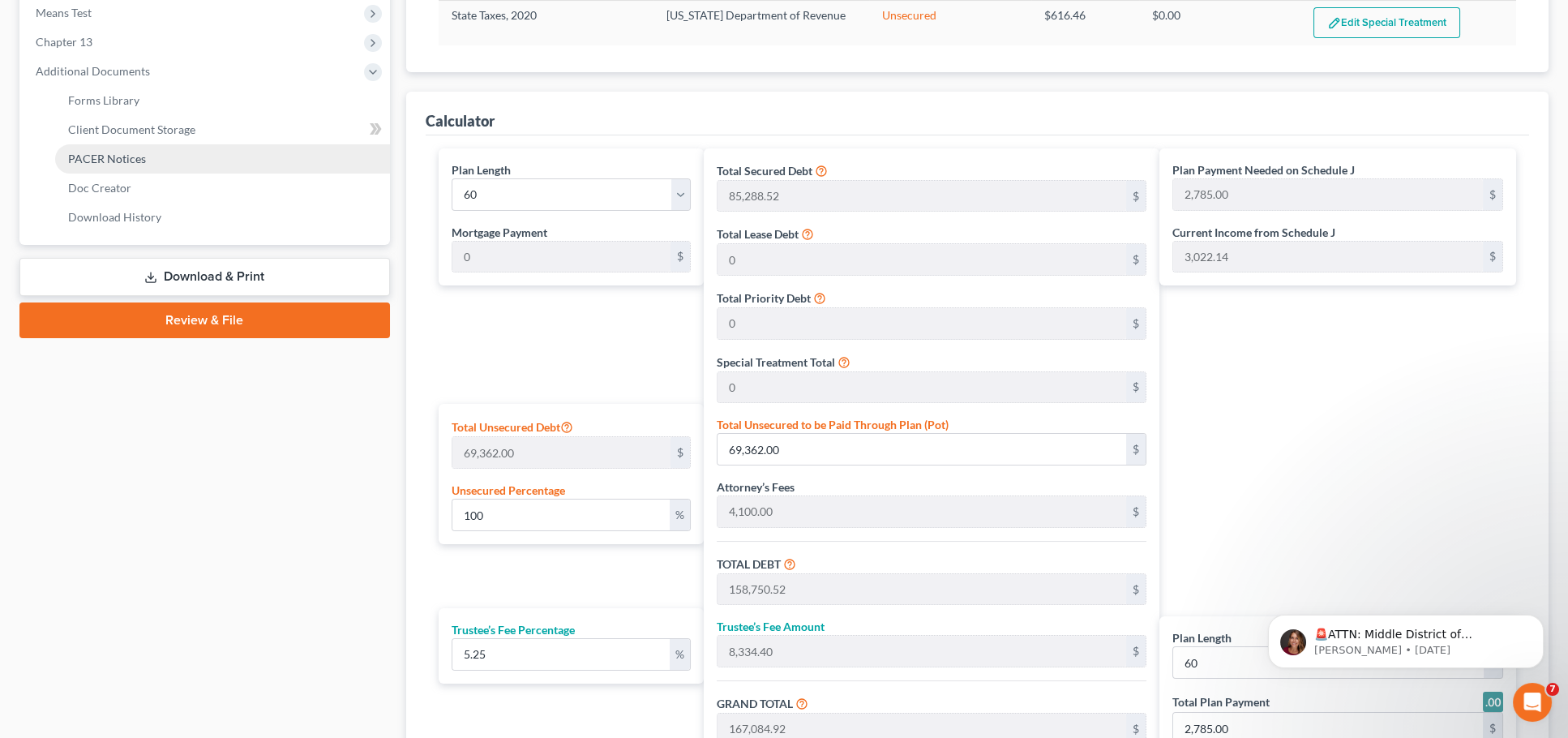
click at [128, 151] on span "PACER Notices" at bounding box center [106, 158] width 78 height 14
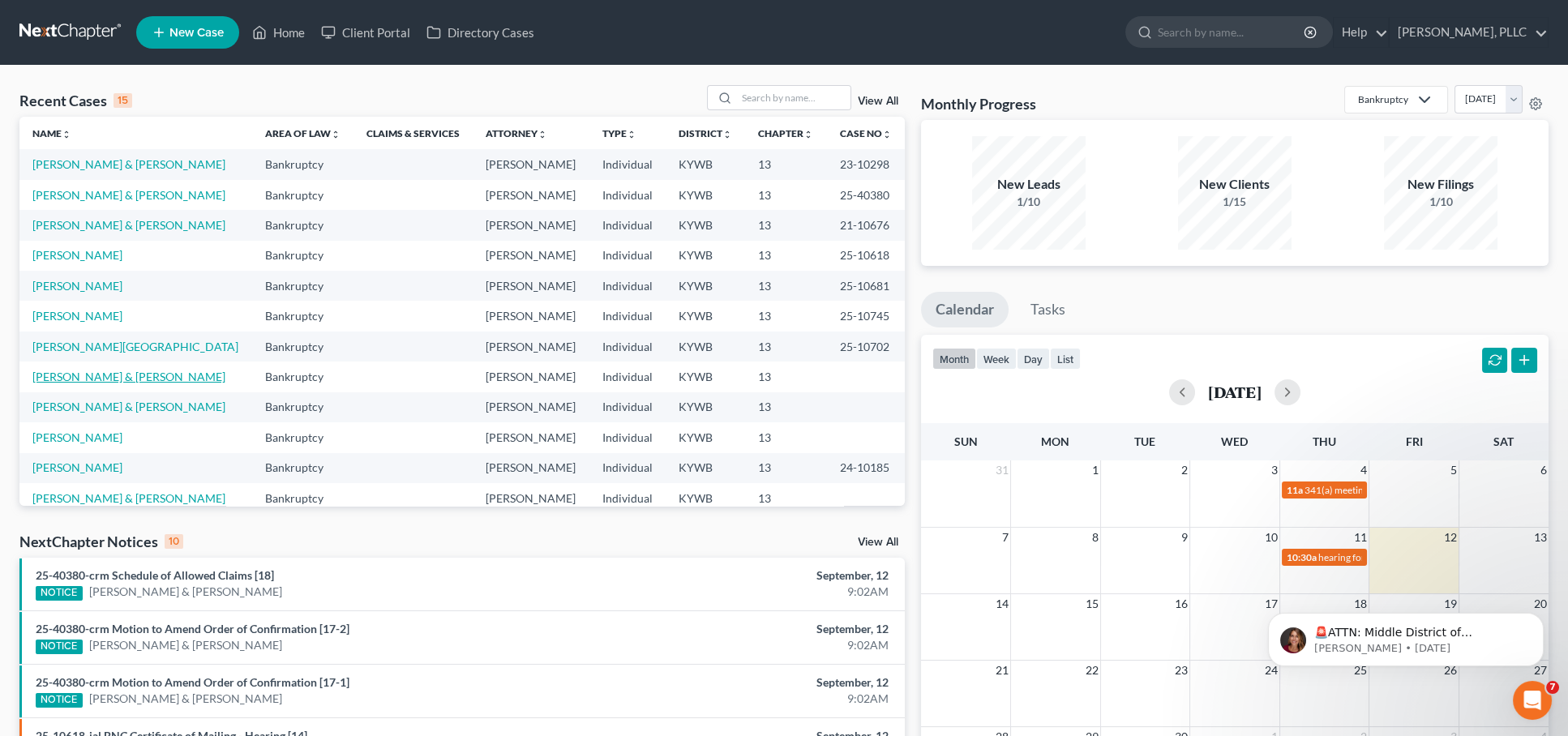
click at [143, 370] on link "Zimmerman, John & Chris" at bounding box center [129, 376] width 193 height 14
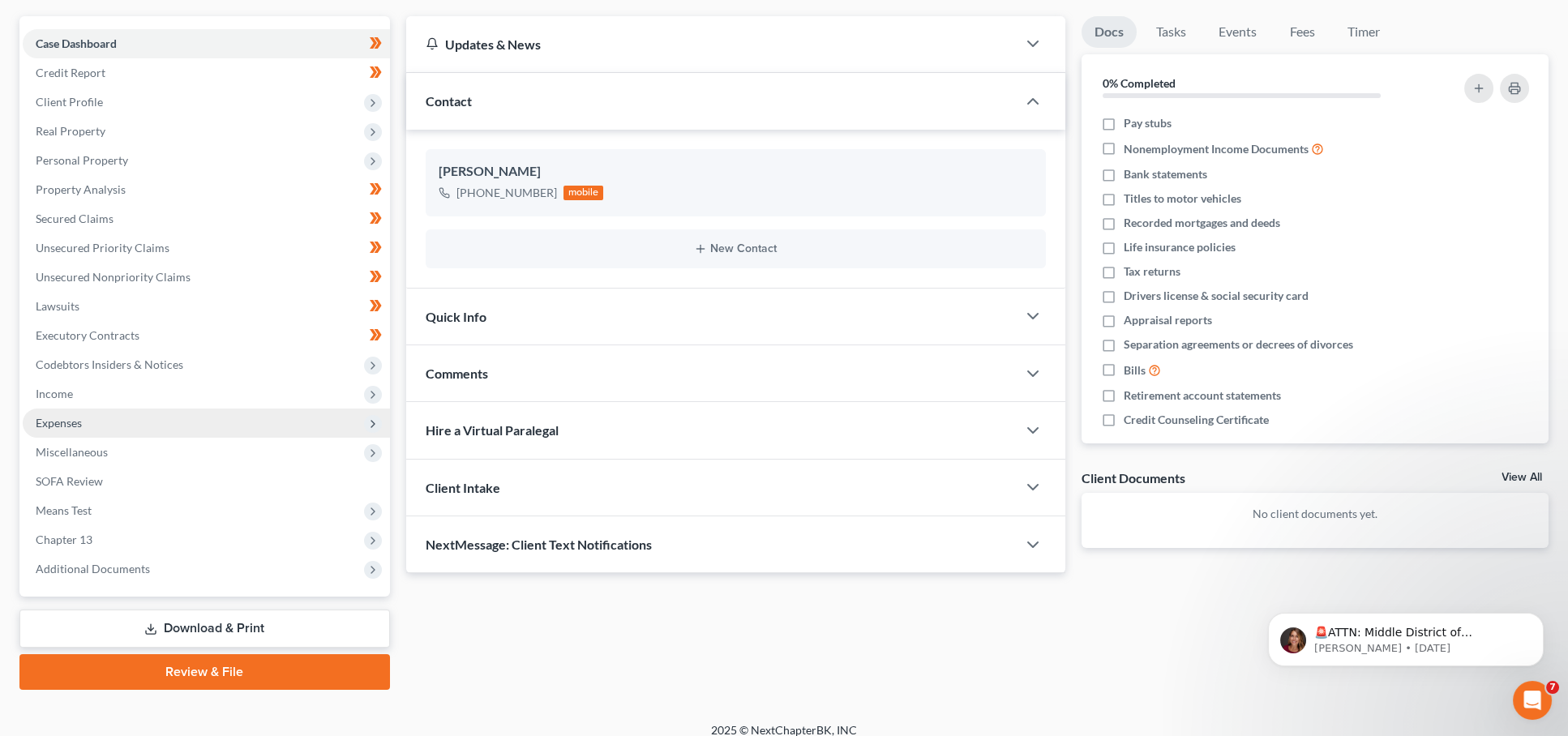
scroll to position [138, 0]
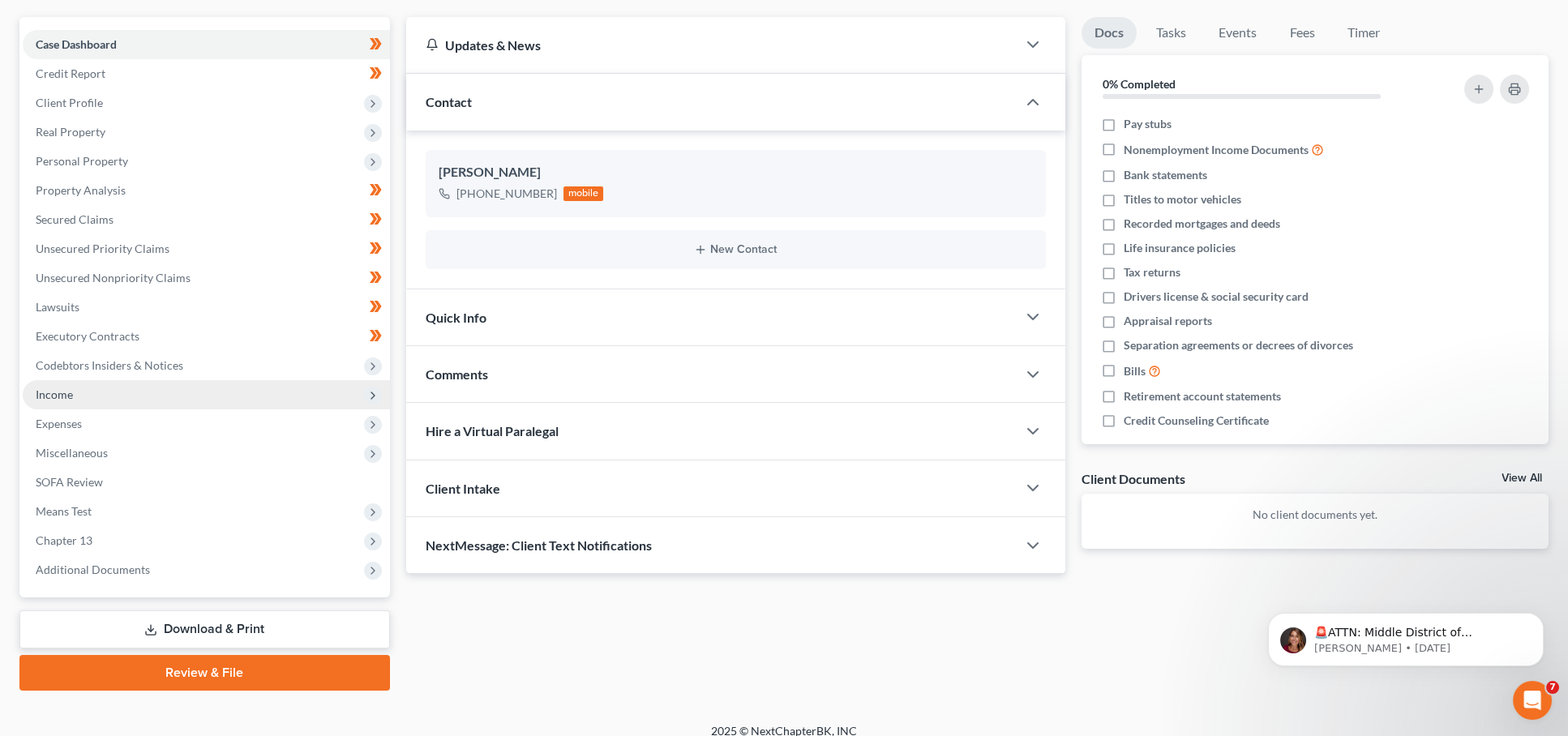
click at [126, 384] on span "Income" at bounding box center [205, 394] width 367 height 29
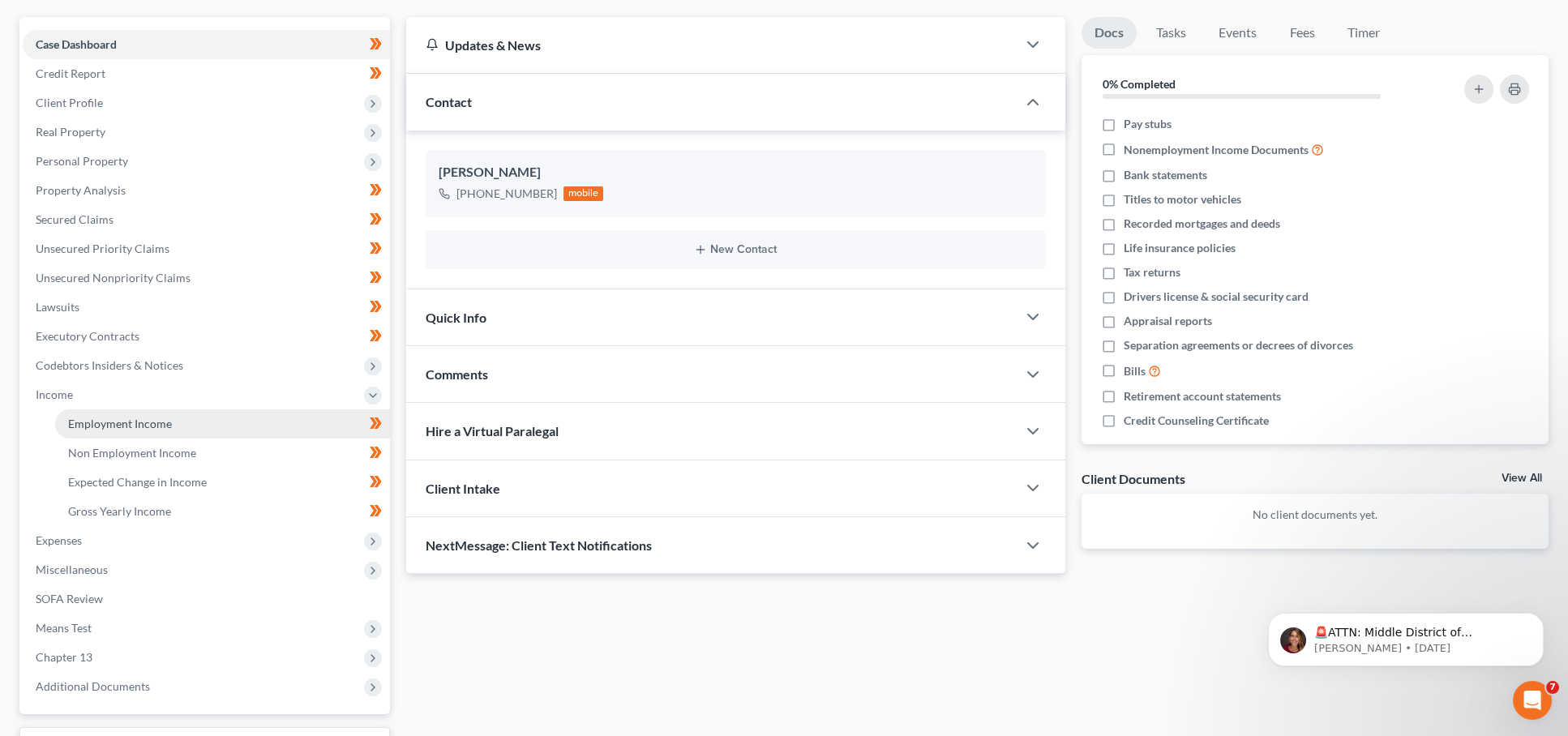
click at [132, 417] on span "Employment Income" at bounding box center [120, 423] width 104 height 14
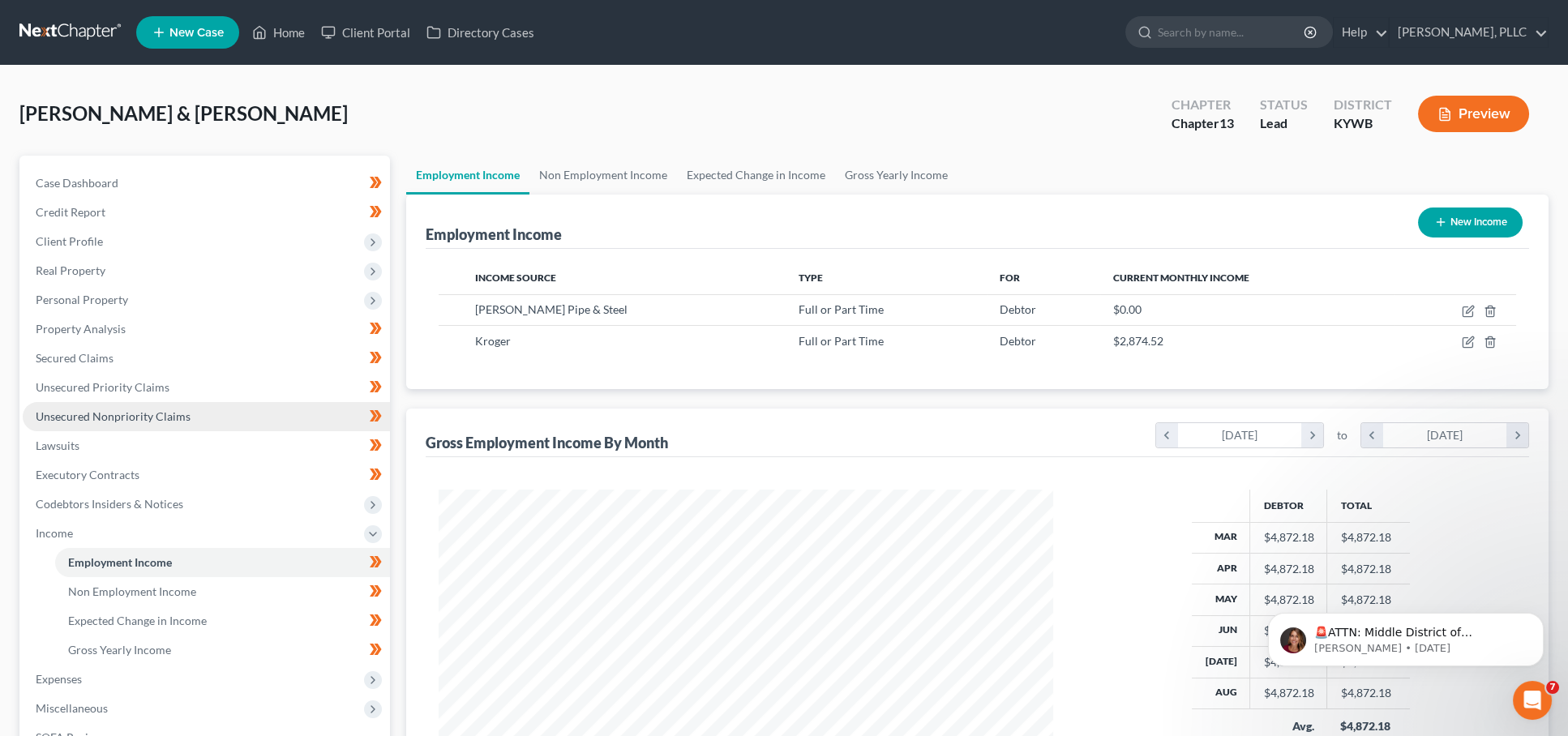
scroll to position [308, 648]
click at [1464, 308] on icon "button" at bounding box center [1468, 311] width 13 height 13
select select "0"
select select "18"
select select "3"
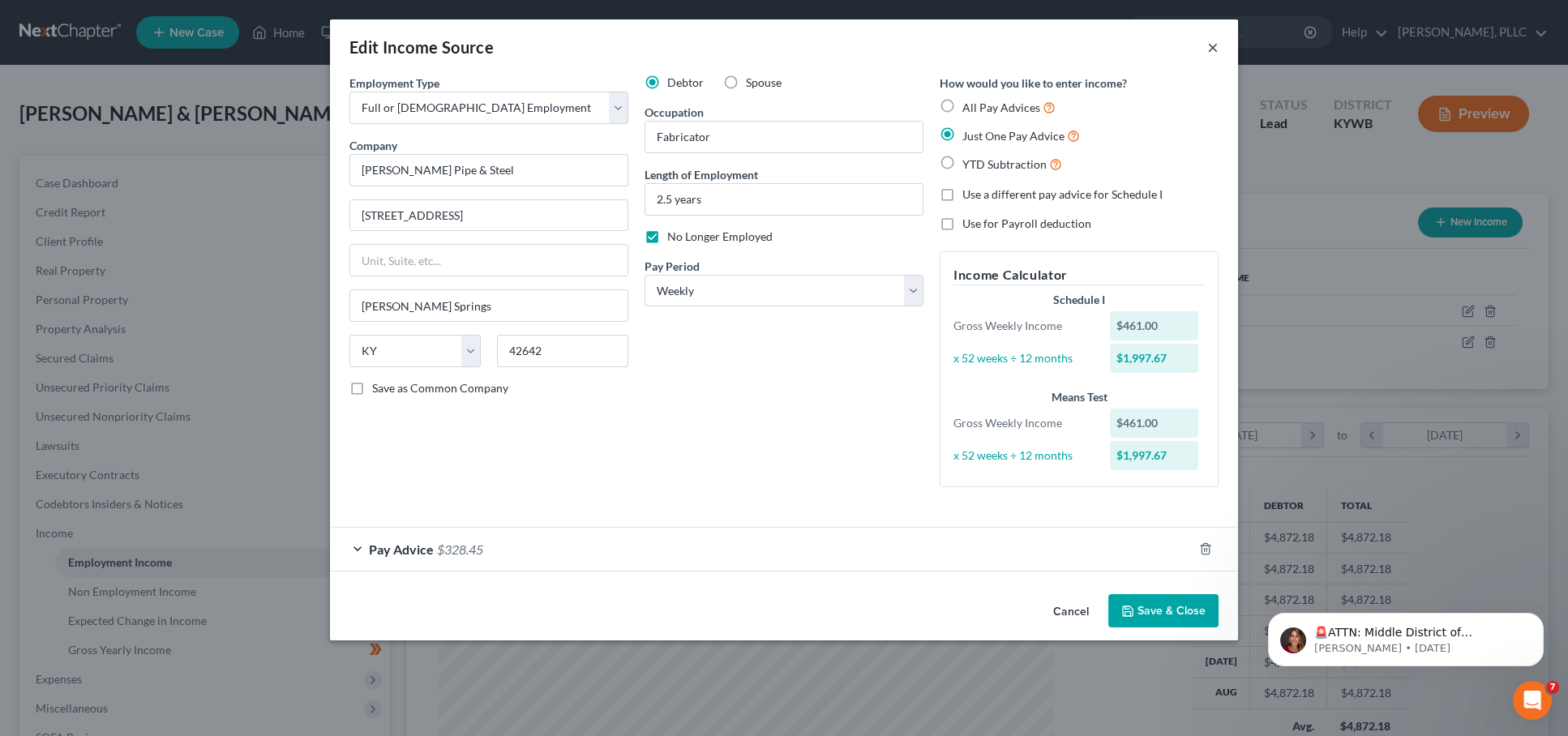
click at [1212, 47] on button "×" at bounding box center [1213, 47] width 11 height 20
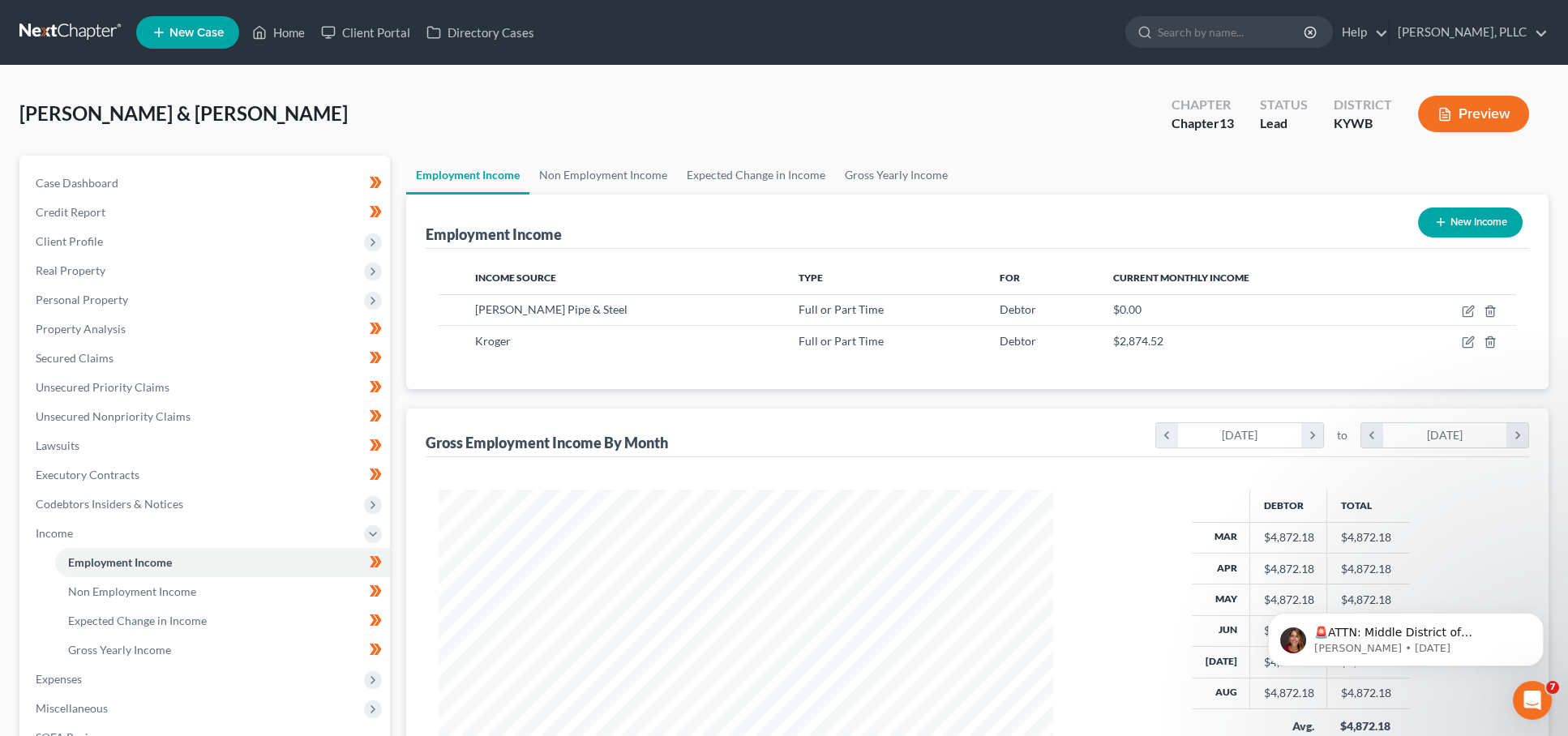
click at [1453, 219] on button "New Income" at bounding box center [1470, 222] width 105 height 30
select select "0"
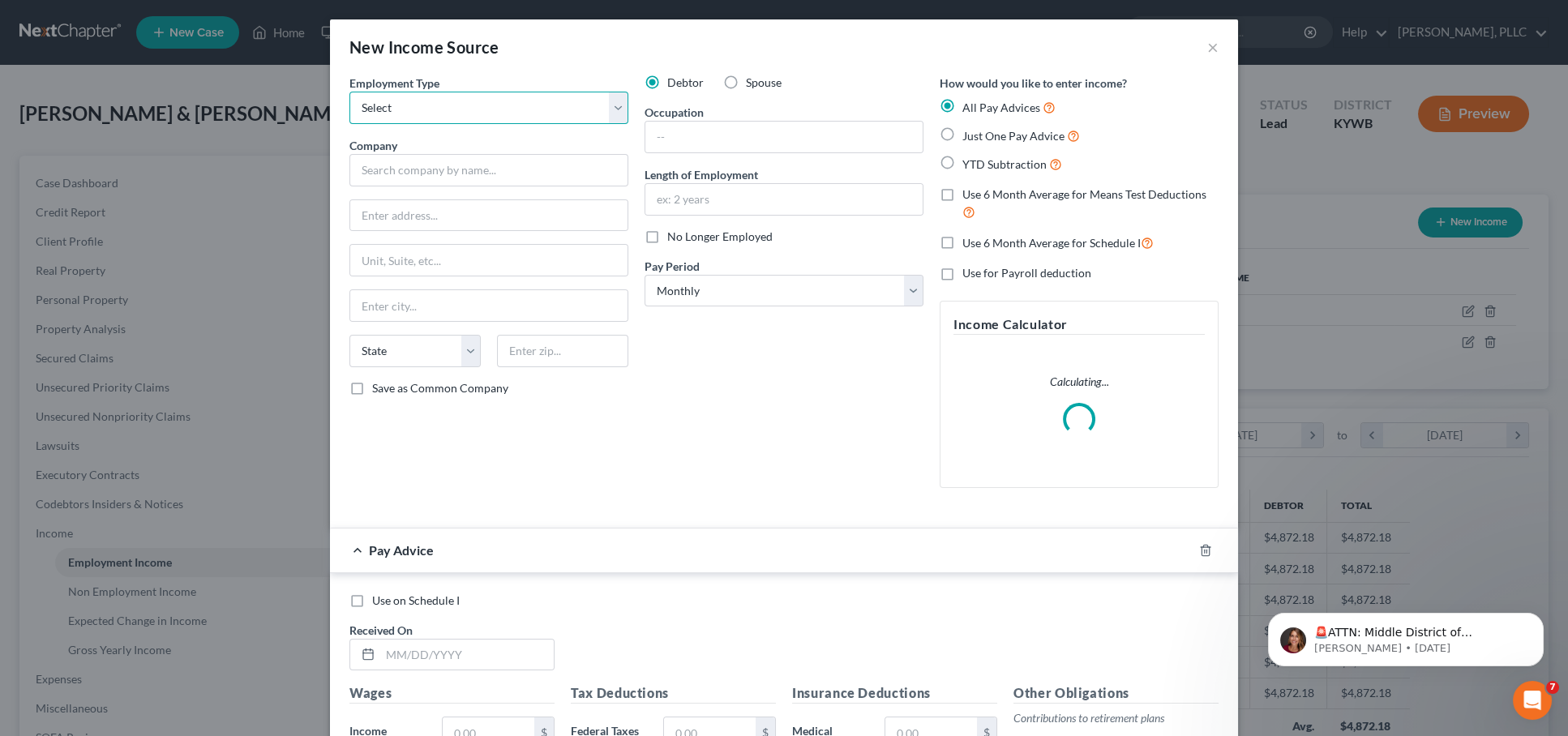
select select "0"
click at [498, 166] on input "text" at bounding box center [488, 170] width 279 height 33
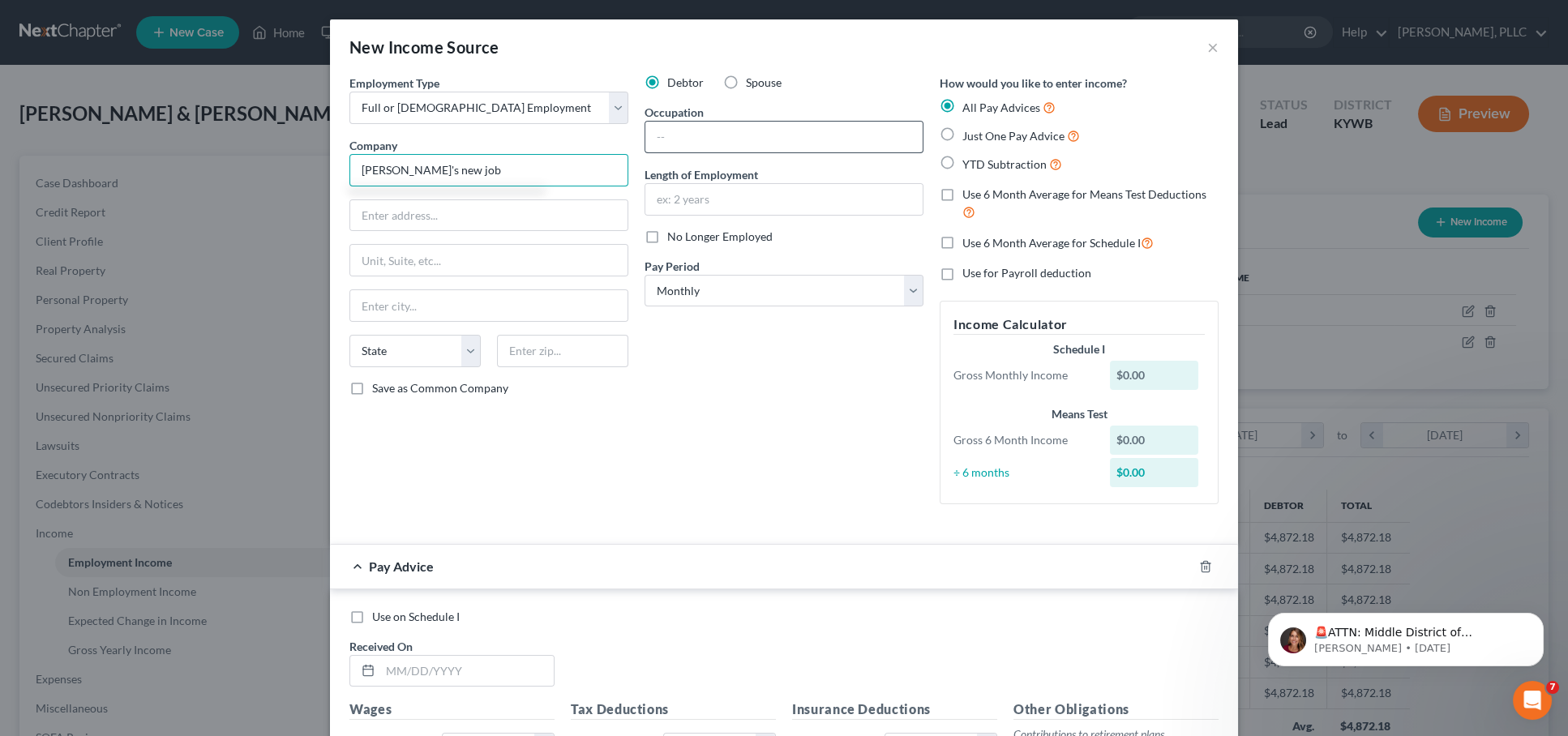
type input "John's new job"
click at [722, 136] on input "text" at bounding box center [784, 136] width 277 height 31
type input "will find out"
click at [768, 200] on input "text" at bounding box center [784, 199] width 277 height 31
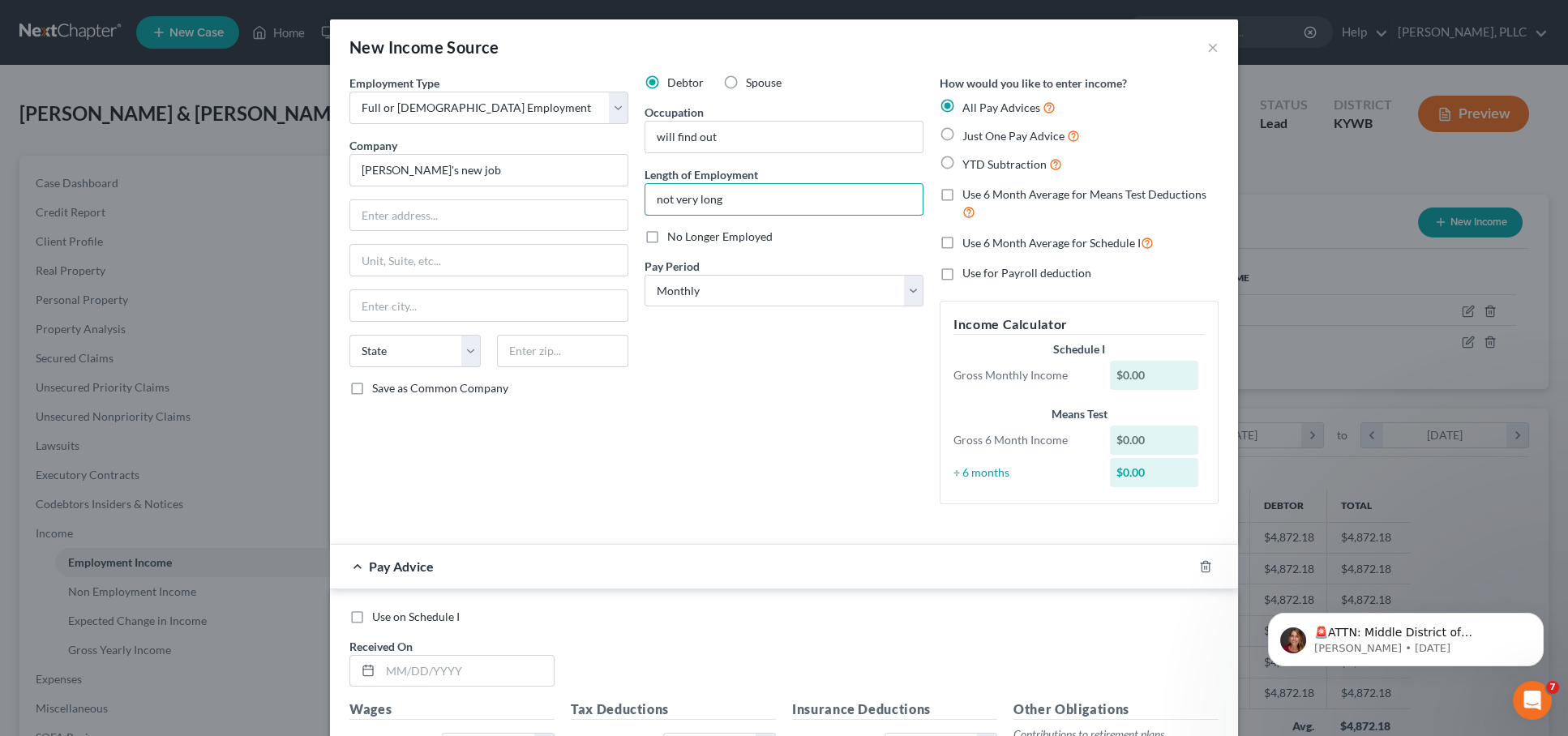
type input "not very long"
click at [963, 134] on label "Just One Pay Advice" at bounding box center [1022, 135] width 118 height 19
click at [968, 134] on input "Just One Pay Advice" at bounding box center [973, 131] width 10 height 10
radio input "true"
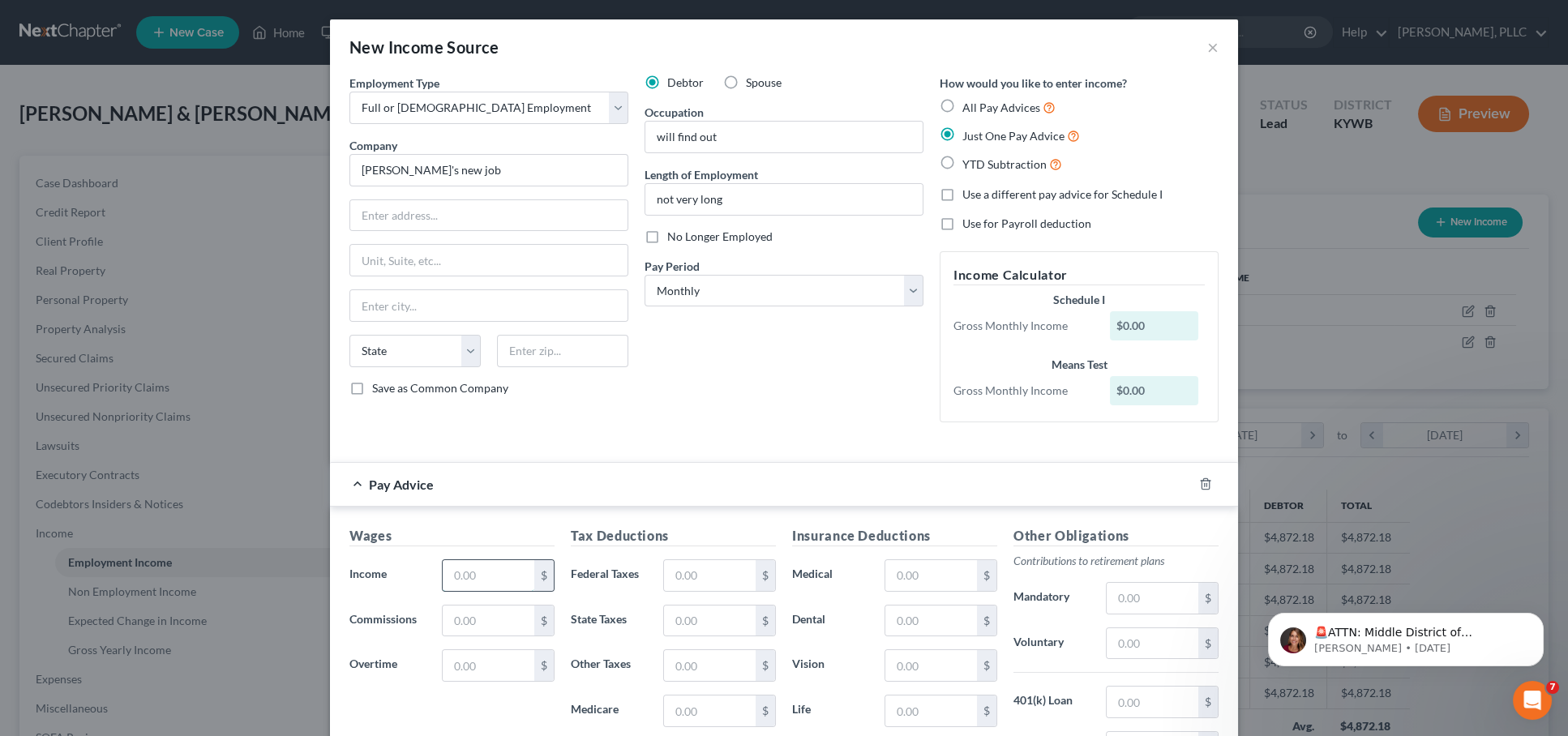
click at [501, 560] on input "text" at bounding box center [488, 575] width 92 height 31
type input "2,426.66"
click at [679, 570] on input "text" at bounding box center [710, 575] width 92 height 31
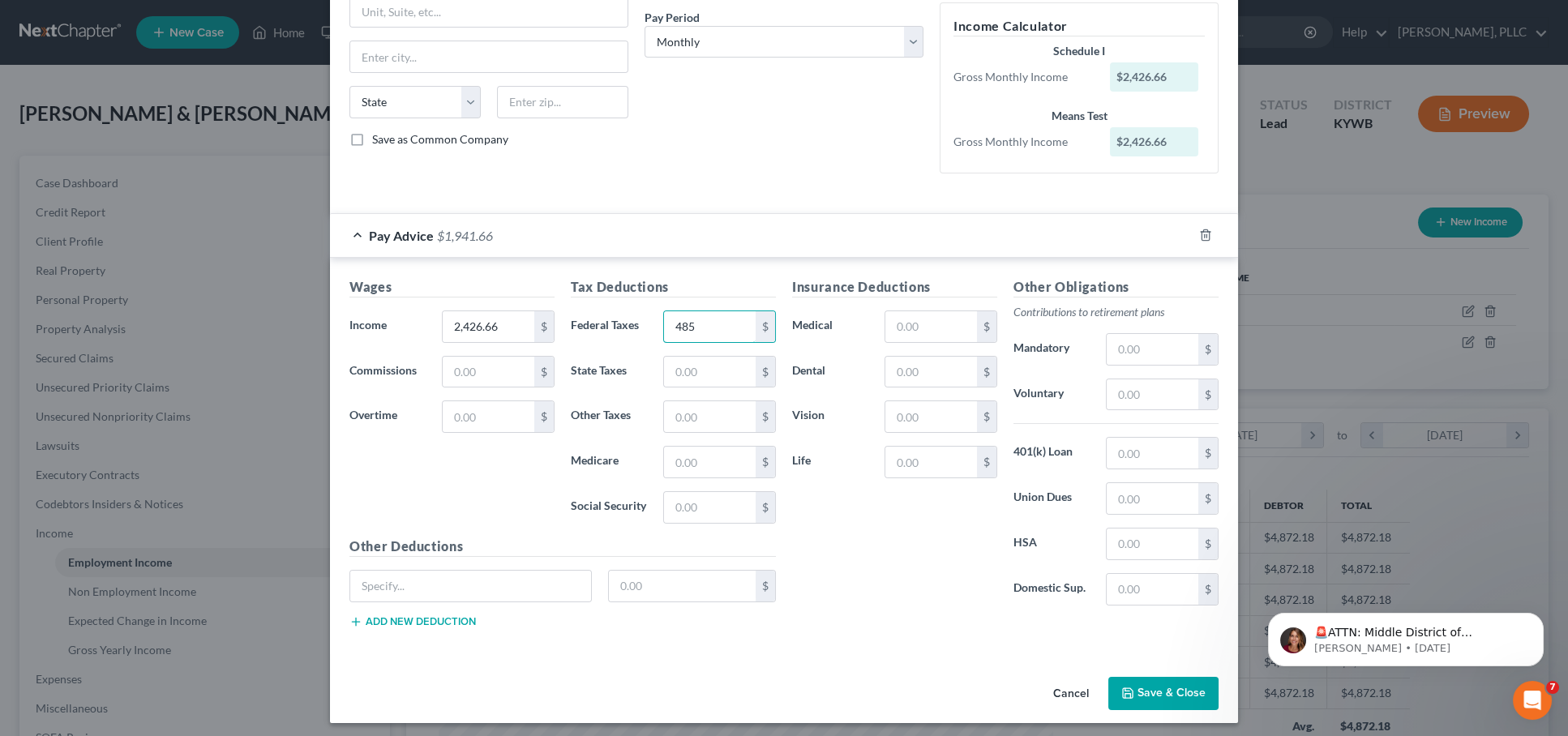
scroll to position [248, 0]
type input "485"
click at [1159, 681] on button "Save & Close" at bounding box center [1164, 695] width 110 height 34
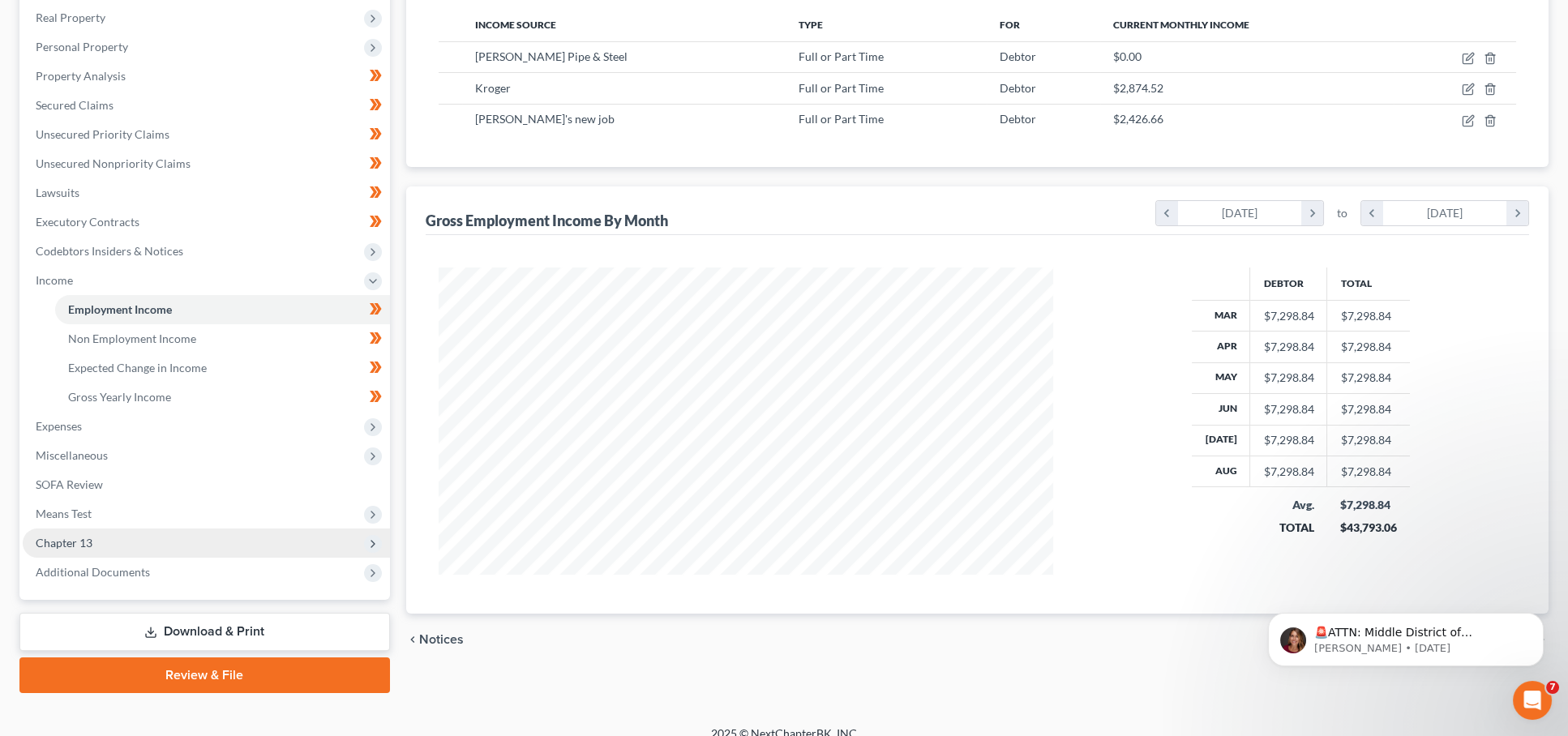
click at [184, 529] on span "Chapter 13" at bounding box center [205, 543] width 367 height 29
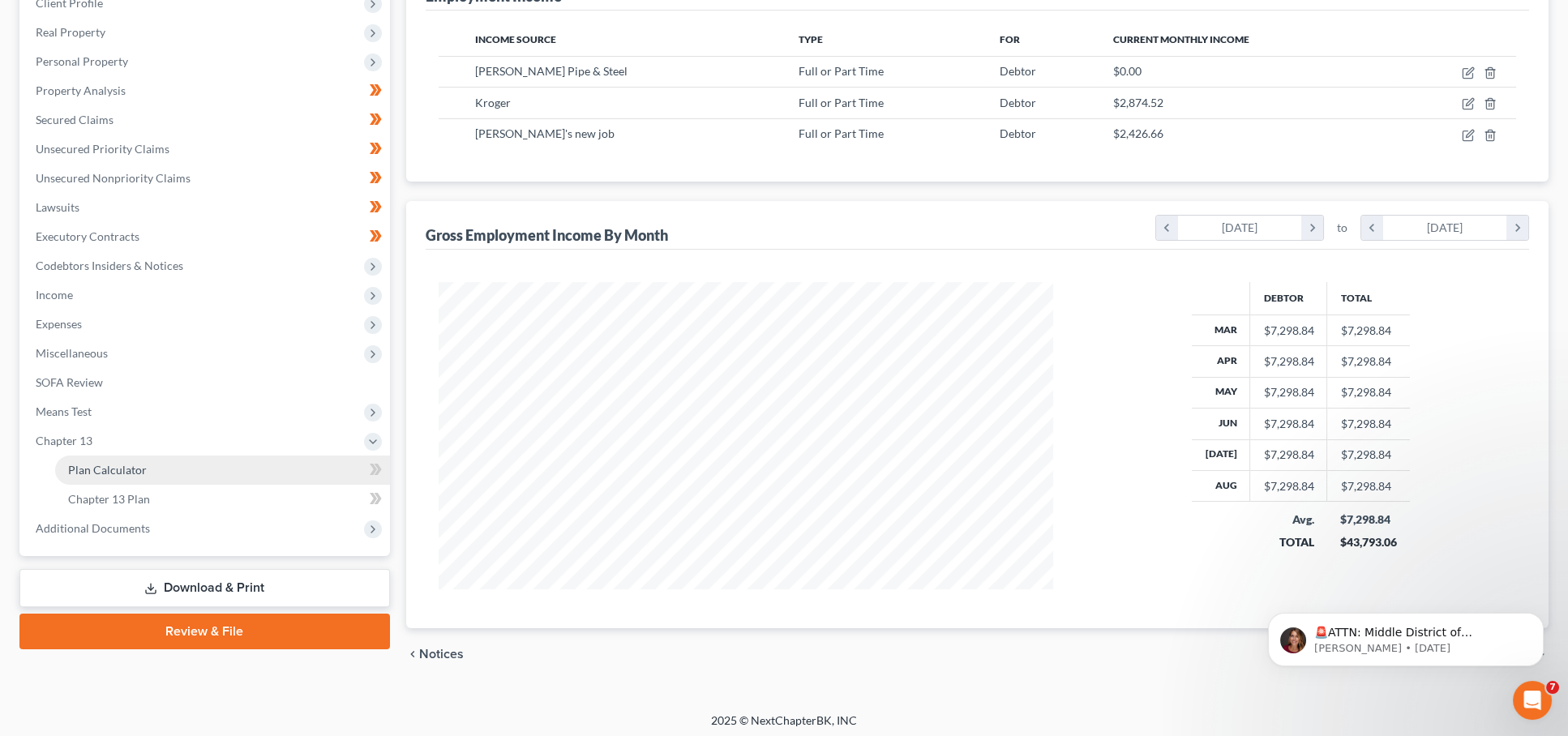
click at [174, 459] on link "Plan Calculator" at bounding box center [222, 470] width 335 height 29
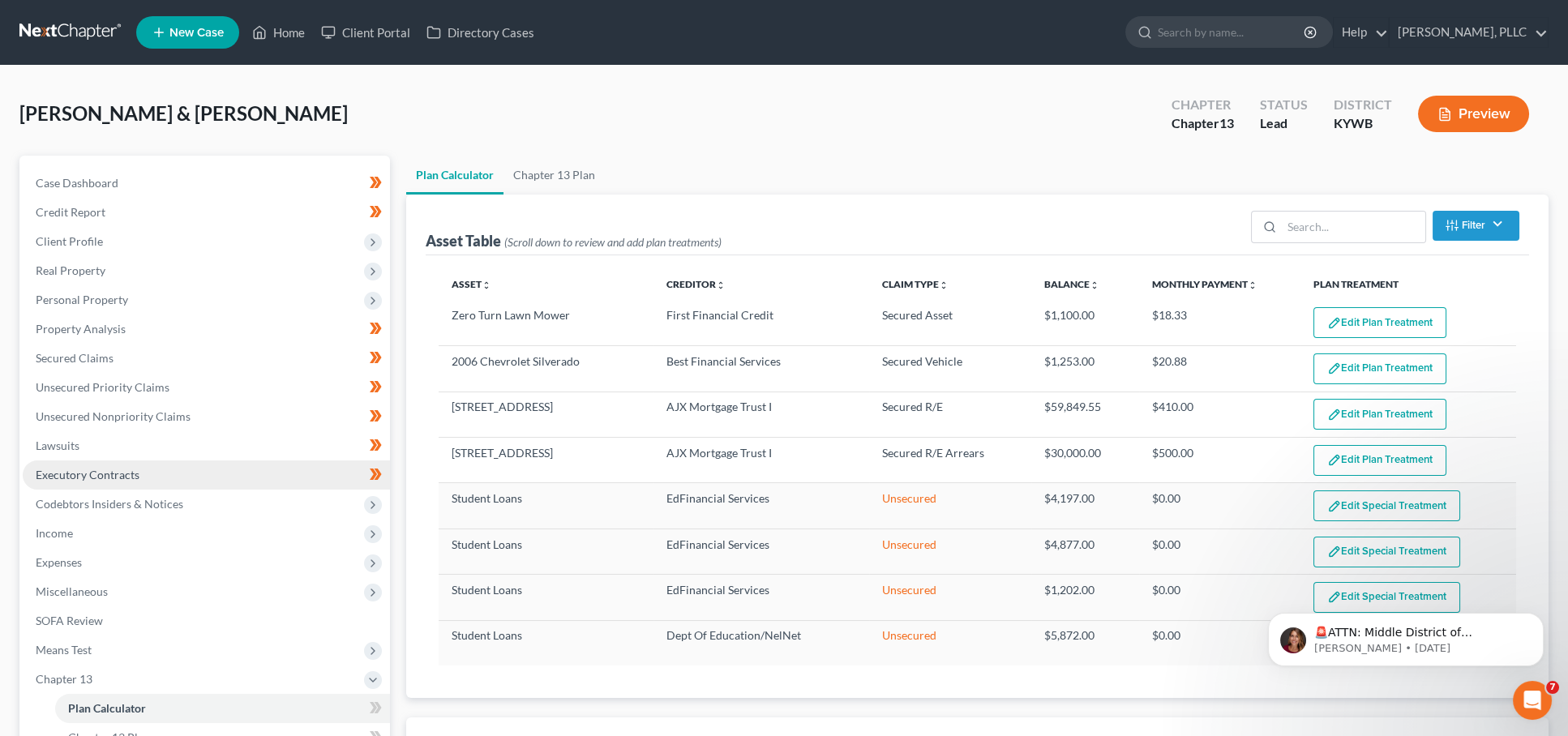
select select "59"
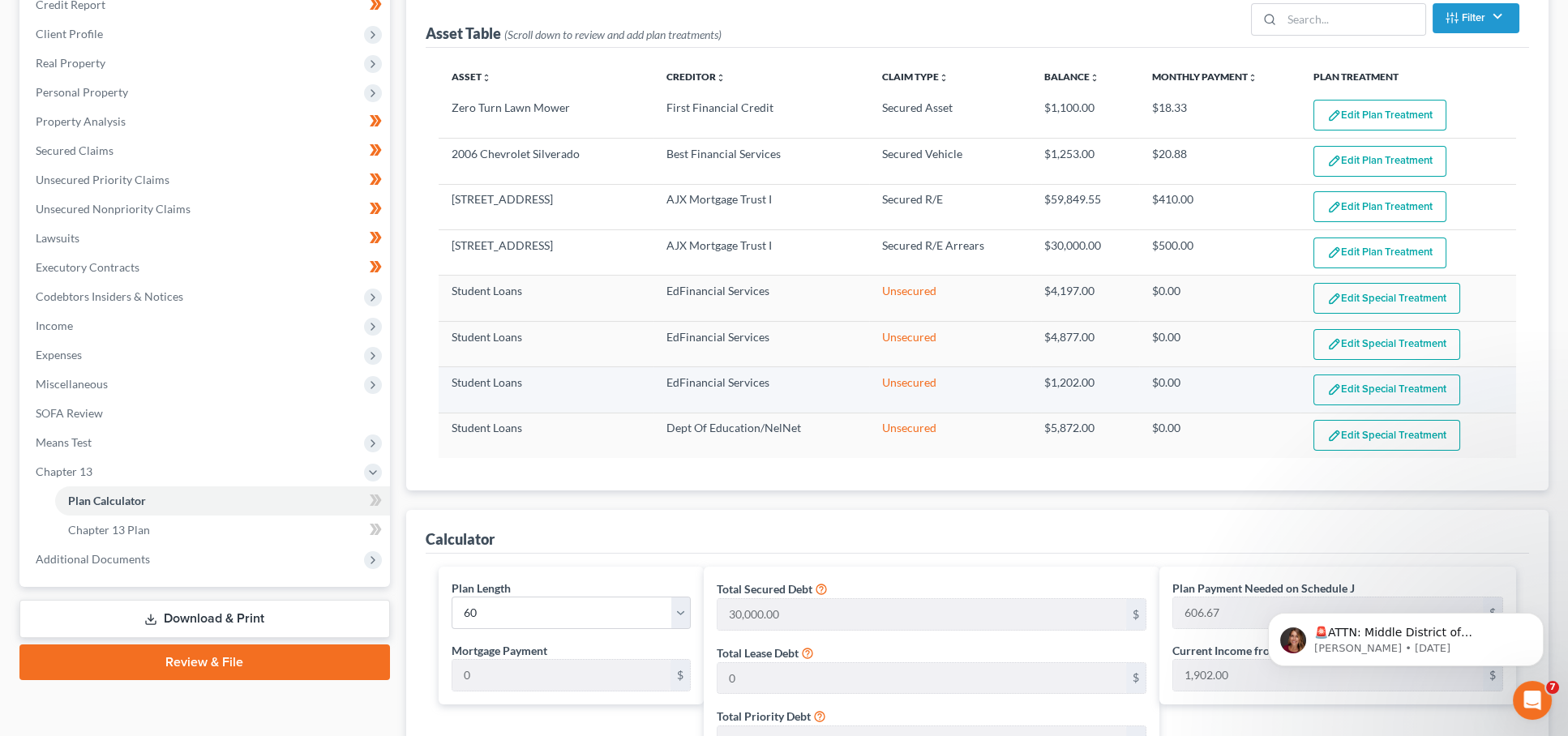
scroll to position [298, 0]
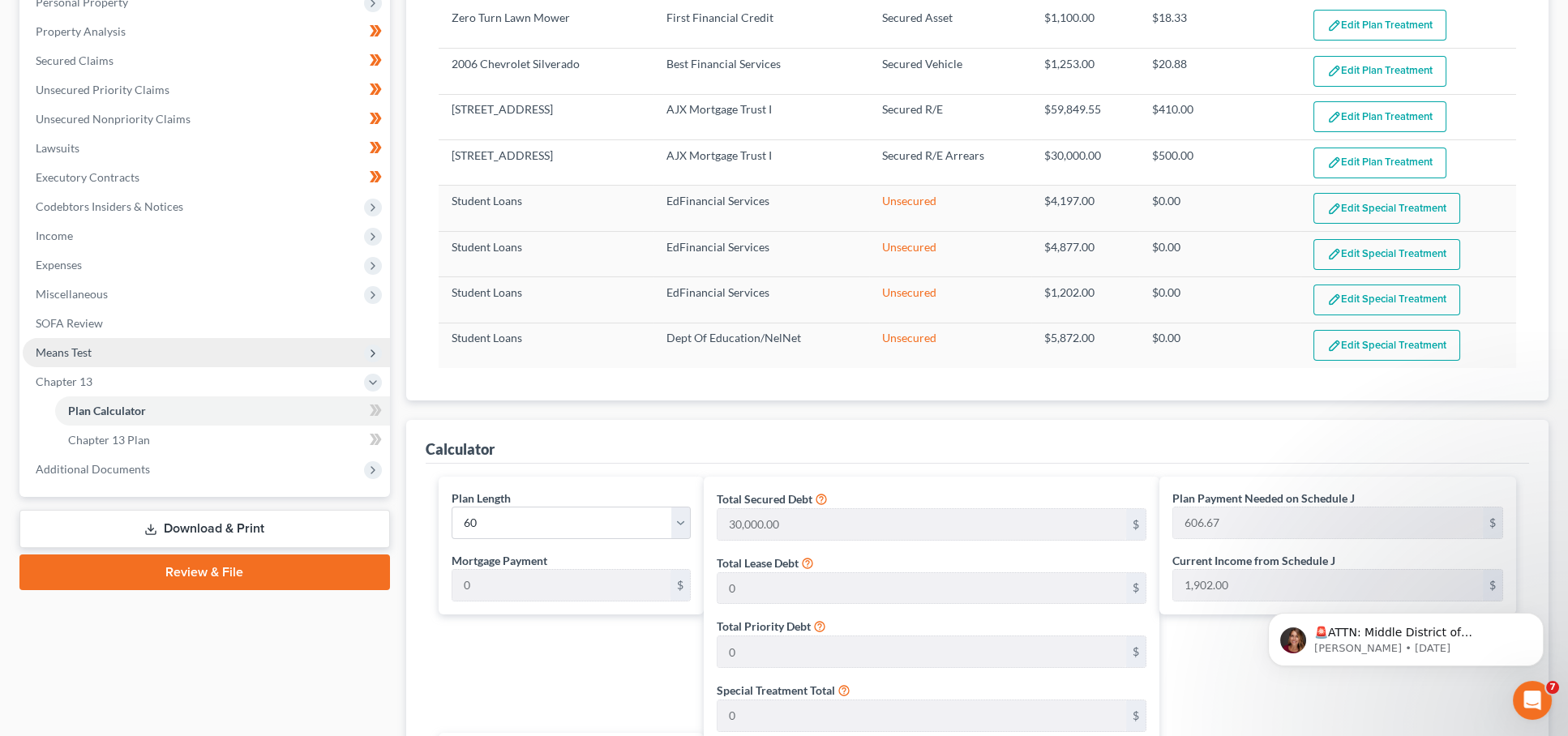
click at [96, 341] on span "Means Test" at bounding box center [205, 352] width 367 height 29
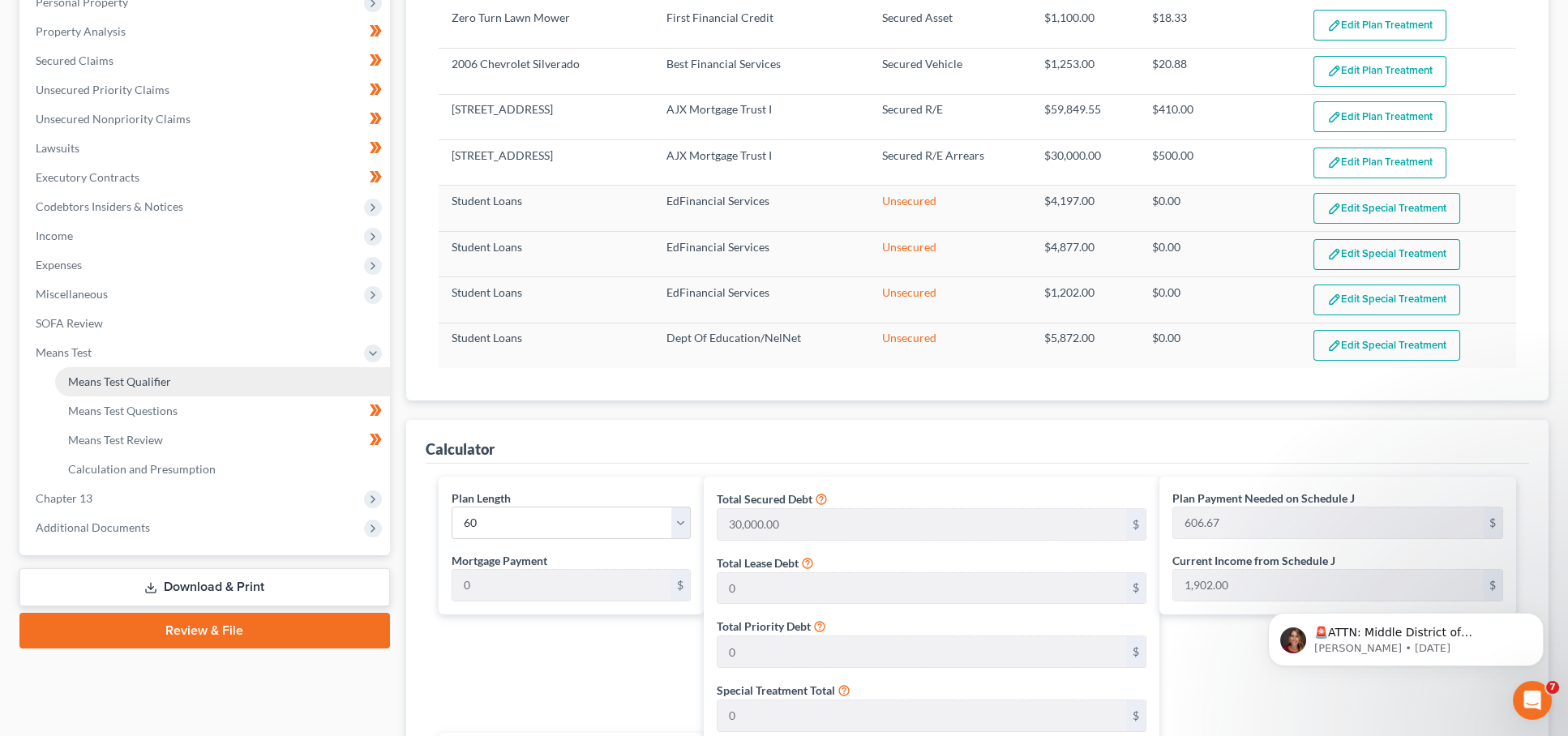
click at [102, 375] on span "Means Test Qualifier" at bounding box center [120, 381] width 103 height 14
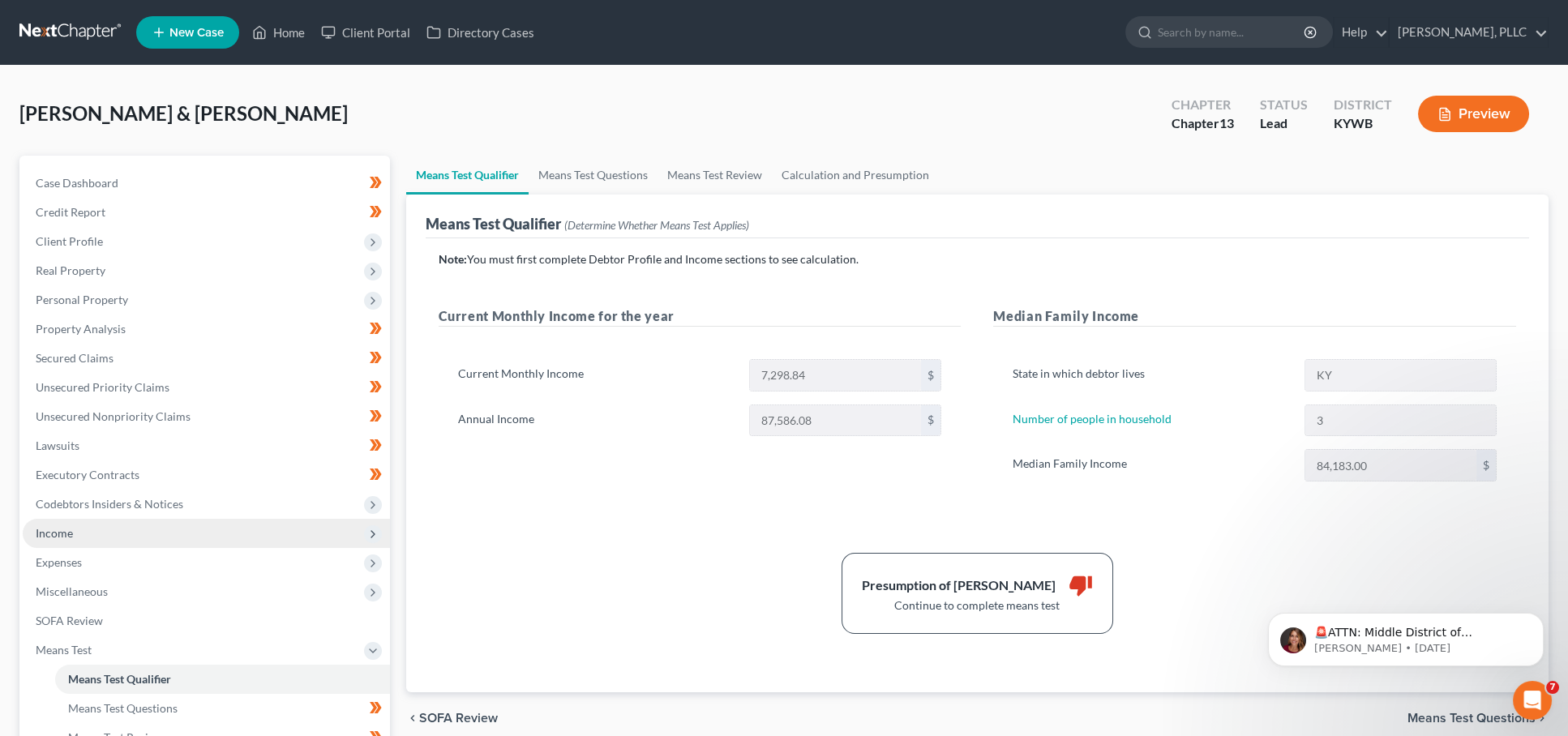
click at [212, 526] on span "Income" at bounding box center [205, 533] width 367 height 29
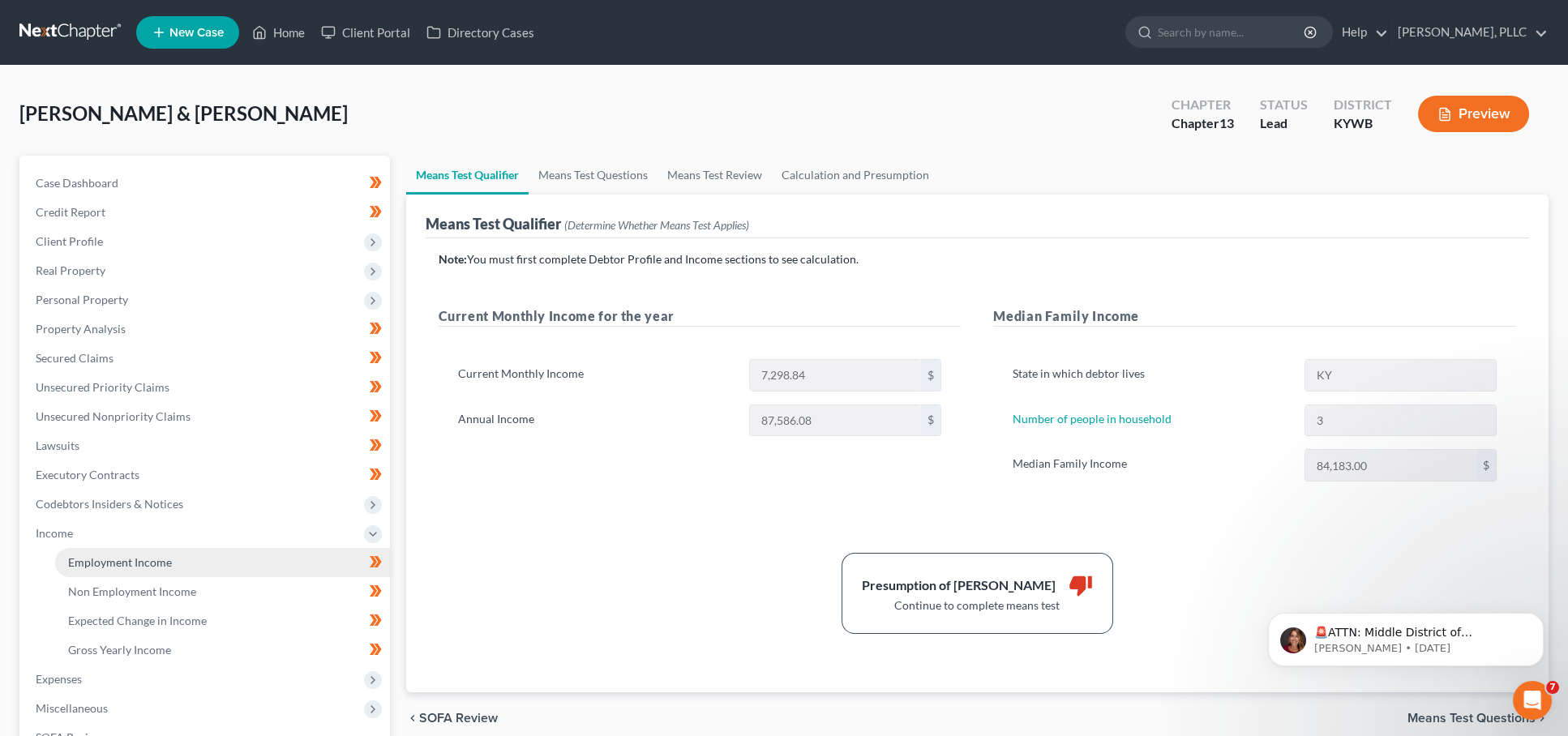
click at [177, 550] on link "Employment Income" at bounding box center [222, 562] width 335 height 29
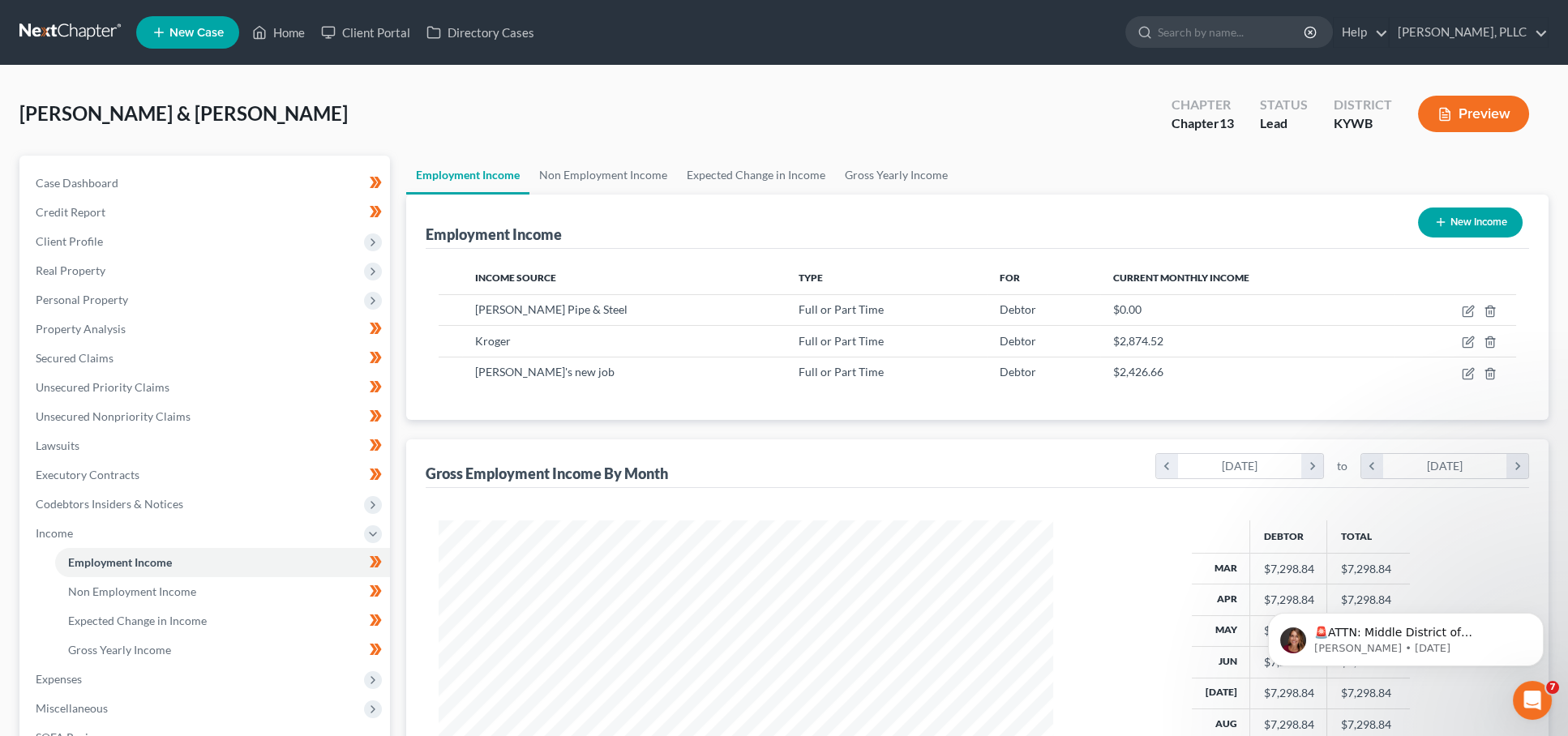
scroll to position [308, 648]
click at [1471, 367] on icon "button" at bounding box center [1468, 374] width 13 height 13
select select "0"
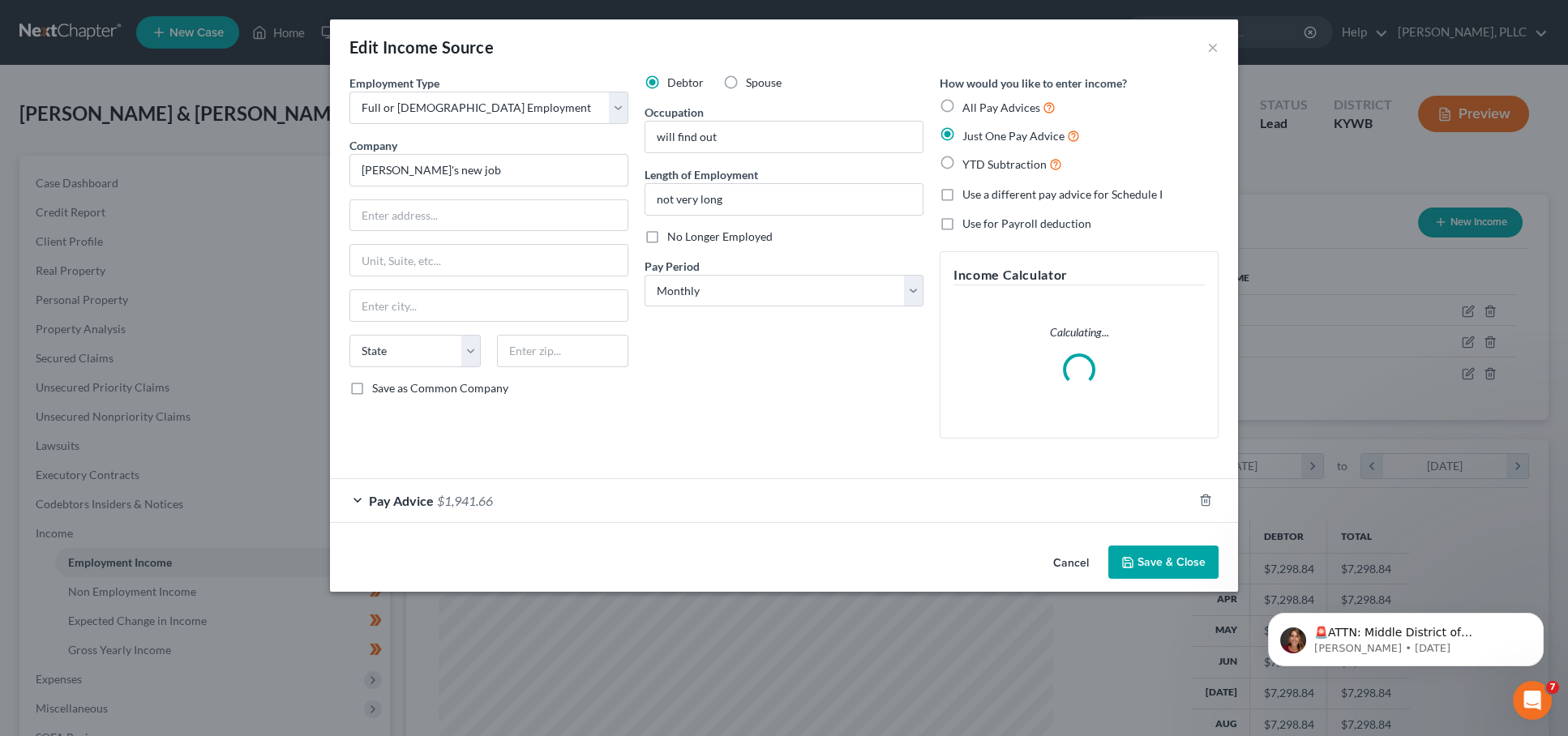
click at [402, 501] on span "Pay Advice" at bounding box center [401, 501] width 64 height 15
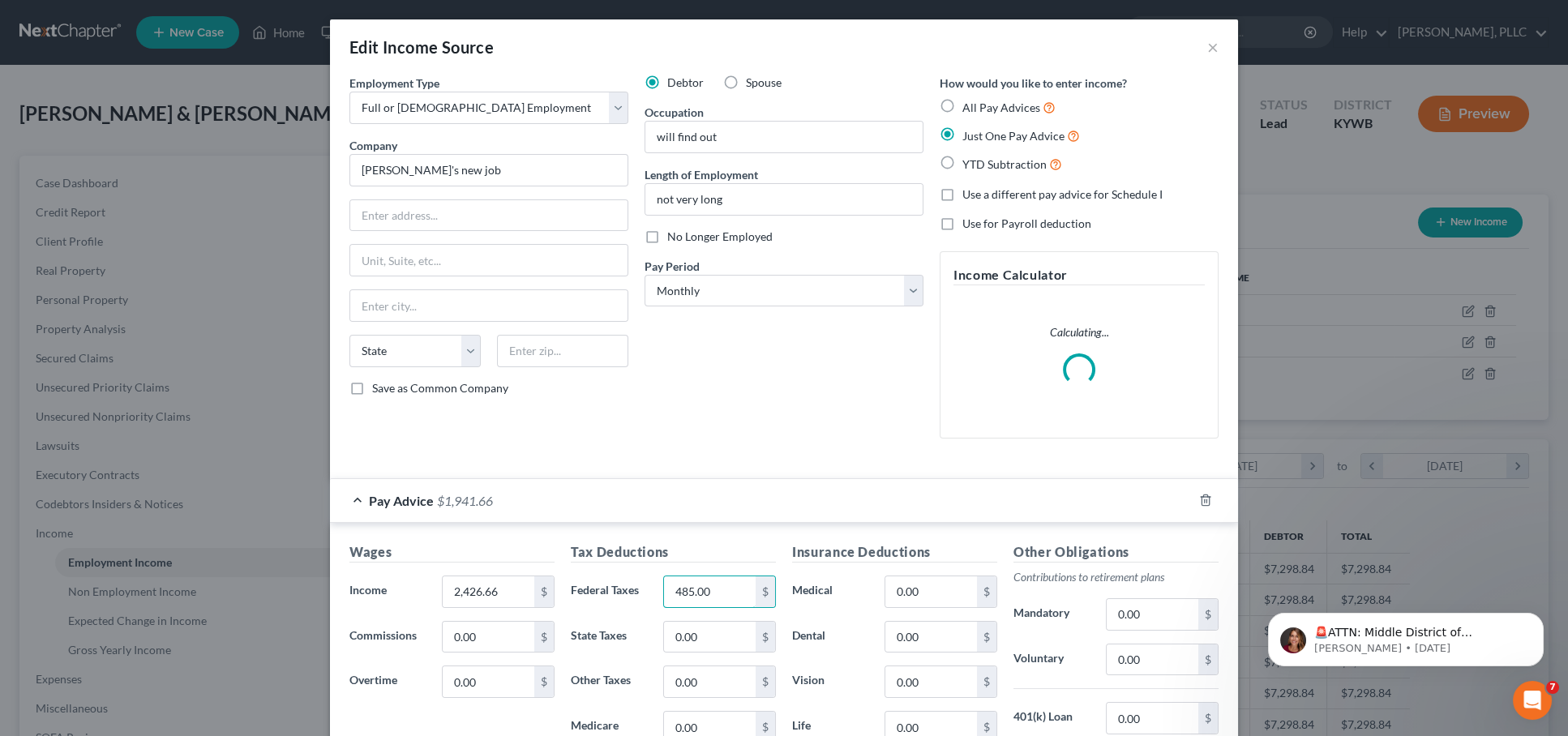
drag, startPoint x: 713, startPoint y: 588, endPoint x: 507, endPoint y: 538, distance: 212.0
click at [507, 538] on div "Wages Income * 2,426.66 $ Commissions 0.00 $ Overtime 0.00 $ Tax Deductions Fed…" at bounding box center [784, 721] width 908 height 397
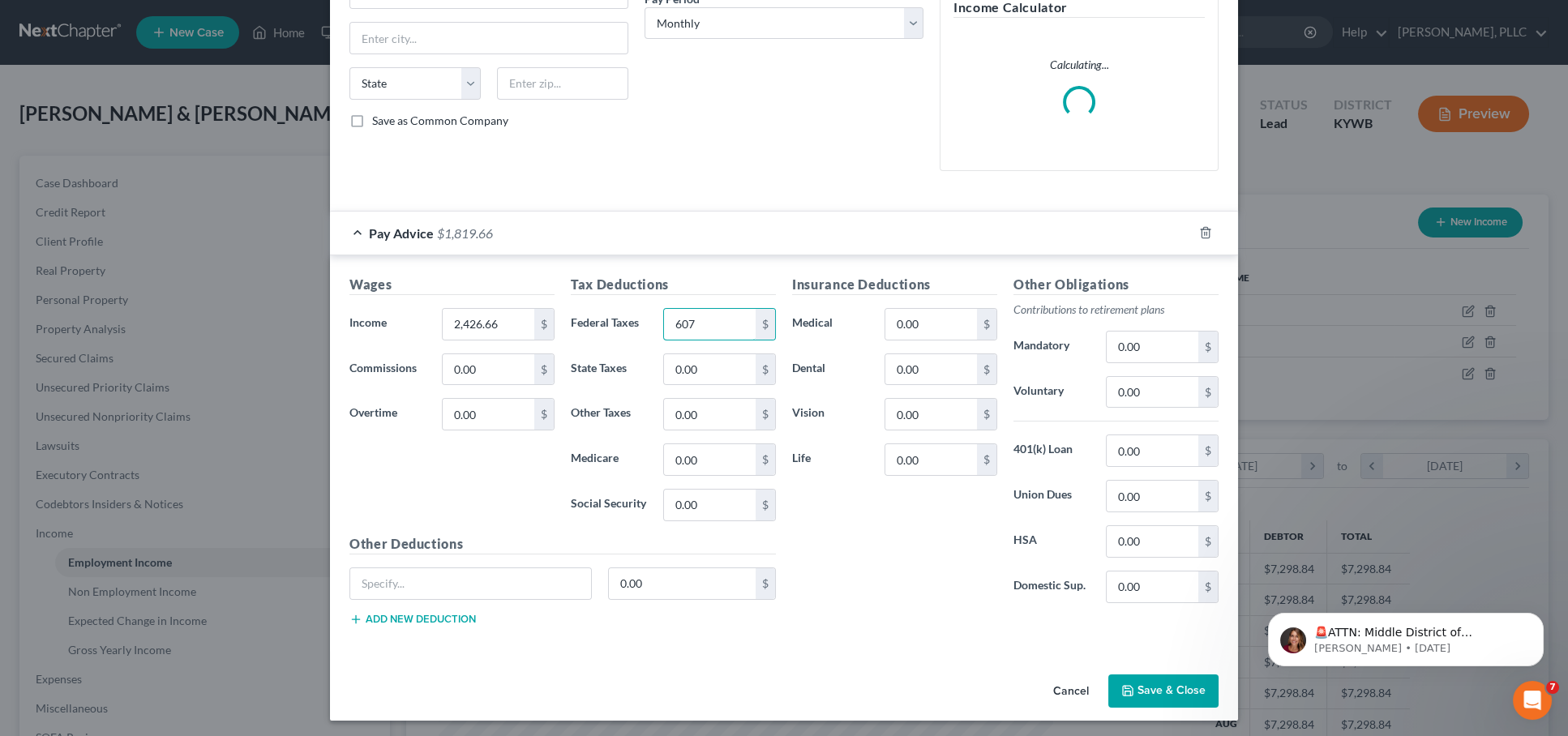
scroll to position [267, 0]
type input "607"
click at [1194, 693] on button "Save & Close" at bounding box center [1164, 692] width 110 height 34
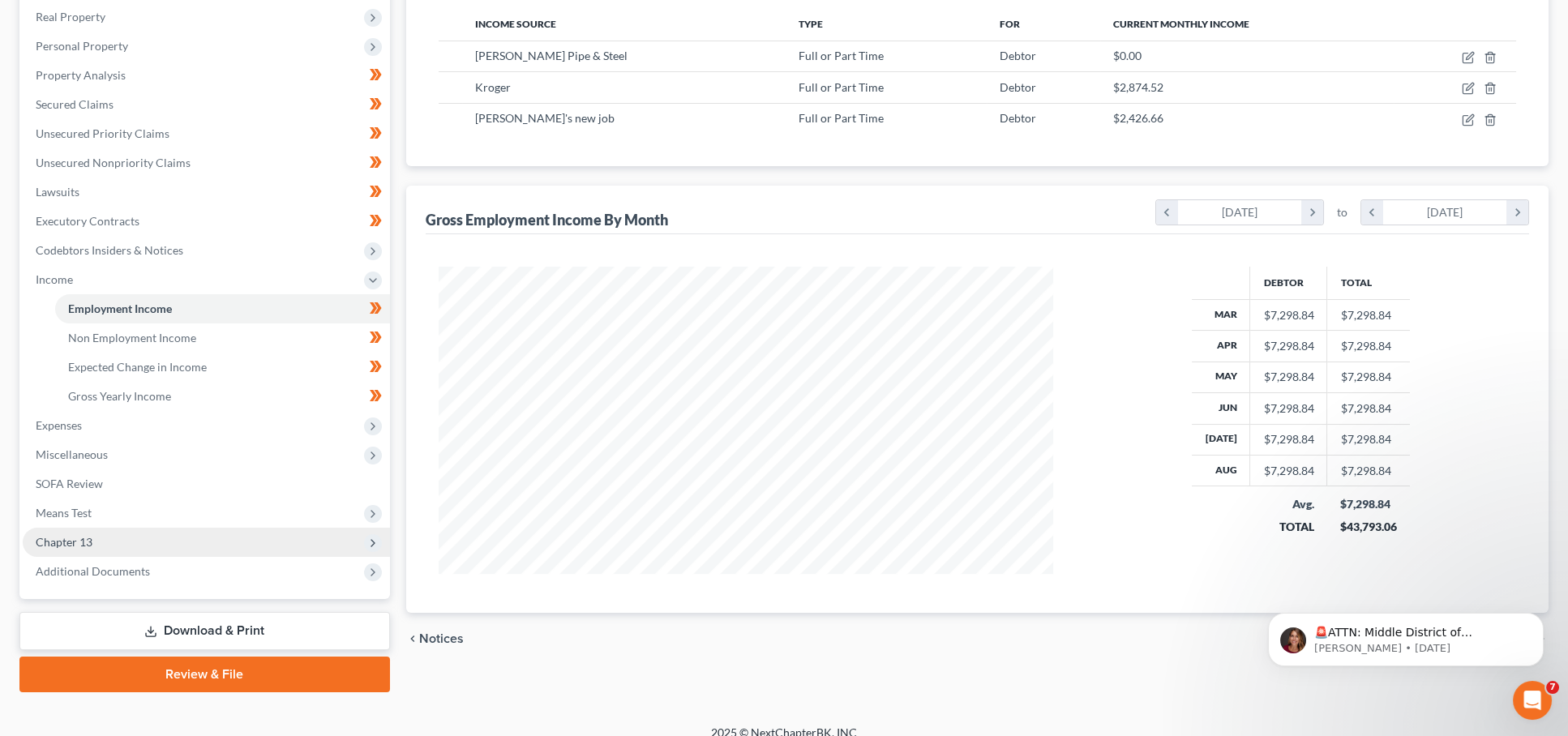
scroll to position [253, 0]
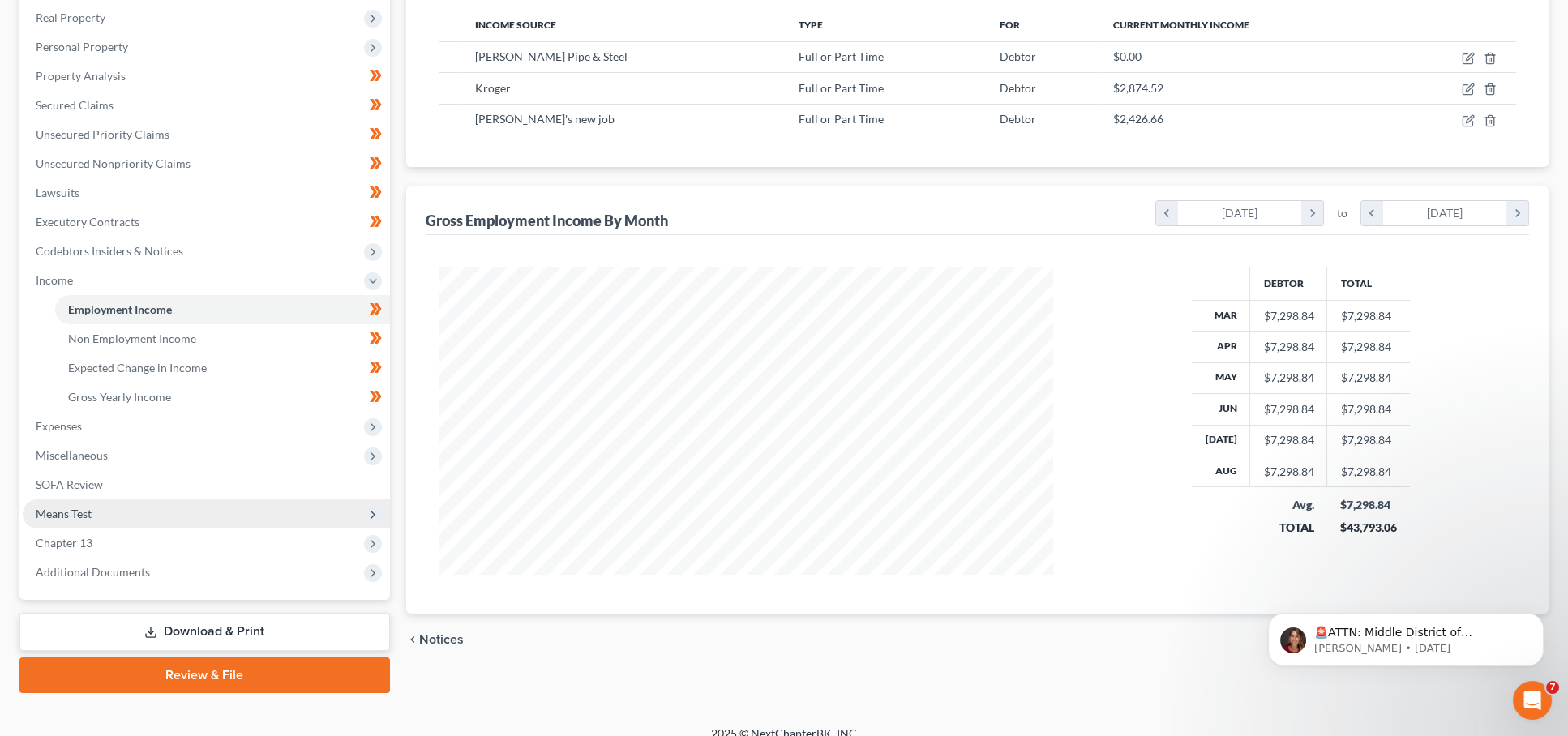
click at [119, 500] on span "Means Test" at bounding box center [205, 514] width 367 height 29
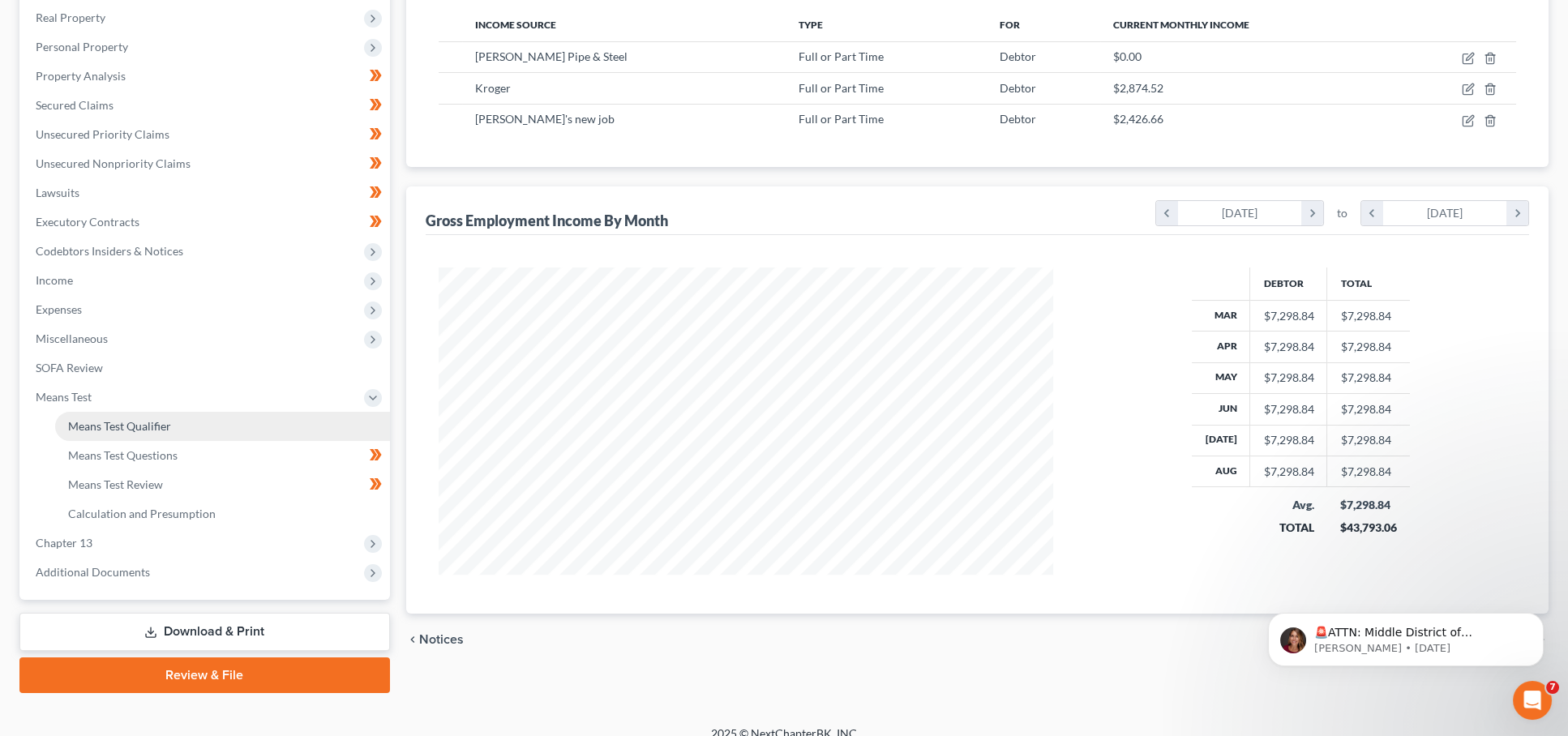
click at [122, 419] on span "Means Test Qualifier" at bounding box center [120, 426] width 103 height 14
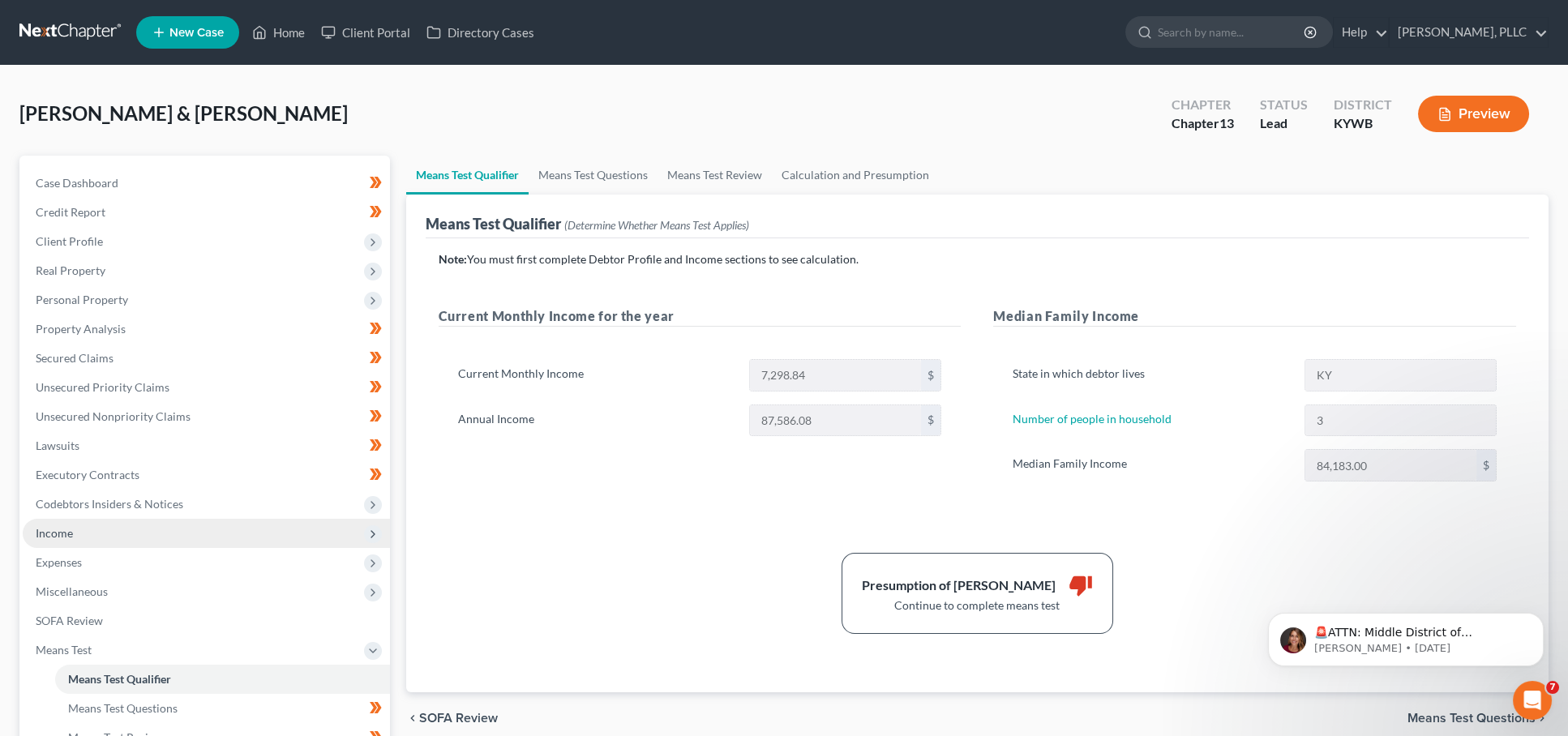
click at [99, 524] on span "Income" at bounding box center [205, 533] width 367 height 29
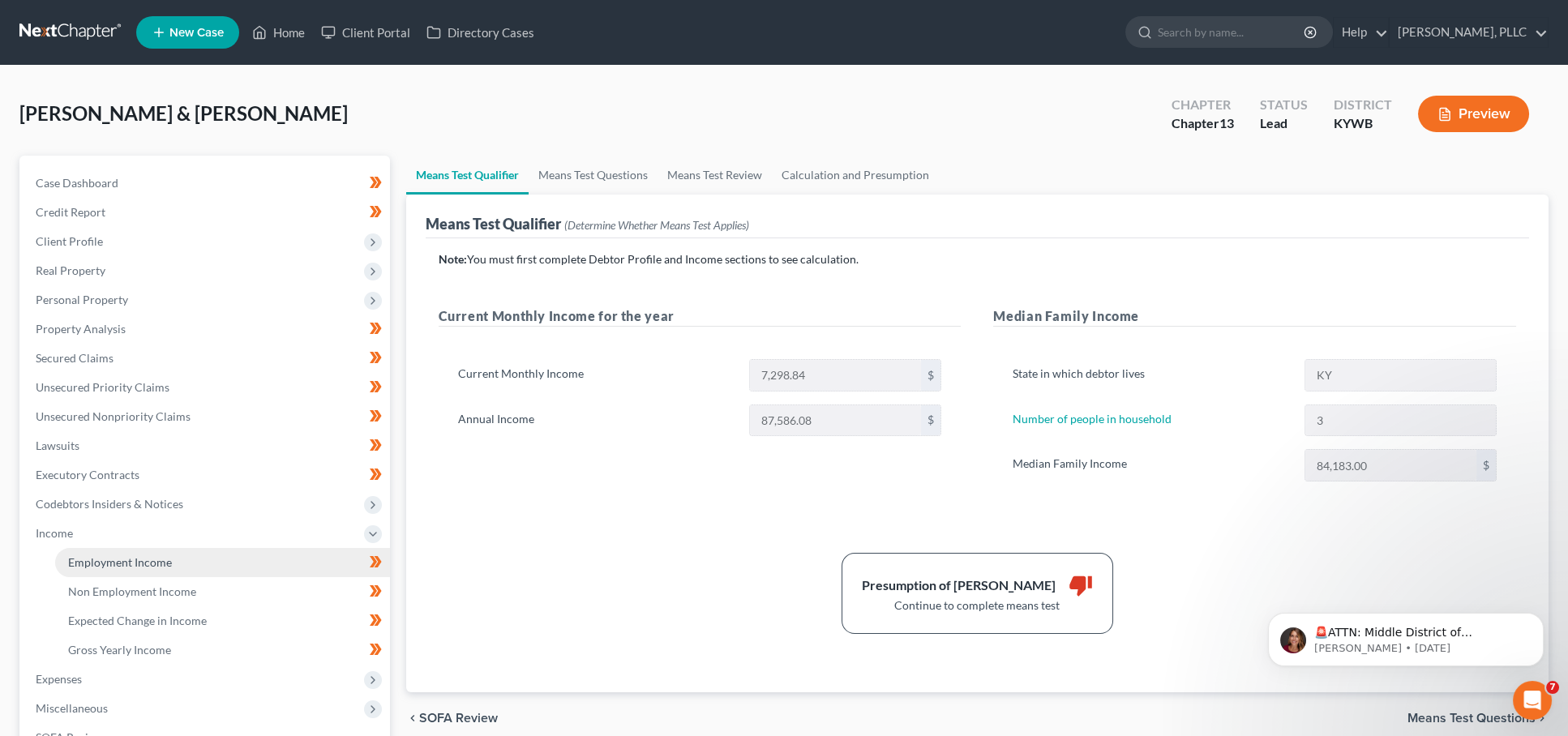
click at [107, 556] on span "Employment Income" at bounding box center [120, 562] width 104 height 14
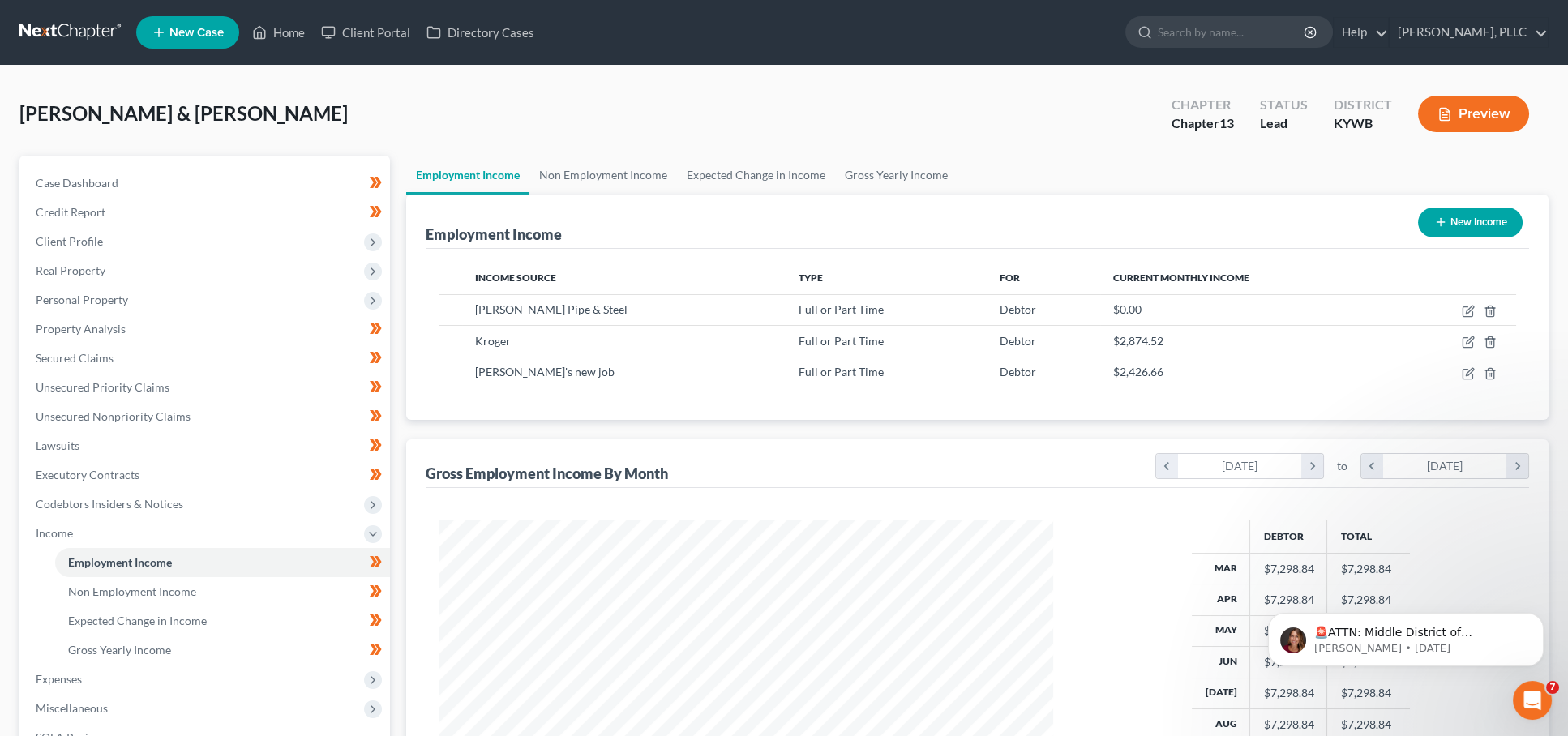
scroll to position [308, 648]
click at [1488, 309] on icon "button" at bounding box center [1490, 311] width 13 height 13
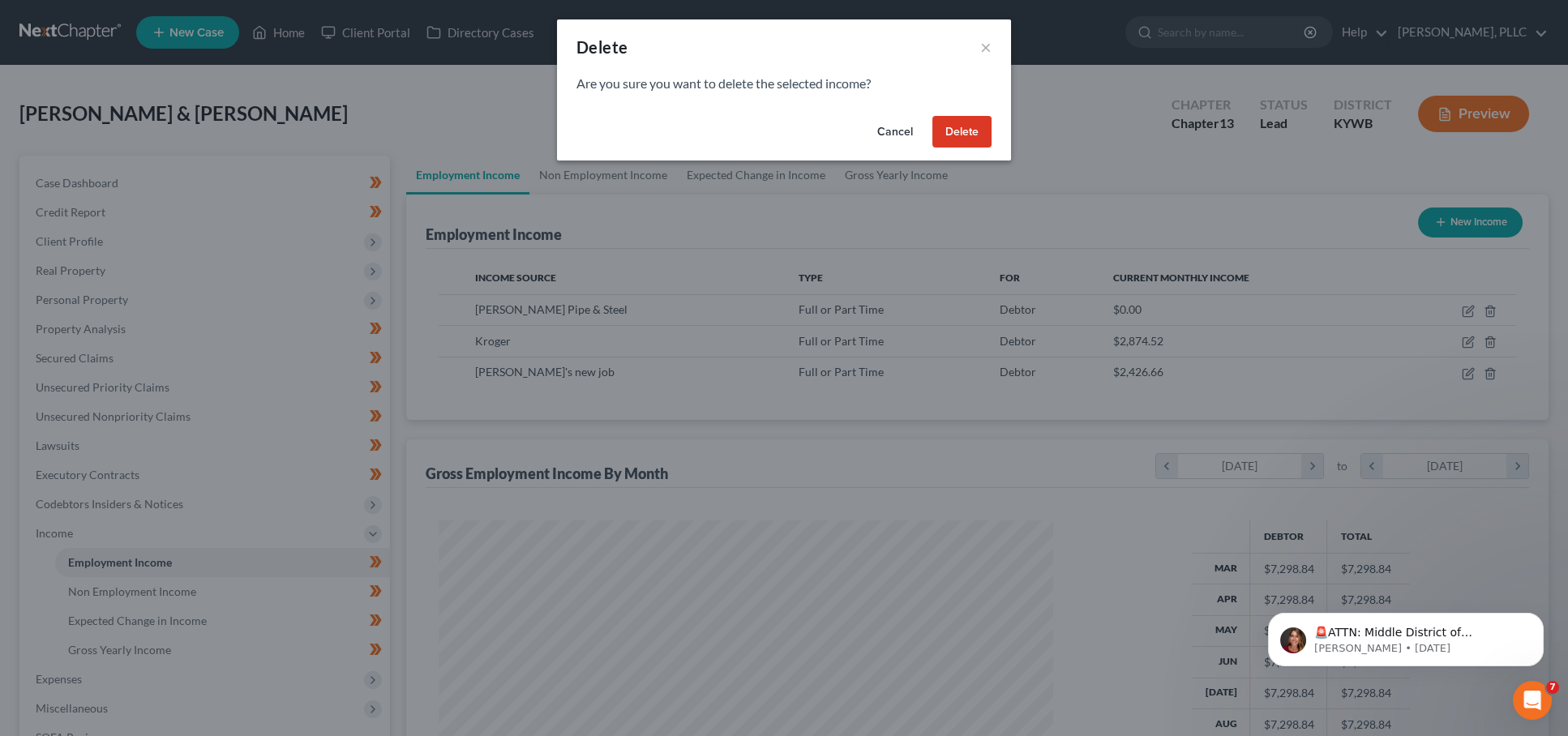
click at [974, 133] on button "Delete" at bounding box center [961, 132] width 59 height 33
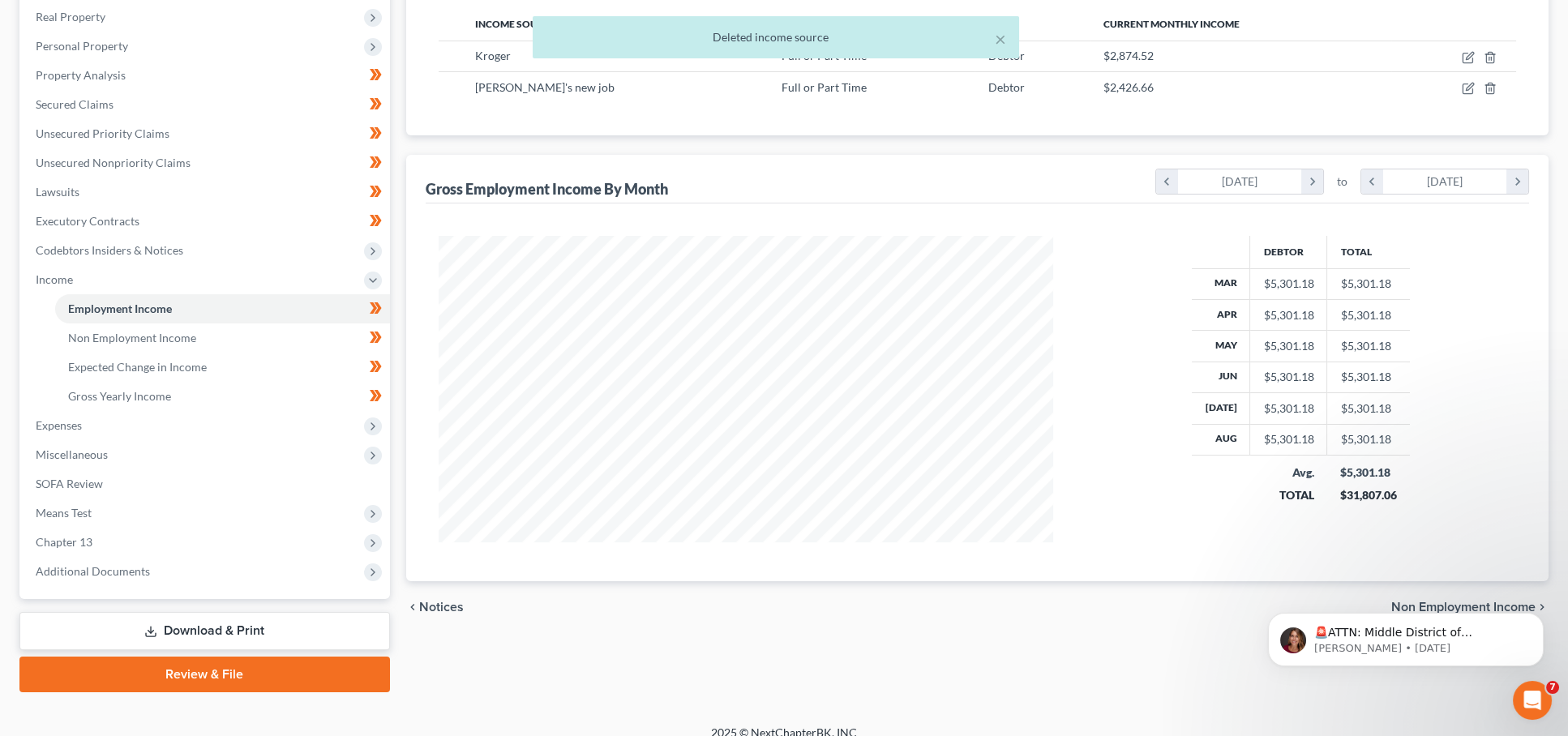
scroll to position [253, 0]
click at [233, 500] on span "Means Test" at bounding box center [205, 514] width 367 height 29
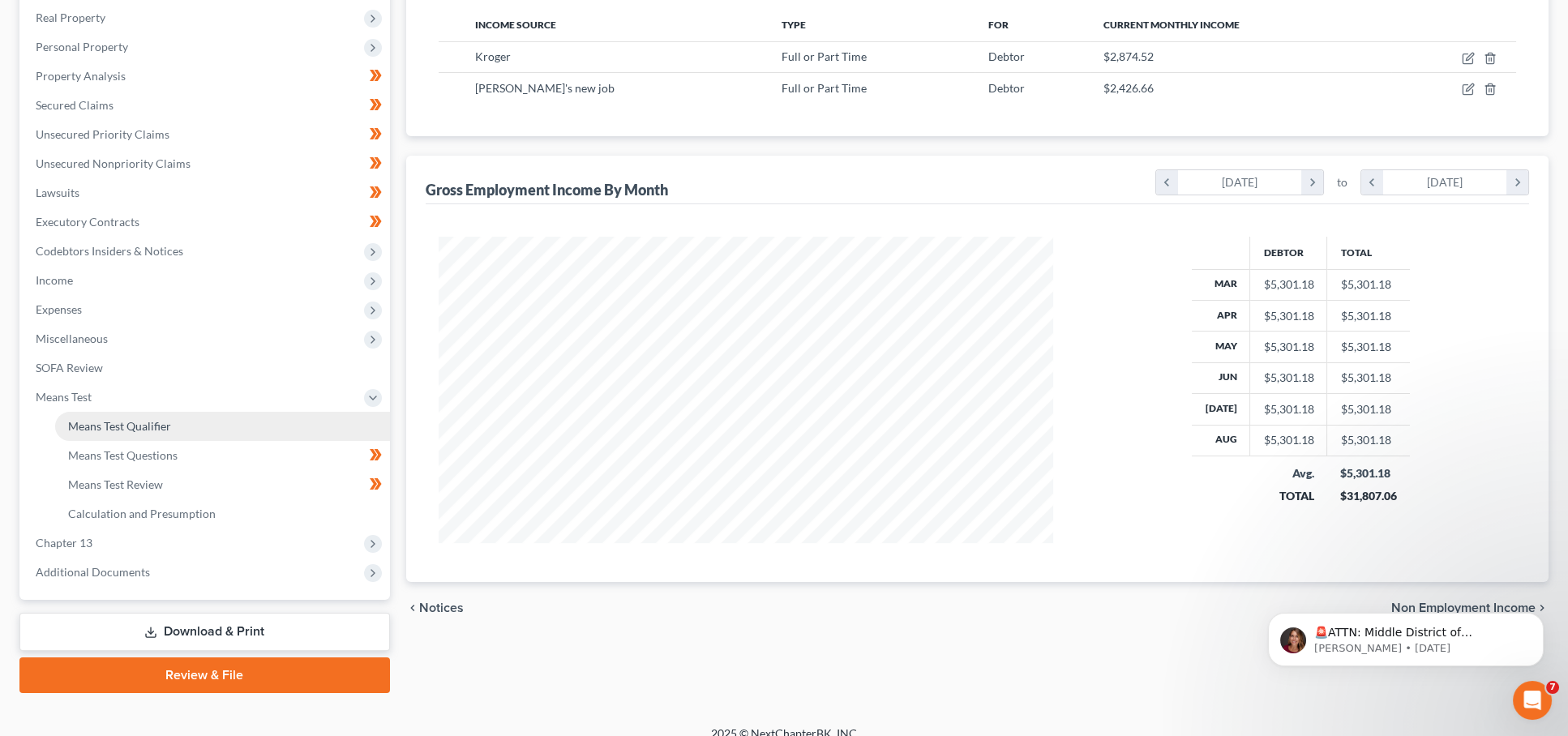
click at [248, 416] on link "Means Test Qualifier" at bounding box center [222, 426] width 335 height 29
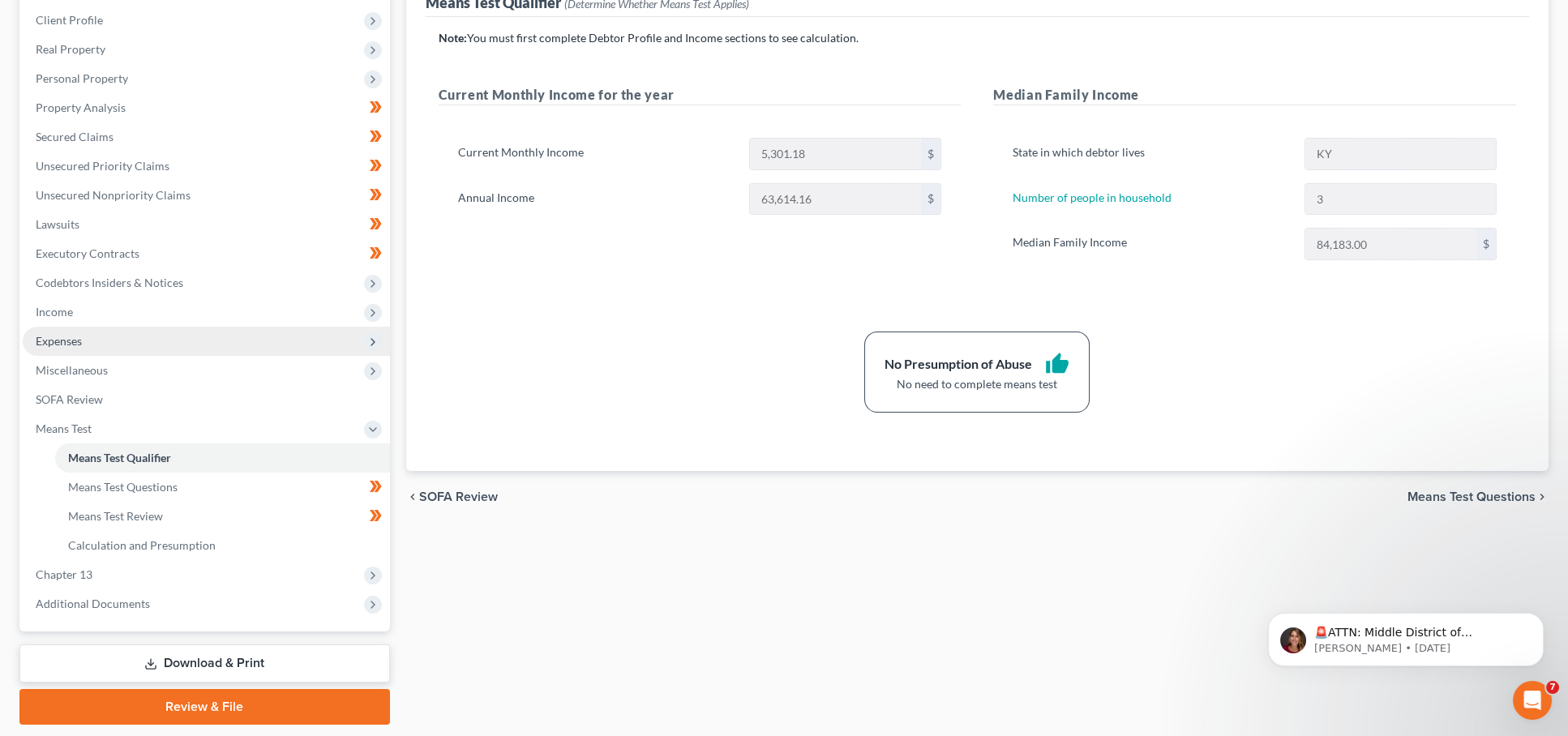
scroll to position [228, 0]
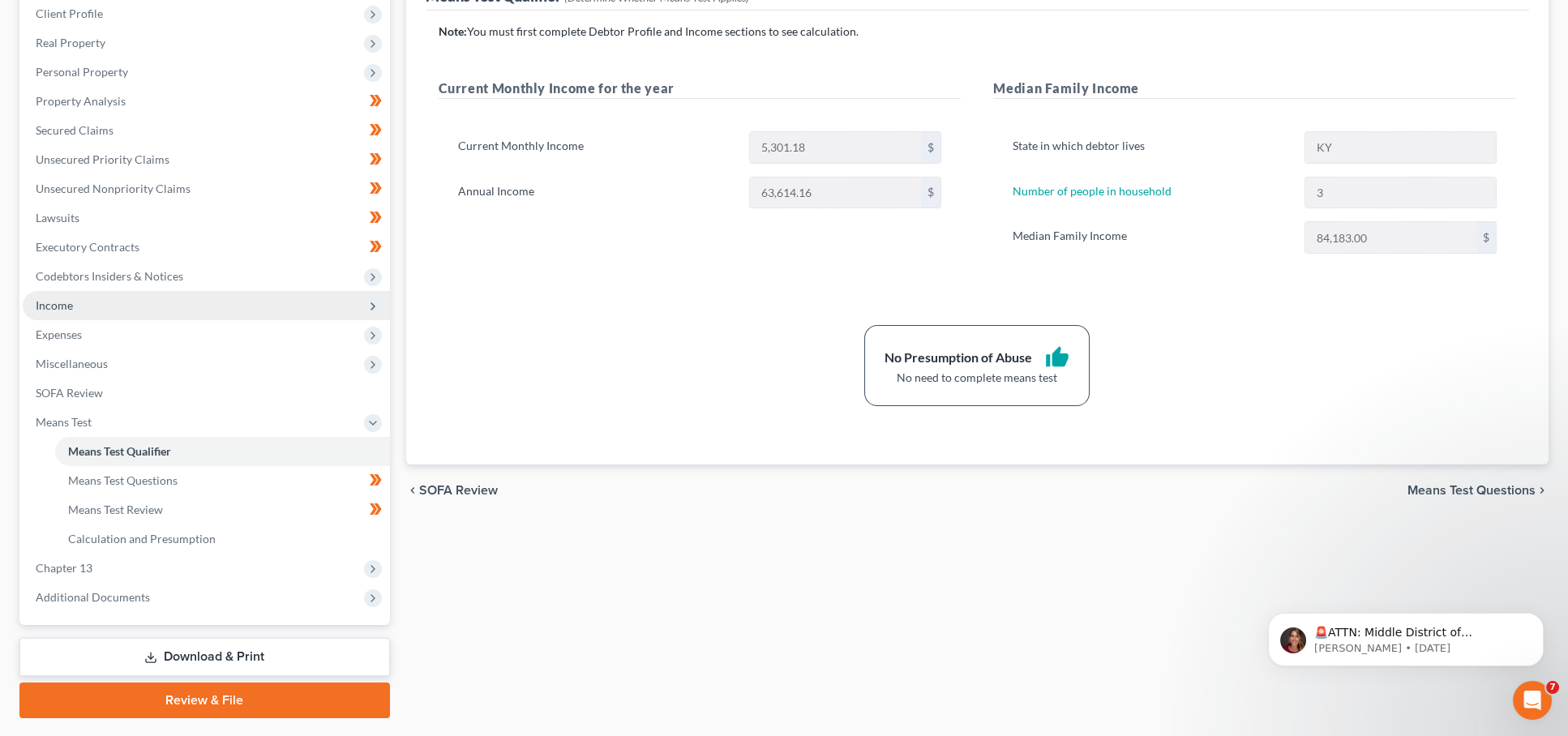
click at [97, 293] on span "Income" at bounding box center [205, 305] width 367 height 29
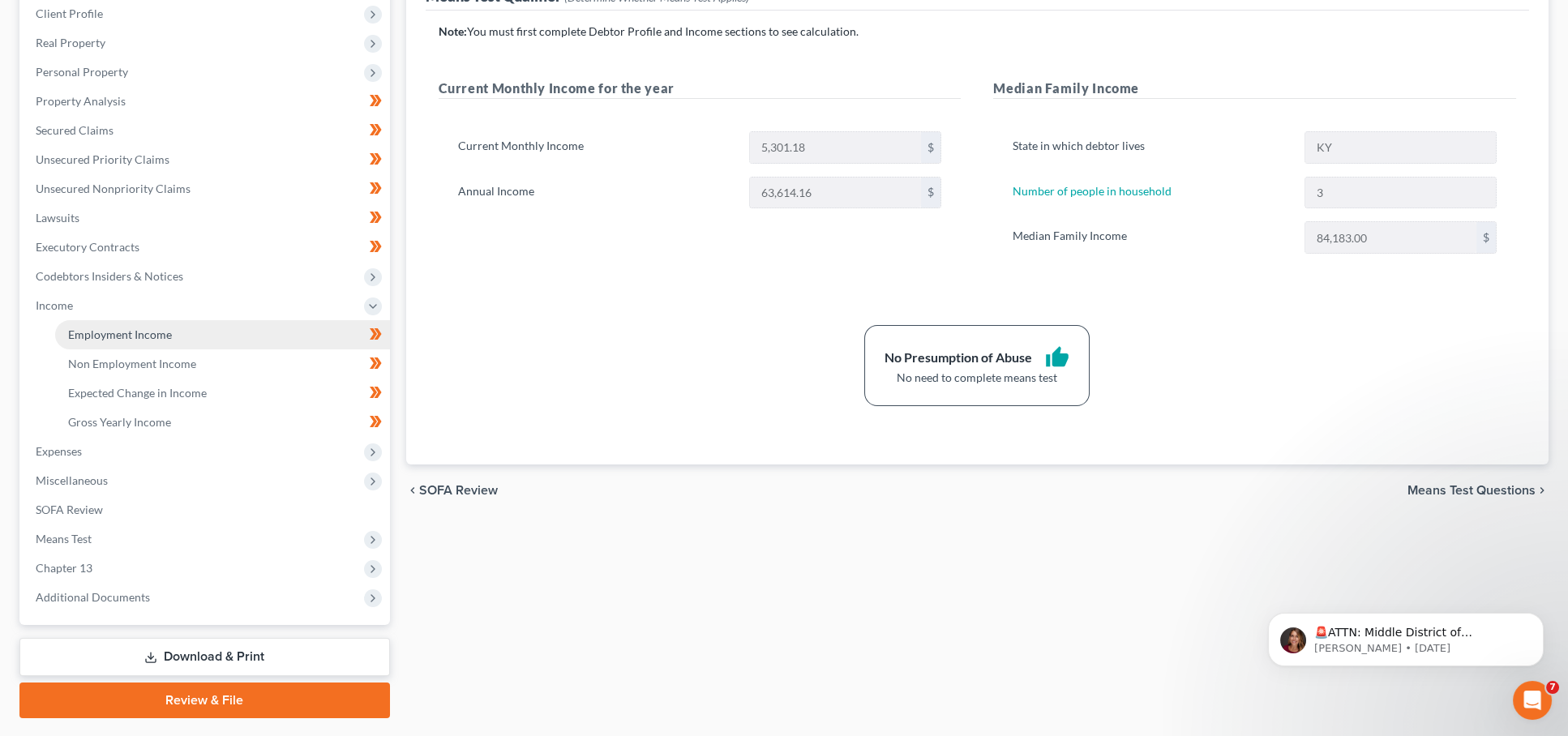
click at [114, 328] on span "Employment Income" at bounding box center [120, 334] width 104 height 14
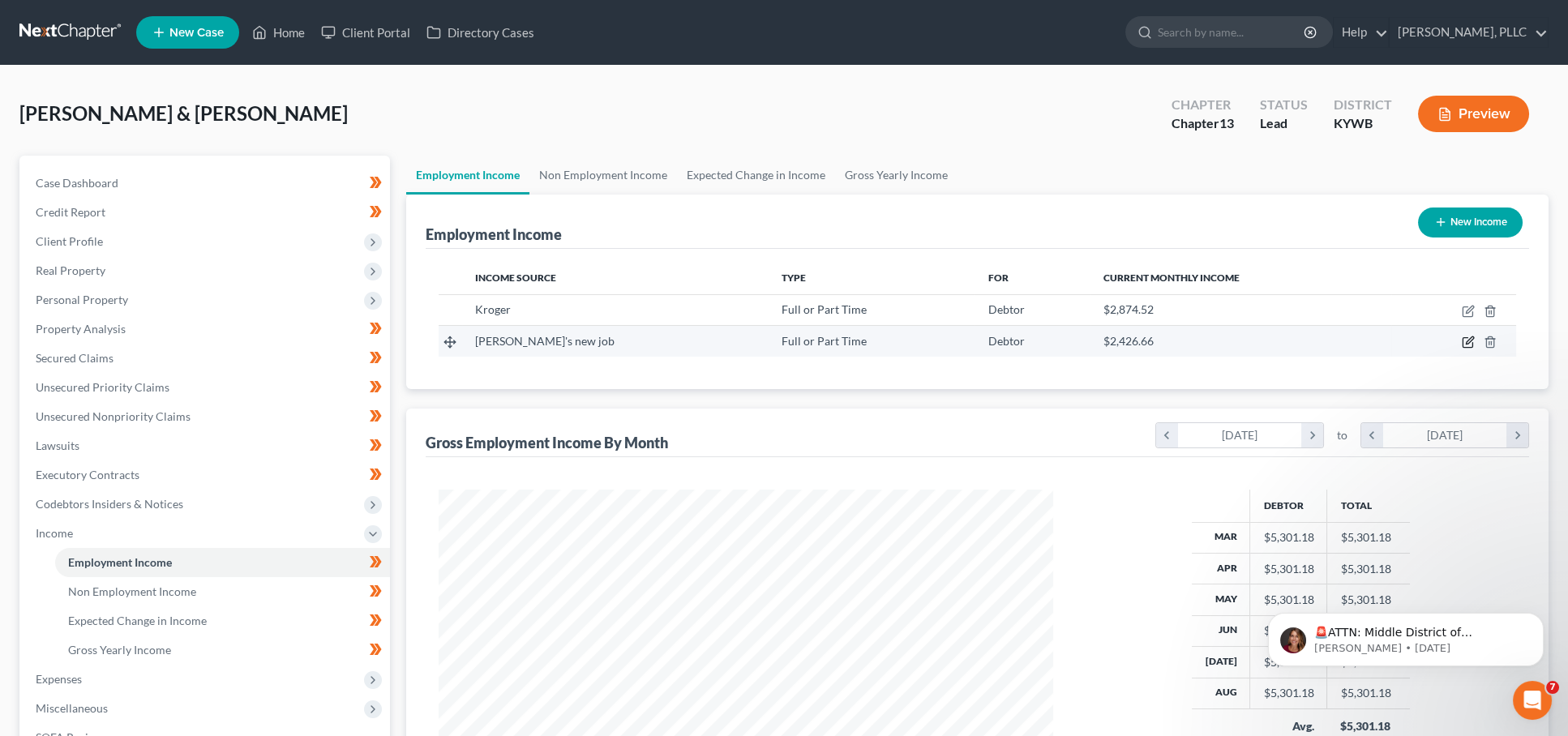
click at [1466, 336] on icon "button" at bounding box center [1468, 342] width 13 height 13
select select "0"
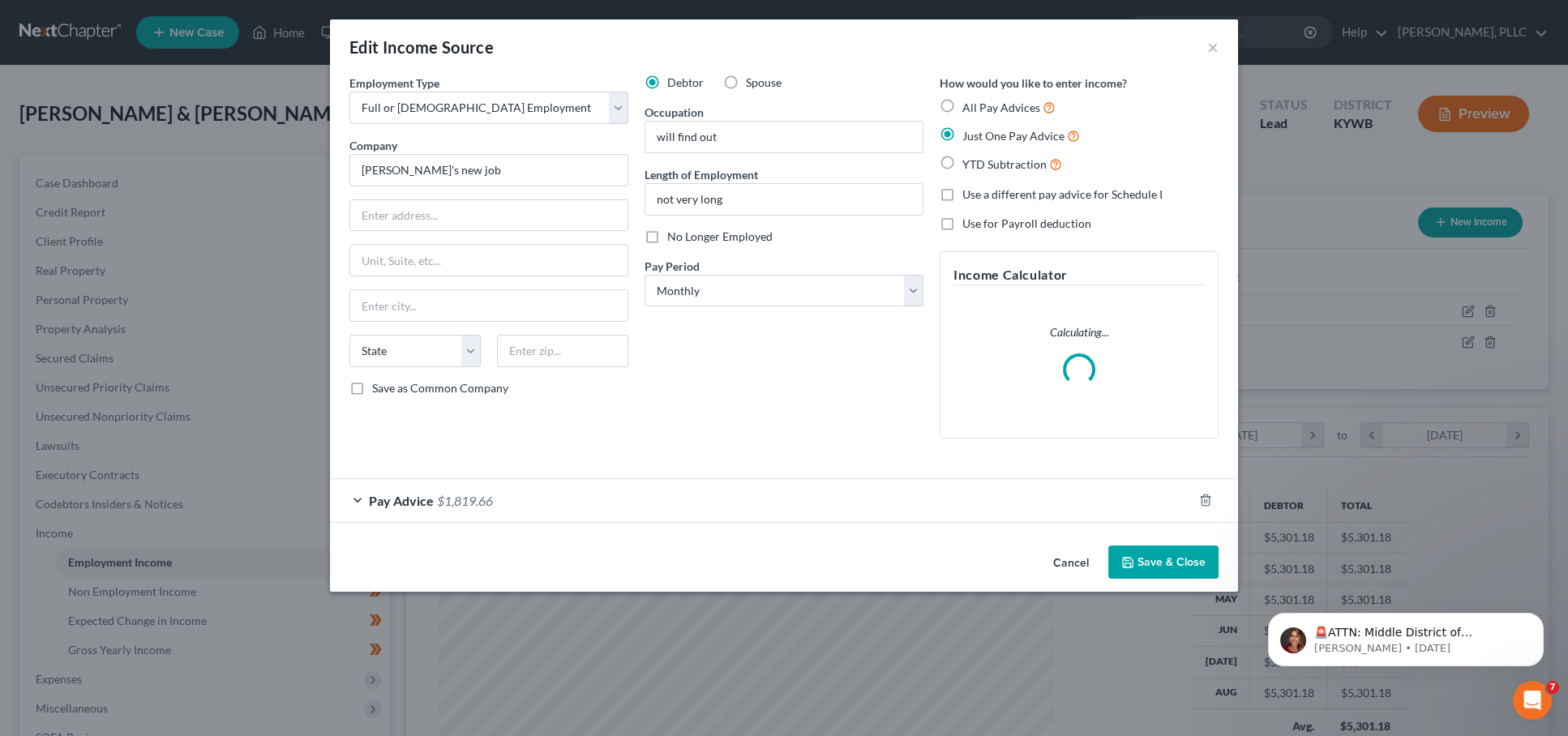
click at [415, 502] on span "Pay Advice" at bounding box center [401, 501] width 64 height 15
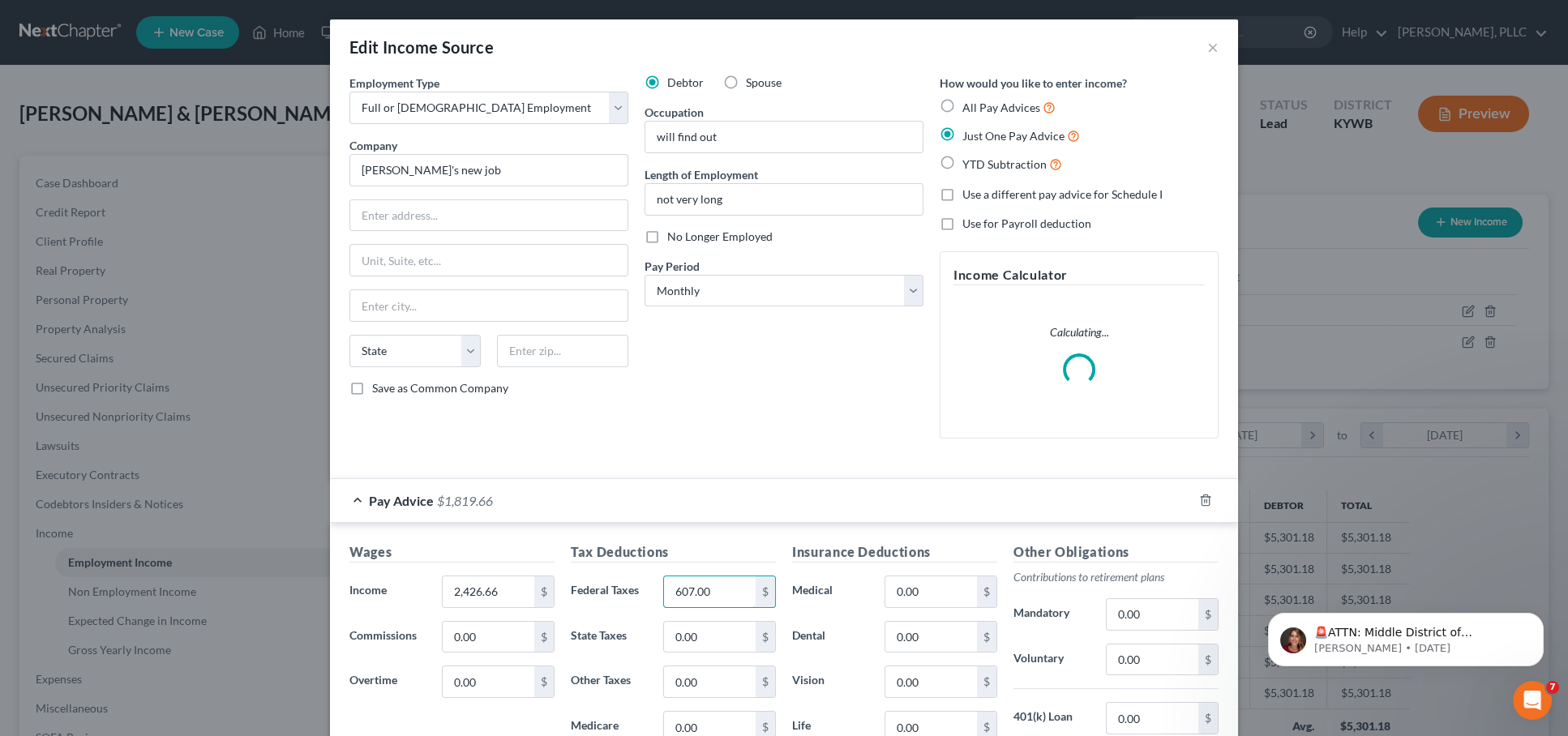
drag, startPoint x: 530, startPoint y: 583, endPoint x: 411, endPoint y: 575, distance: 119.3
click at [411, 575] on div "Wages Income * 2,426.66 $ Commissions 0.00 $ Overtime 0.00 $ Tax Deductions Fed…" at bounding box center [562, 725] width 443 height 364
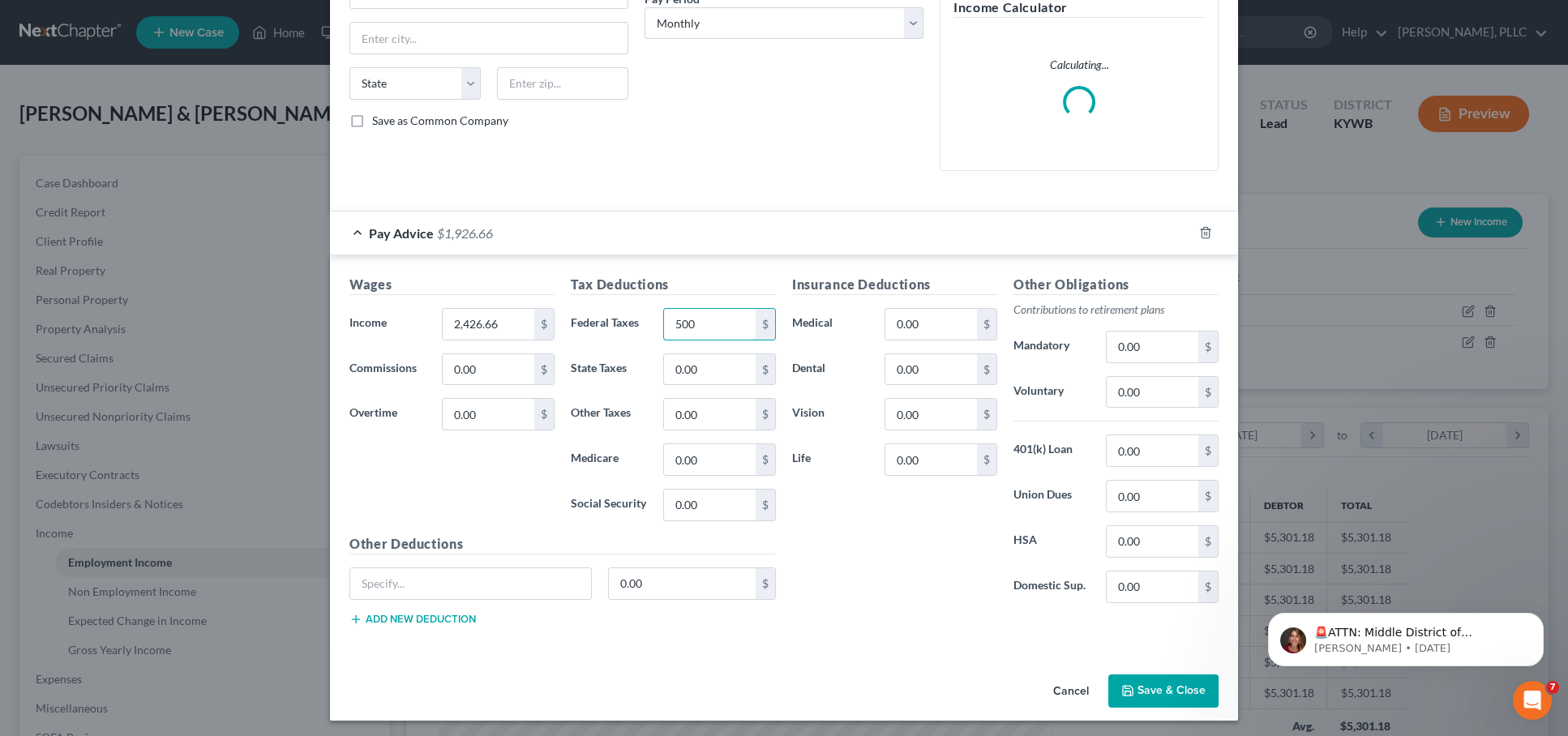
scroll to position [267, 0]
type input "500"
click at [1161, 682] on button "Save & Close" at bounding box center [1164, 692] width 110 height 34
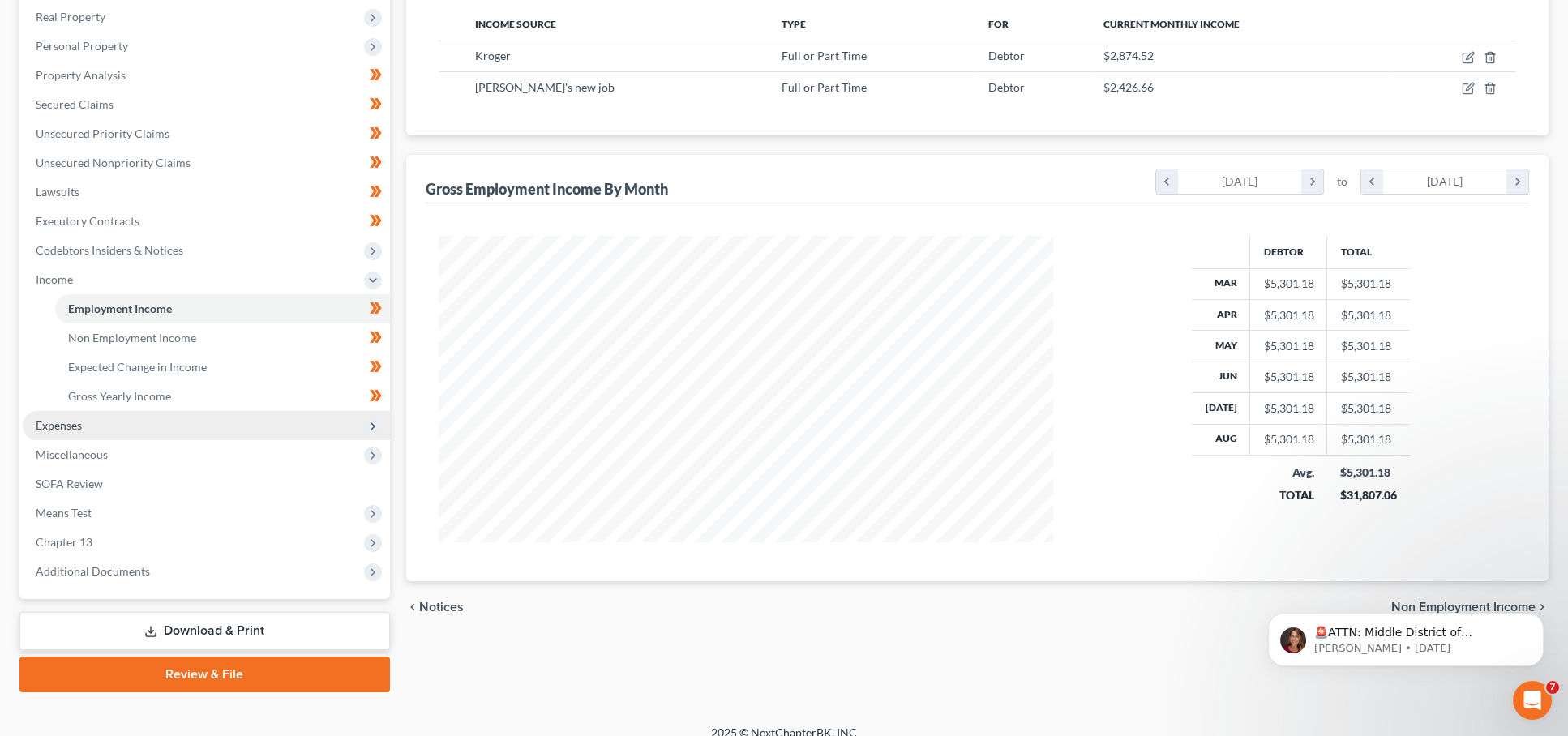
scroll to position [253, 0]
click at [151, 412] on span "Expenses" at bounding box center [205, 426] width 367 height 29
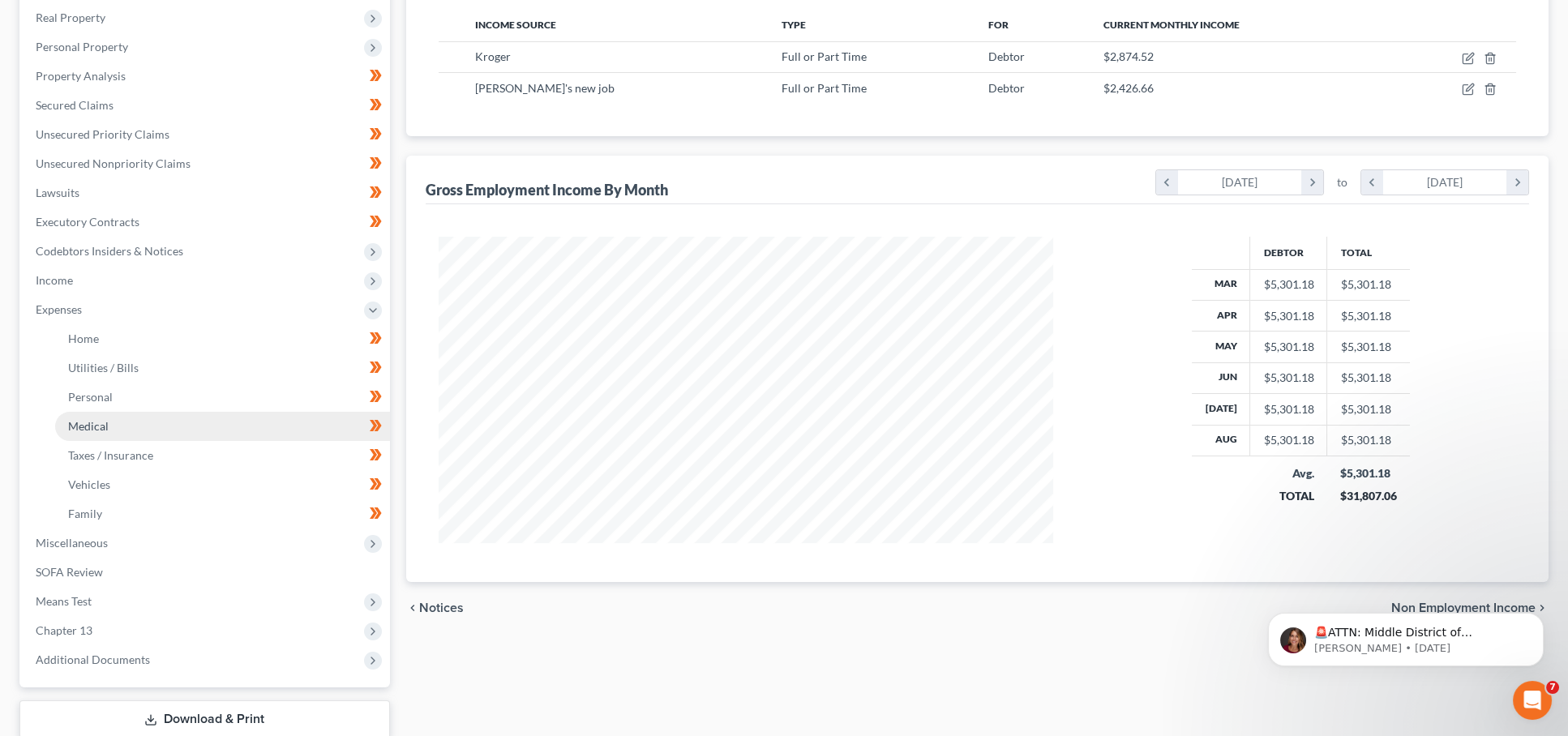
click at [147, 422] on link "Medical" at bounding box center [222, 426] width 335 height 29
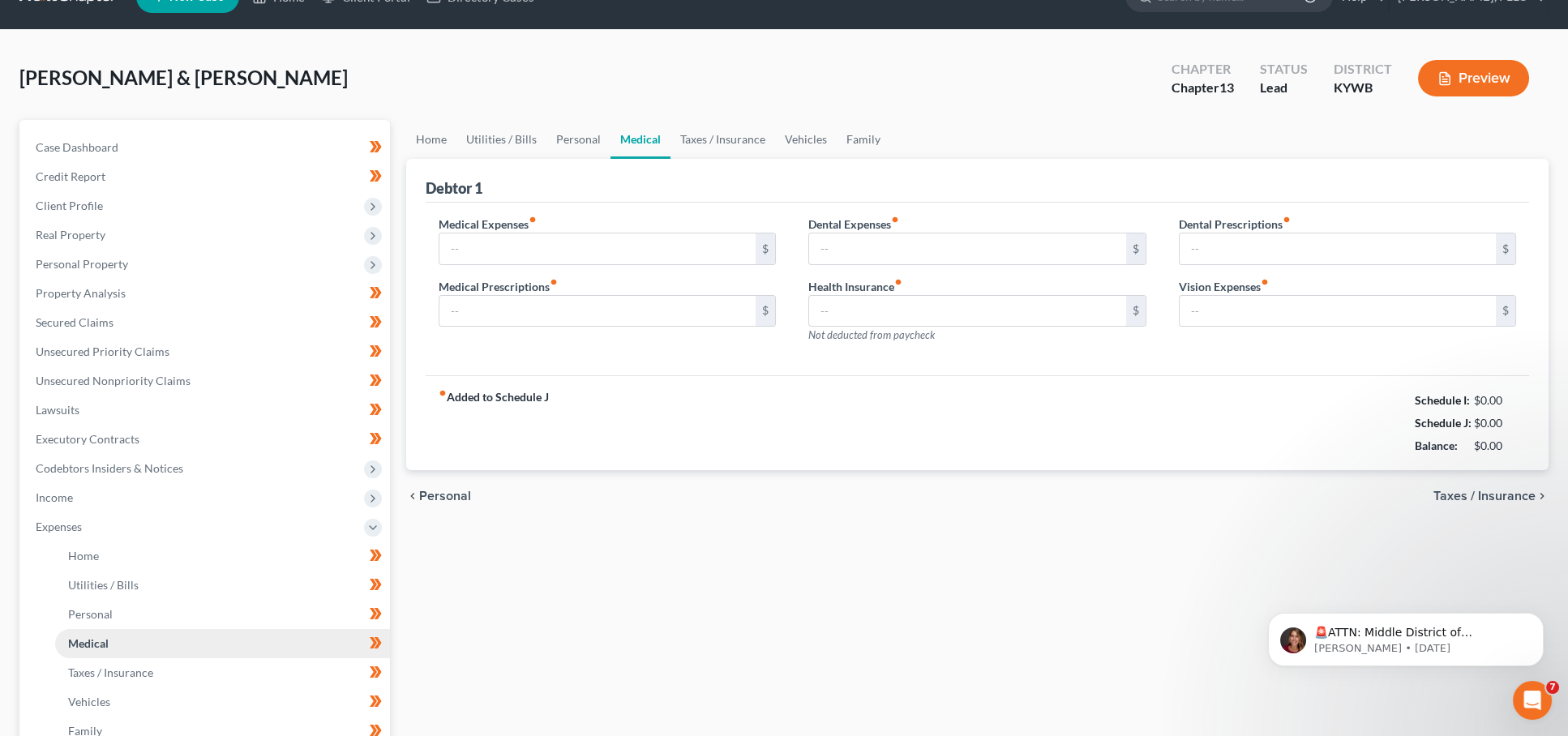
type input "25.00"
type input "0.00"
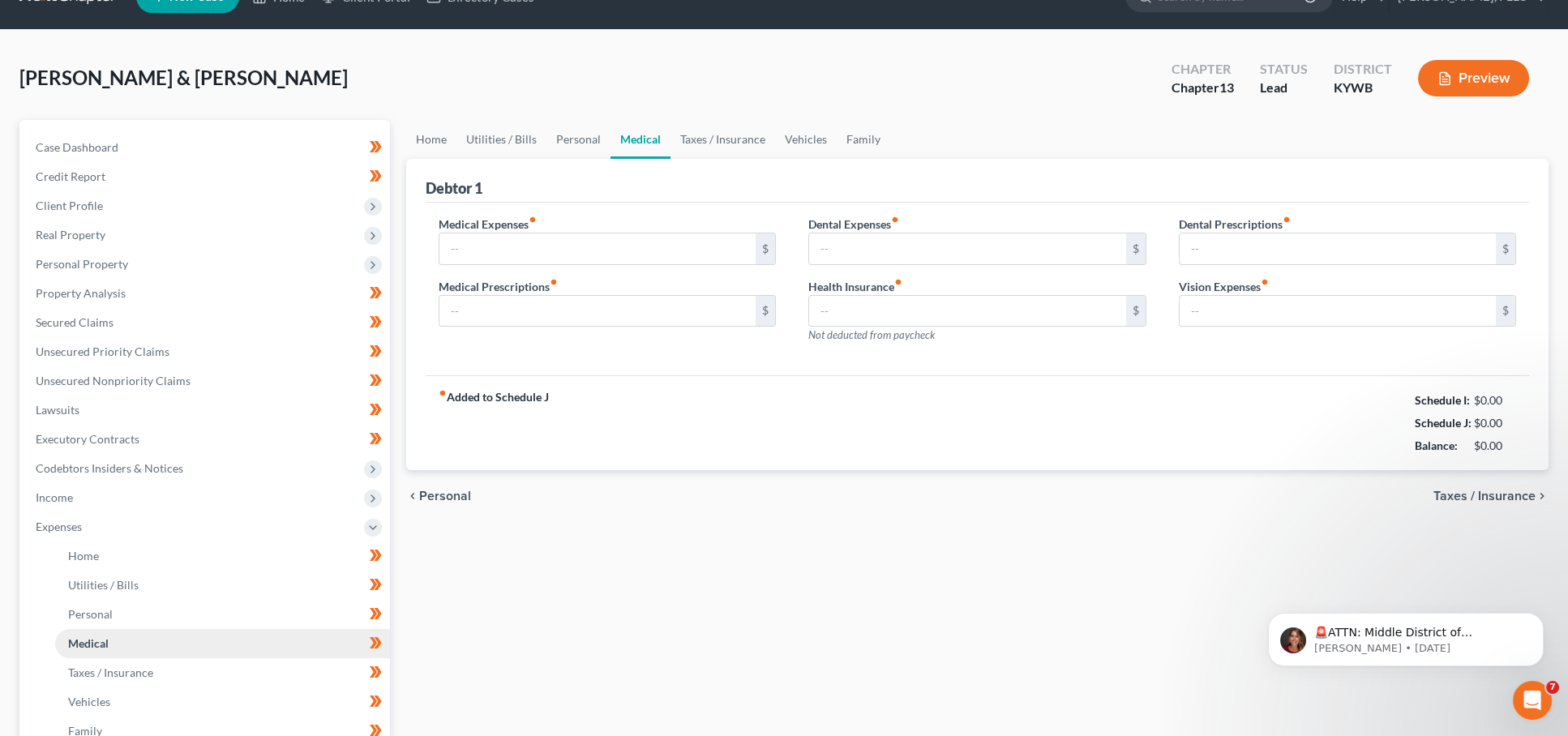
type input "0.00"
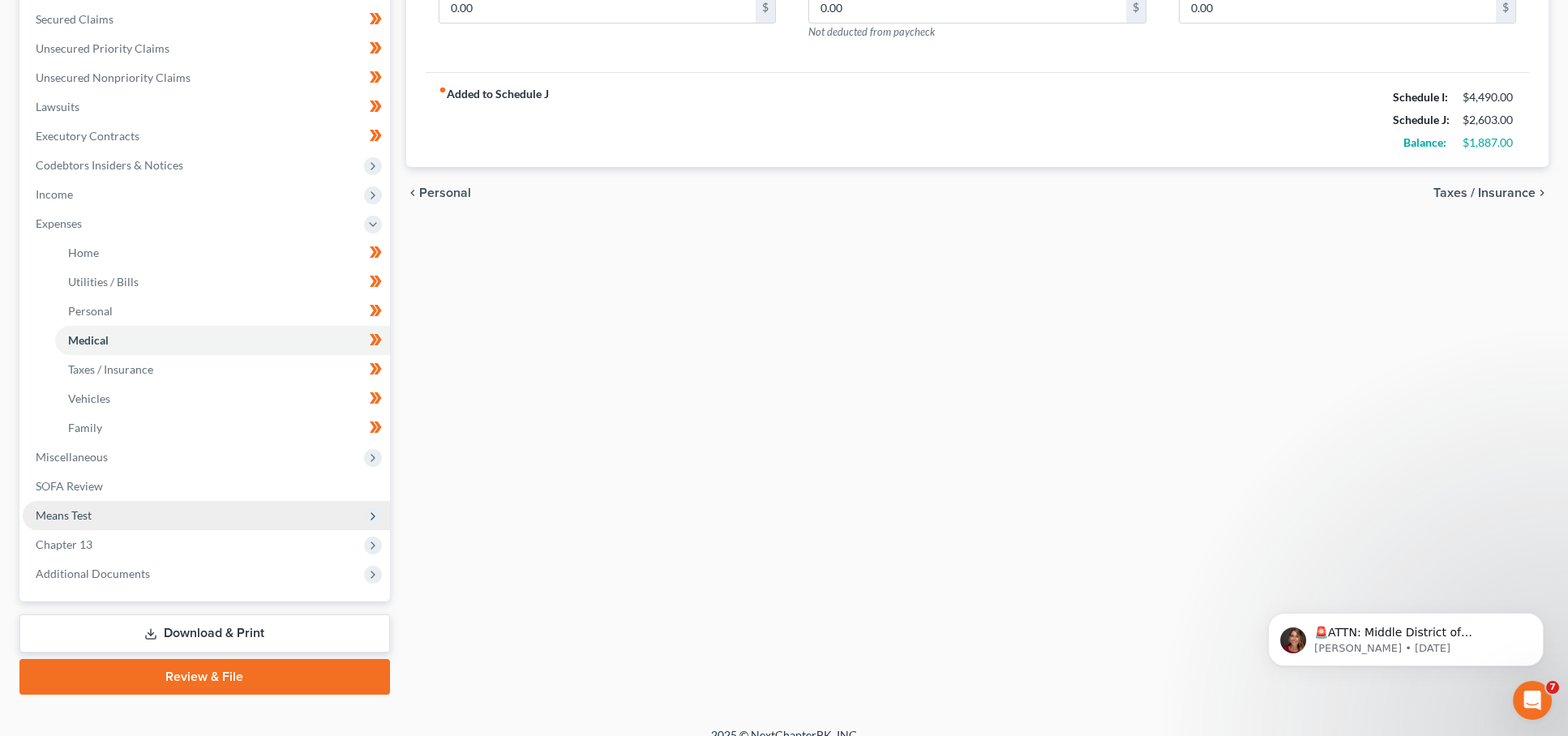
scroll to position [338, 0]
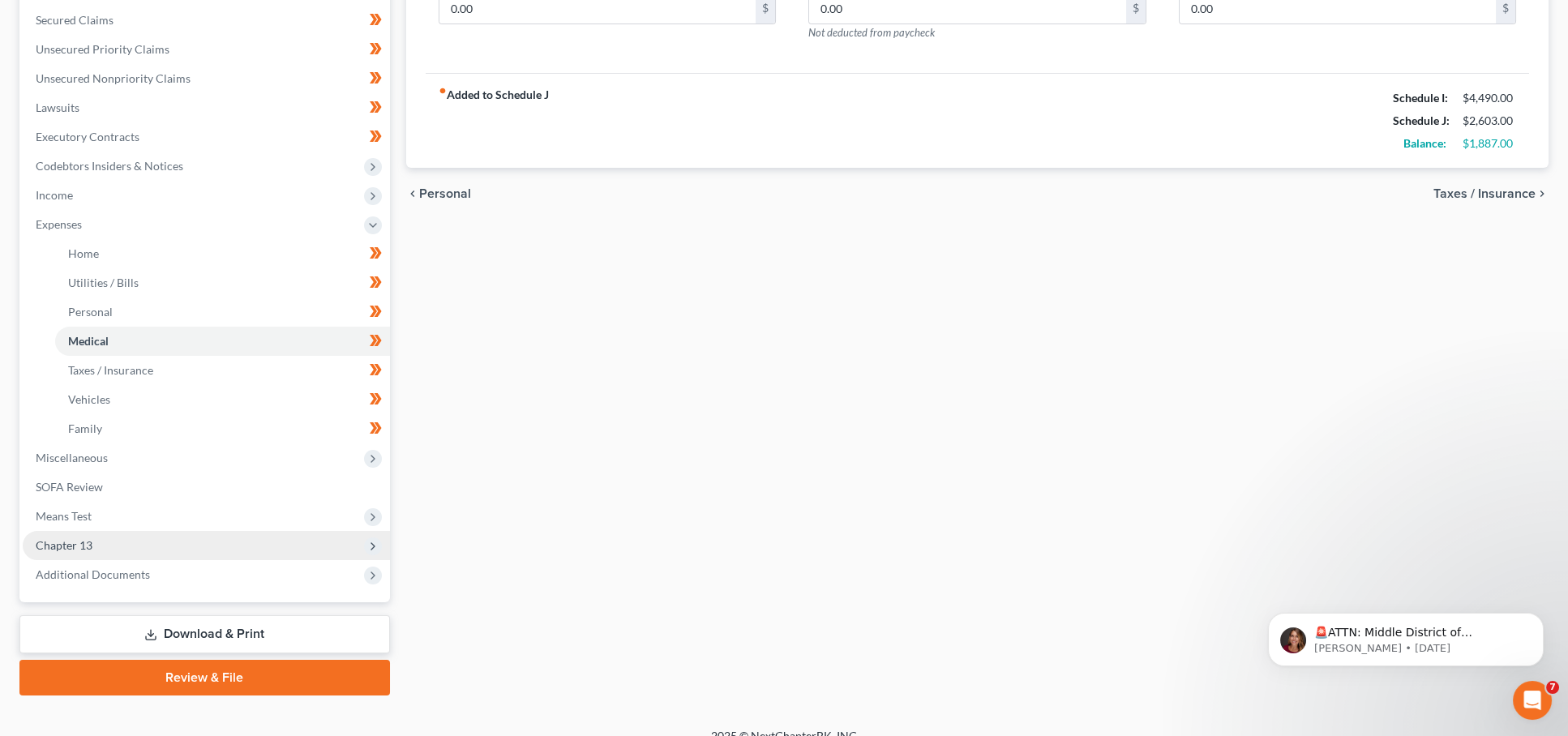
click at [92, 531] on span "Chapter 13" at bounding box center [205, 545] width 367 height 29
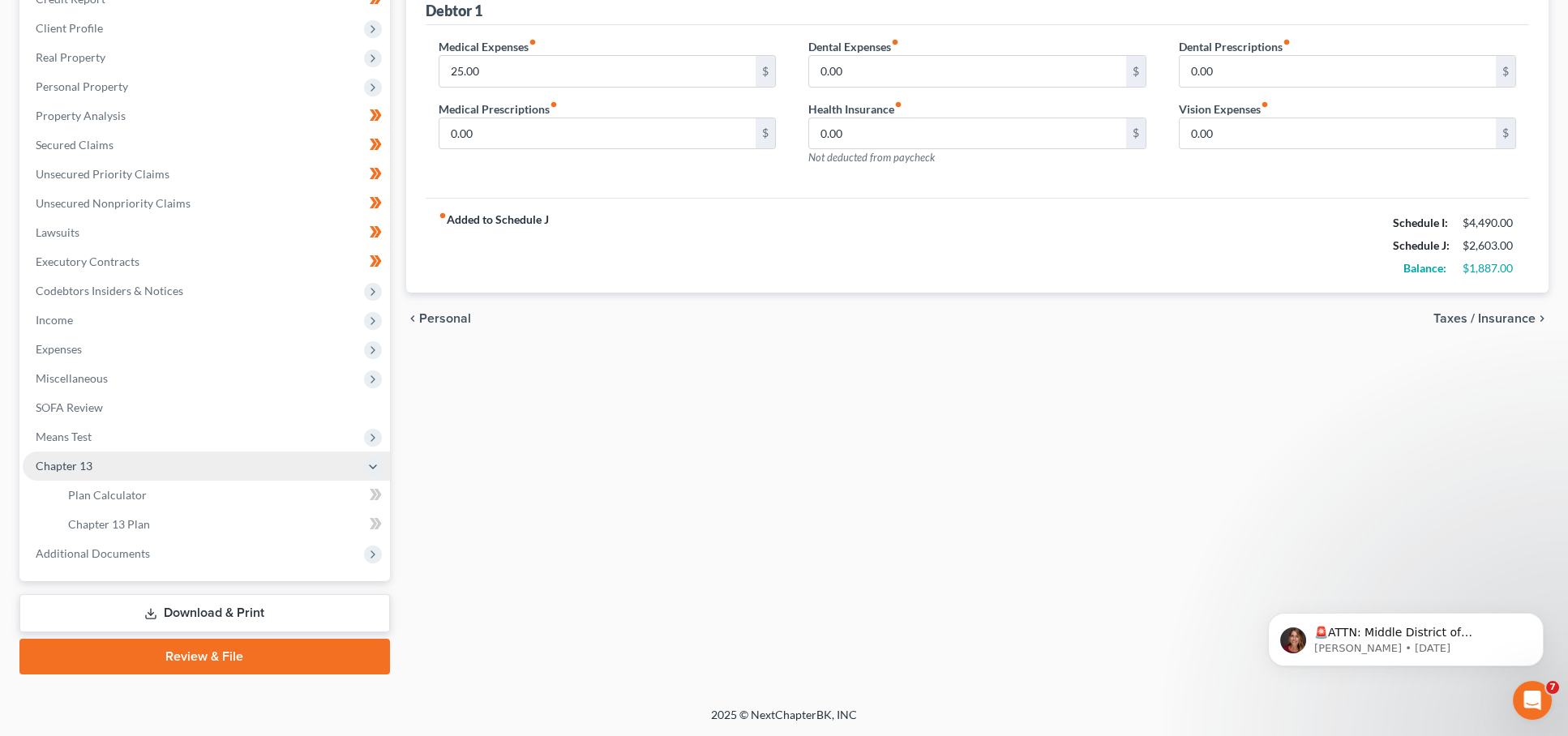
scroll to position [195, 0]
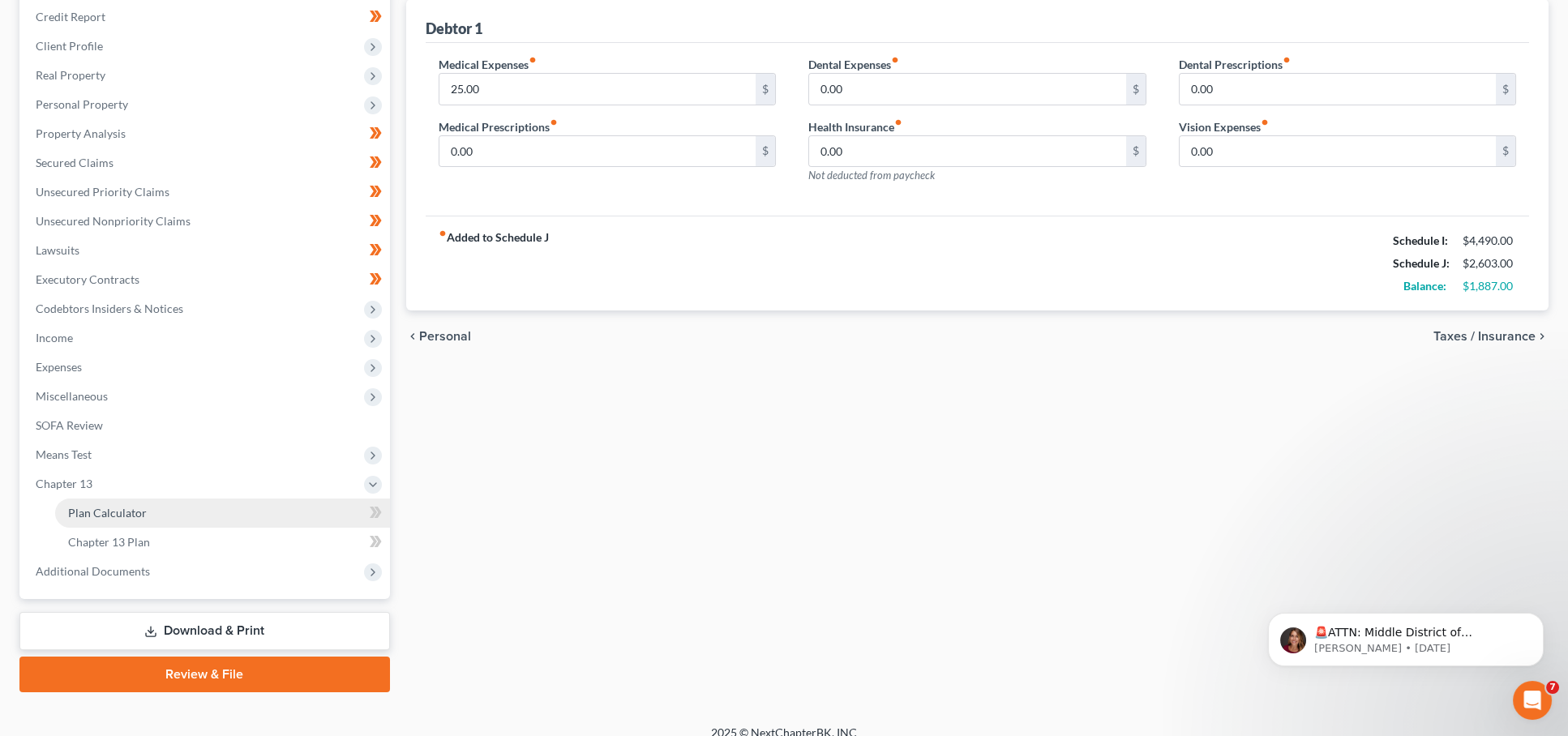
click at [116, 506] on span "Plan Calculator" at bounding box center [107, 513] width 78 height 14
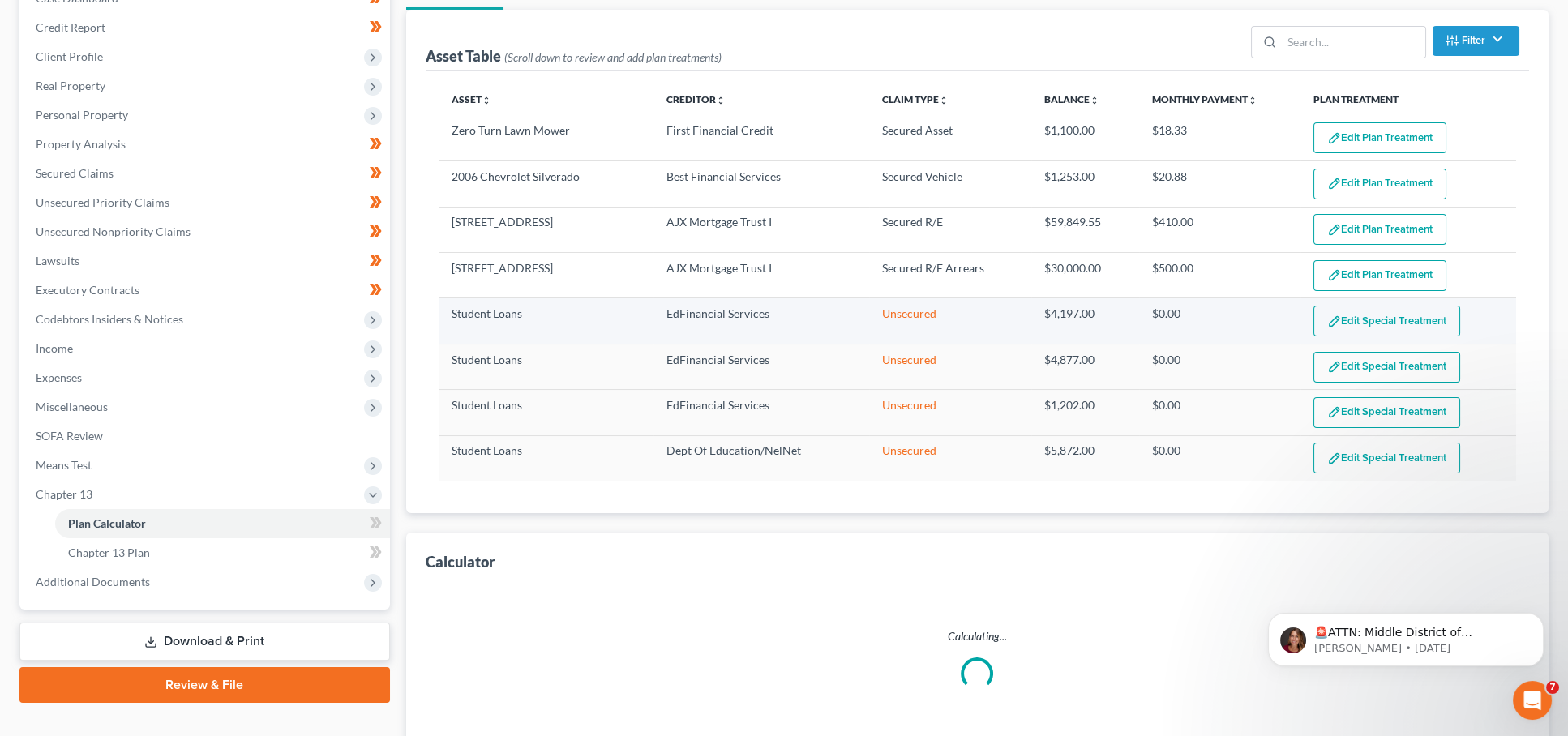
select select "59"
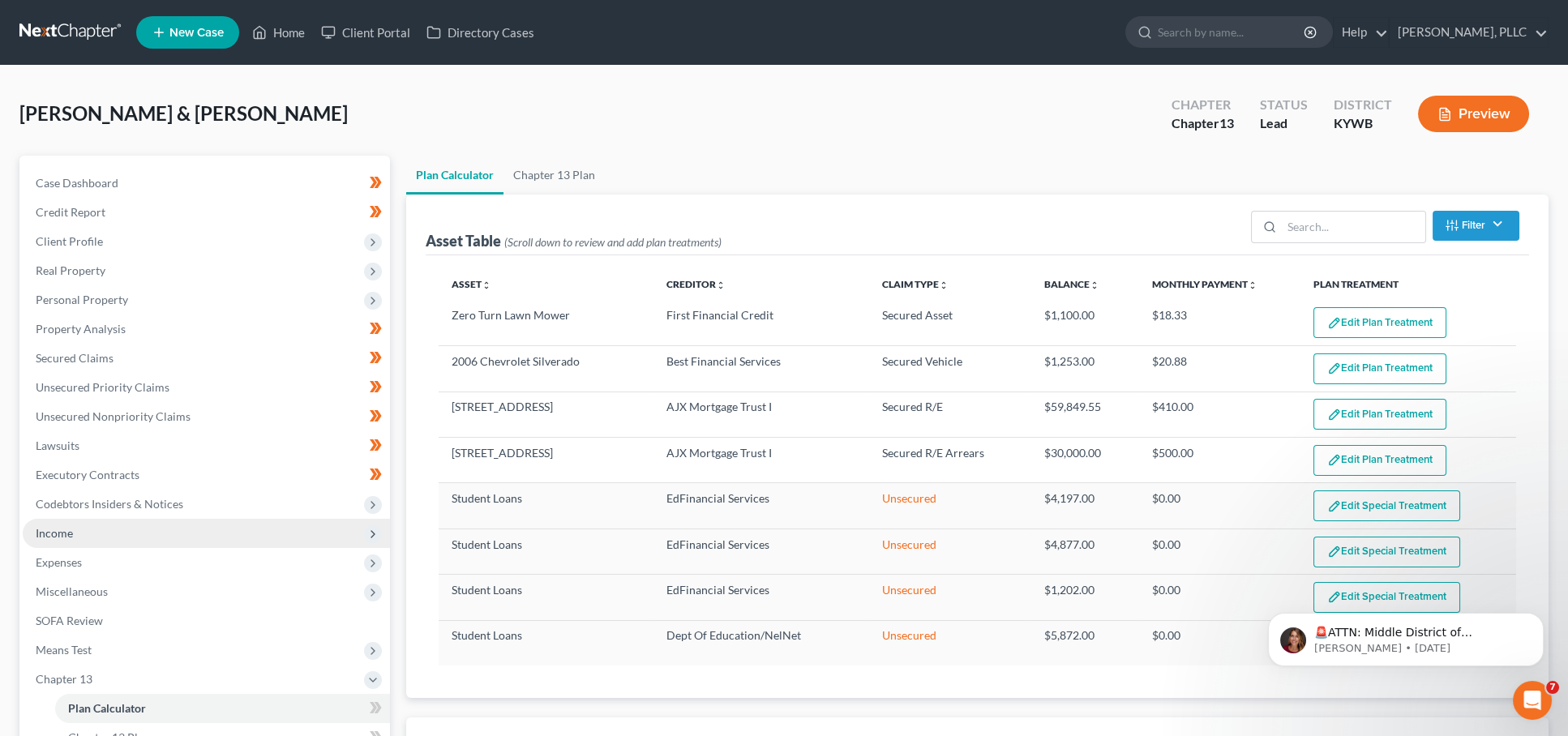
click at [103, 528] on span "Income" at bounding box center [205, 533] width 367 height 29
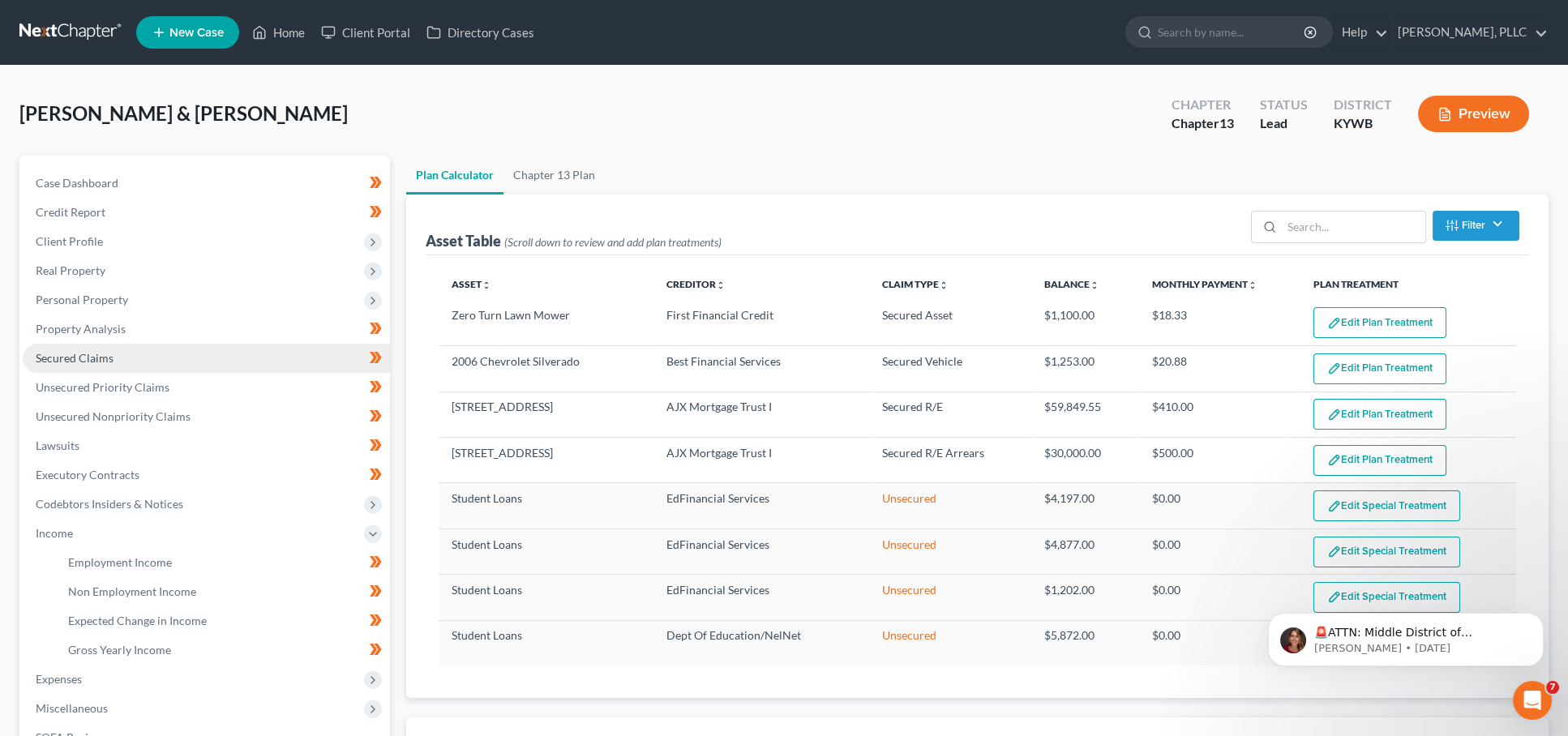
click at [77, 358] on span "Secured Claims" at bounding box center [74, 358] width 78 height 14
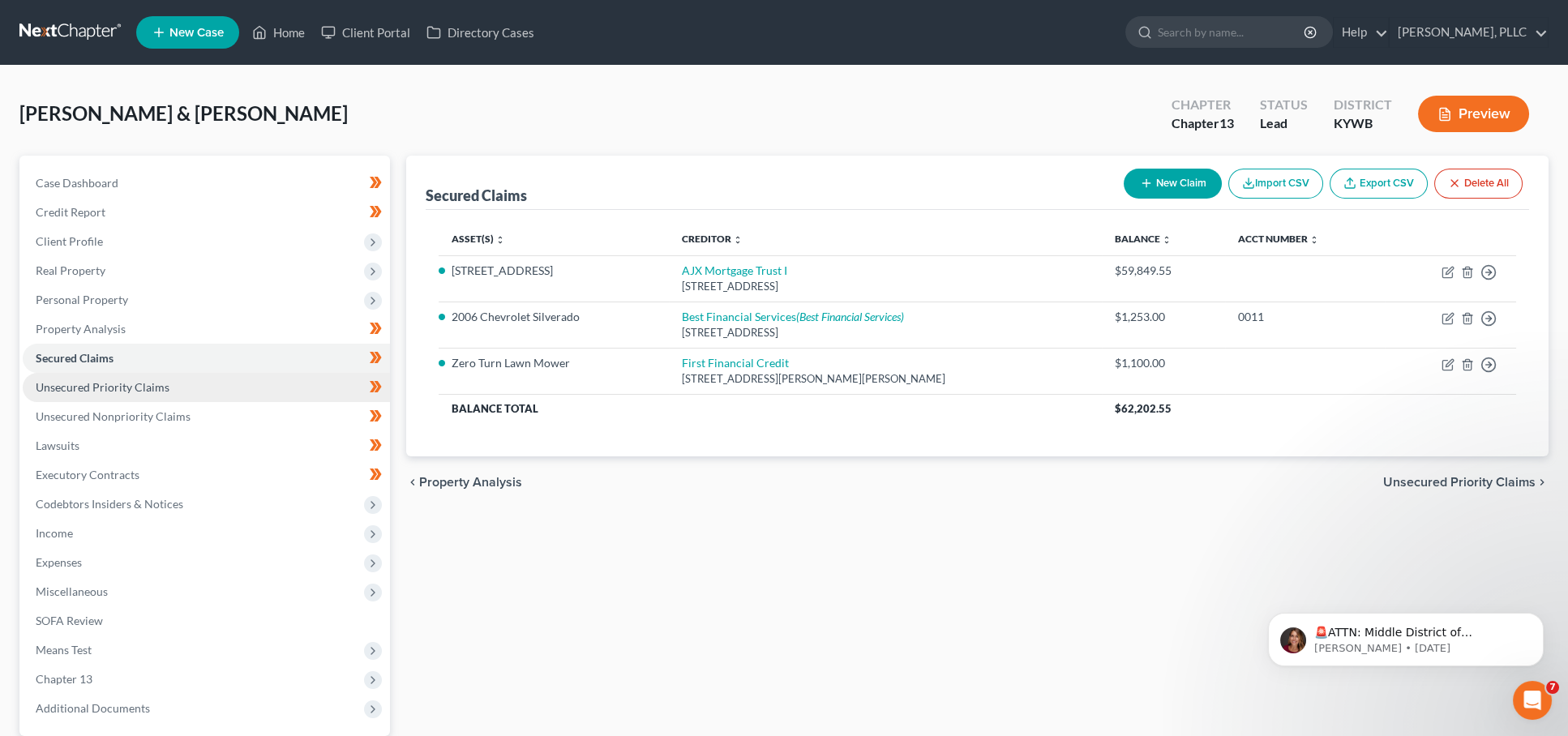
click at [90, 380] on span "Unsecured Priority Claims" at bounding box center [102, 387] width 134 height 14
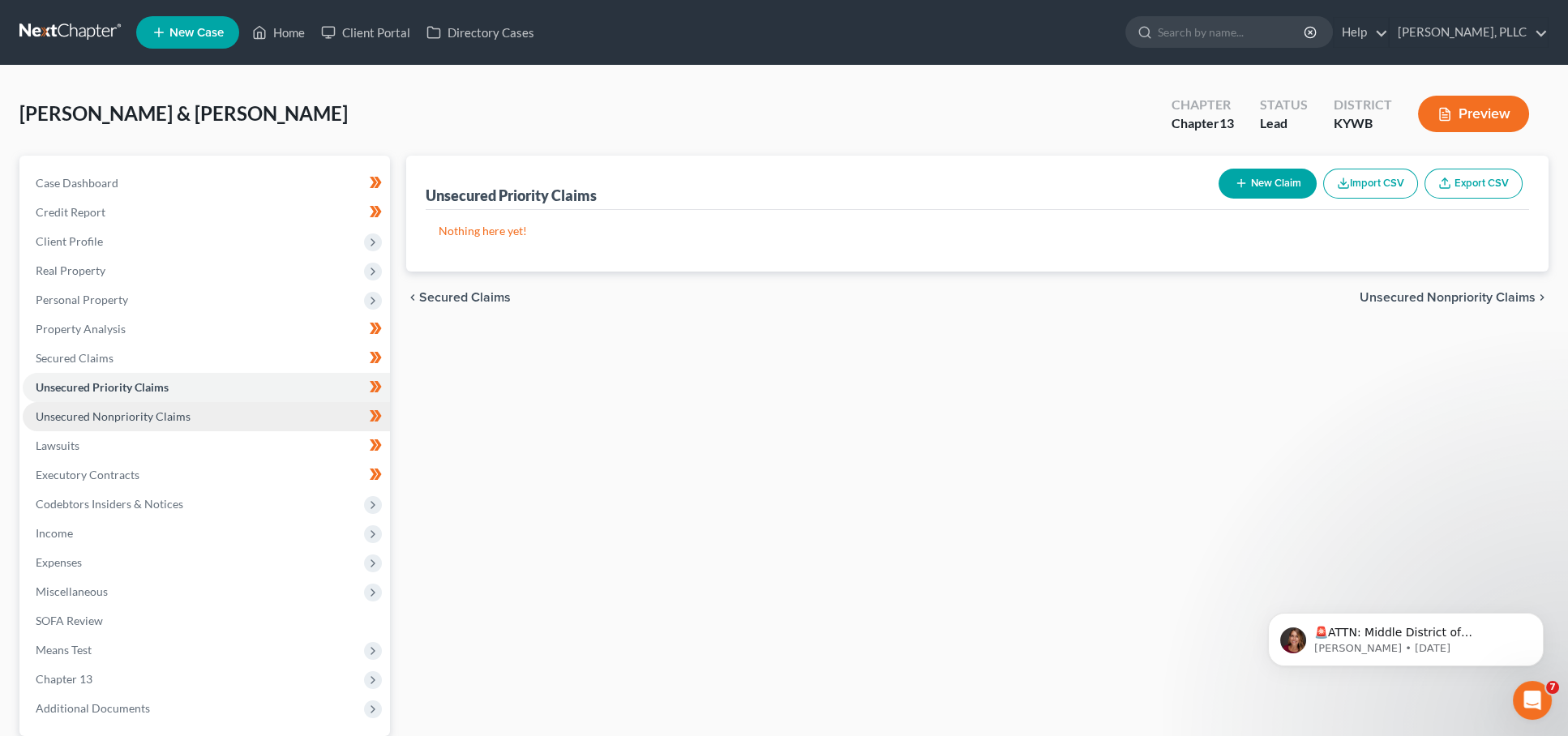
click at [86, 409] on span "Unsecured Nonpriority Claims" at bounding box center [113, 416] width 155 height 14
